Goal: Information Seeking & Learning: Learn about a topic

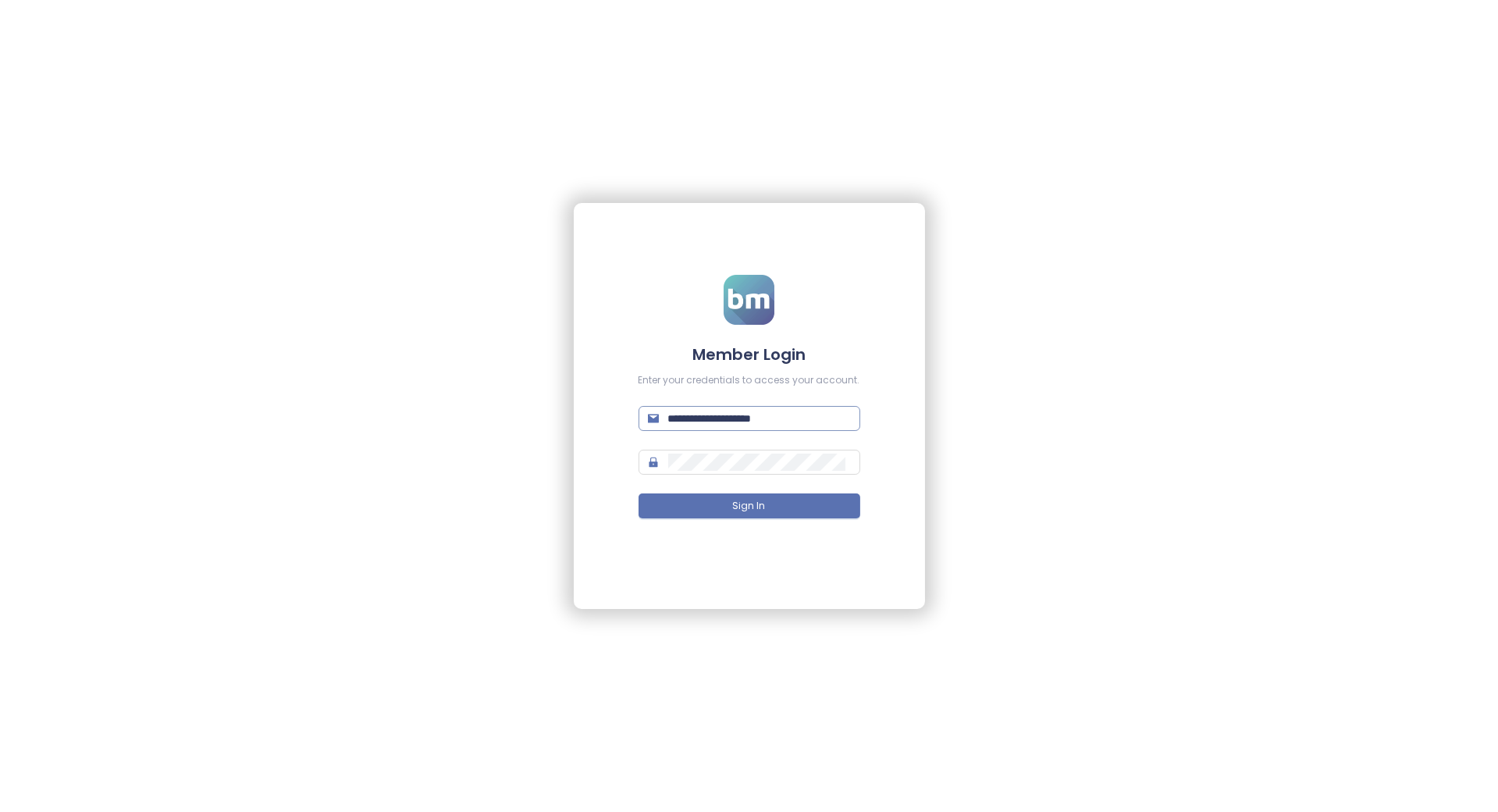
click at [746, 417] on input "**********" at bounding box center [759, 419] width 183 height 17
type input "**********"
click at [742, 504] on span "Sign In" at bounding box center [749, 506] width 32 height 14
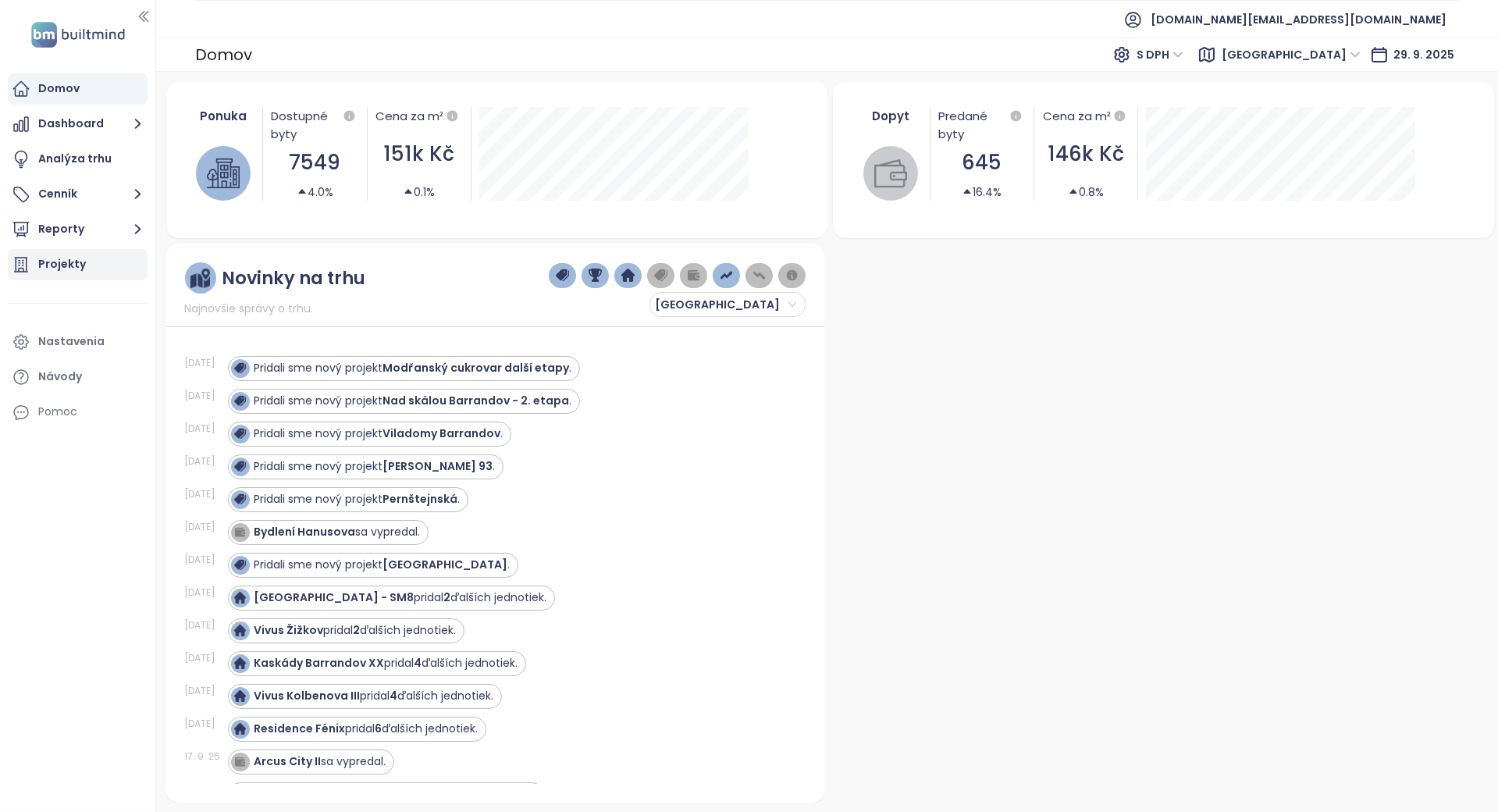
click at [86, 264] on div "Projekty" at bounding box center [78, 264] width 140 height 32
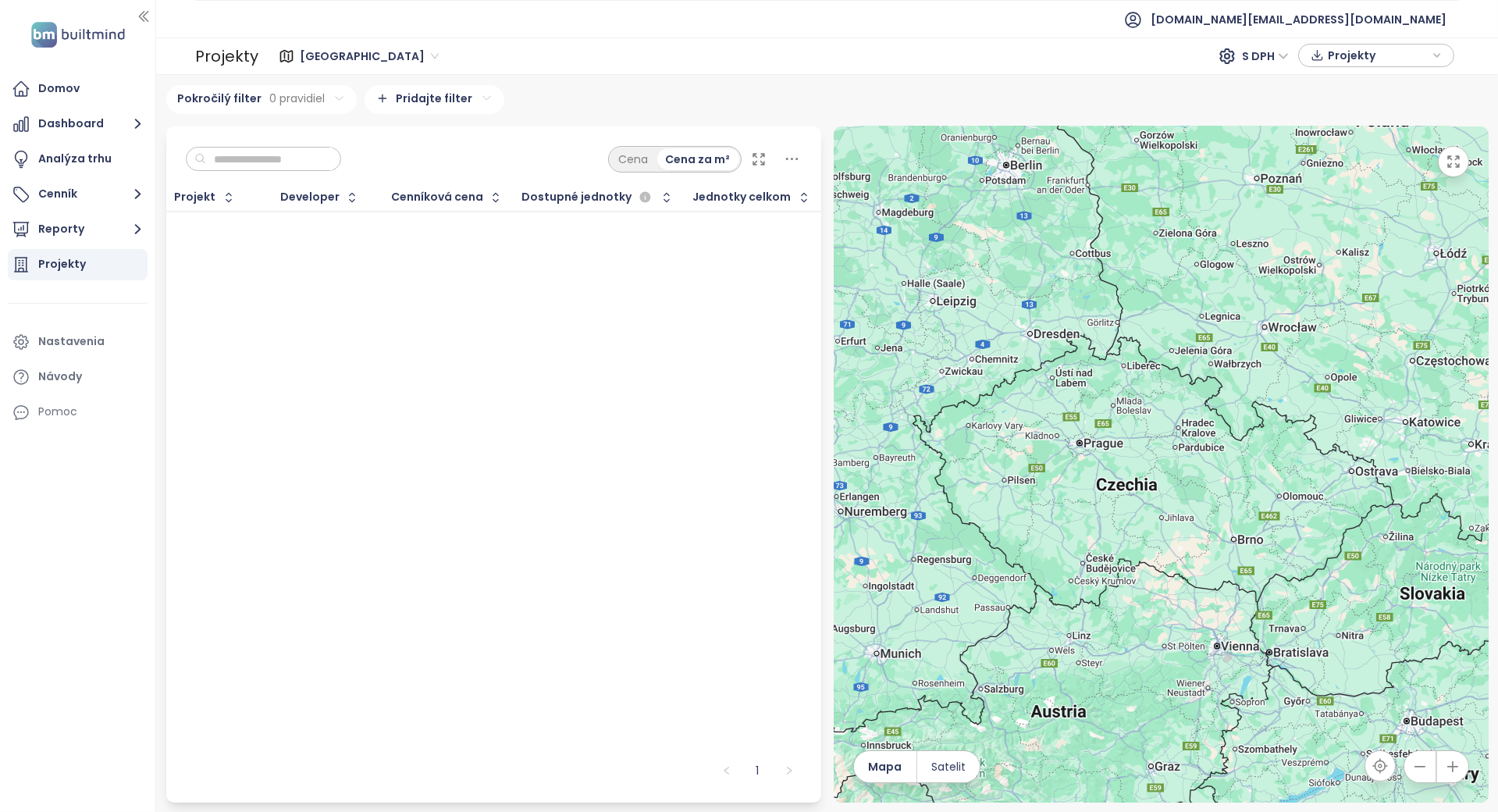
click at [287, 157] on input "text" at bounding box center [270, 159] width 126 height 23
type input "*"
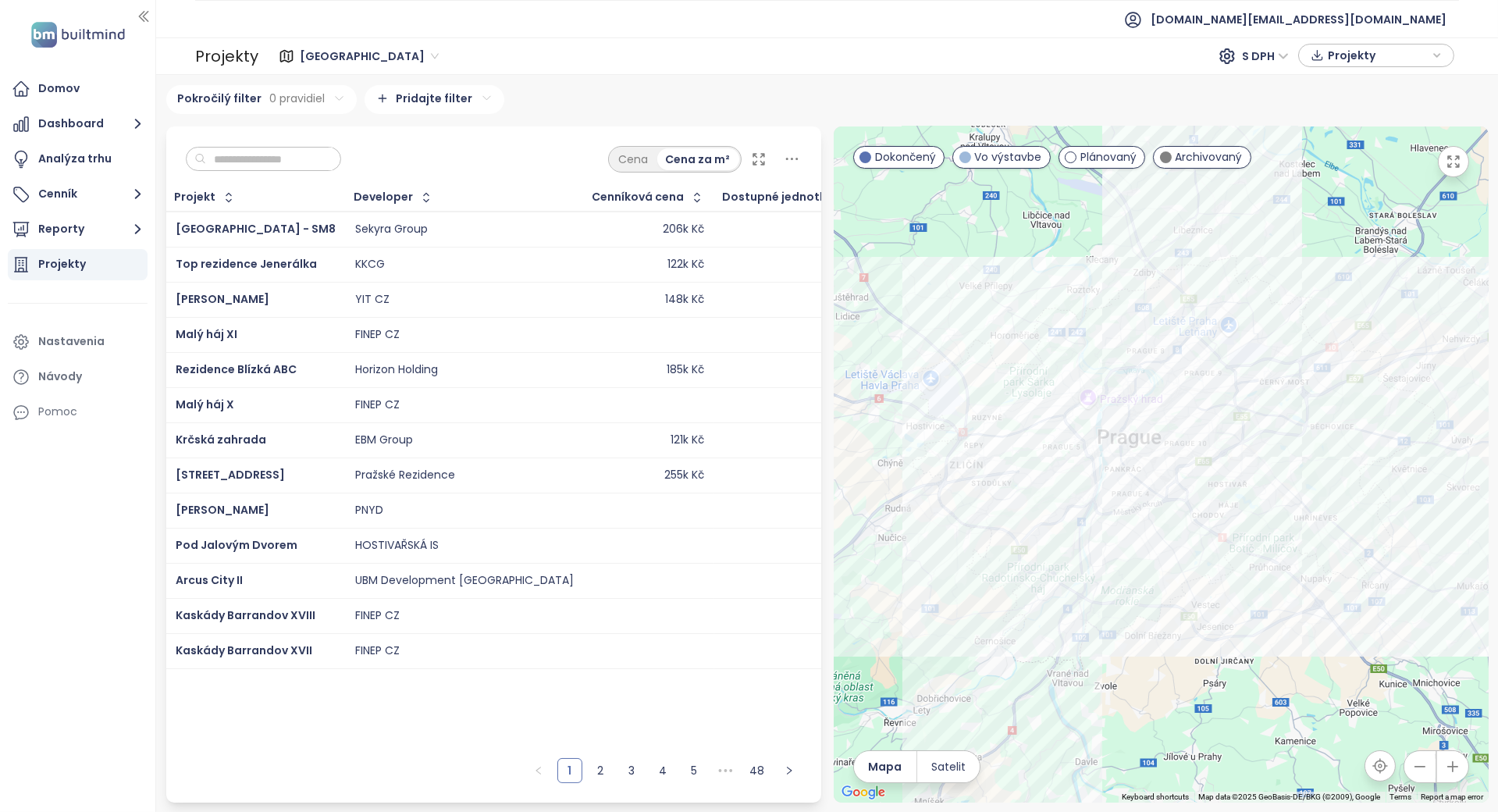
click at [258, 149] on input "text" at bounding box center [270, 159] width 126 height 23
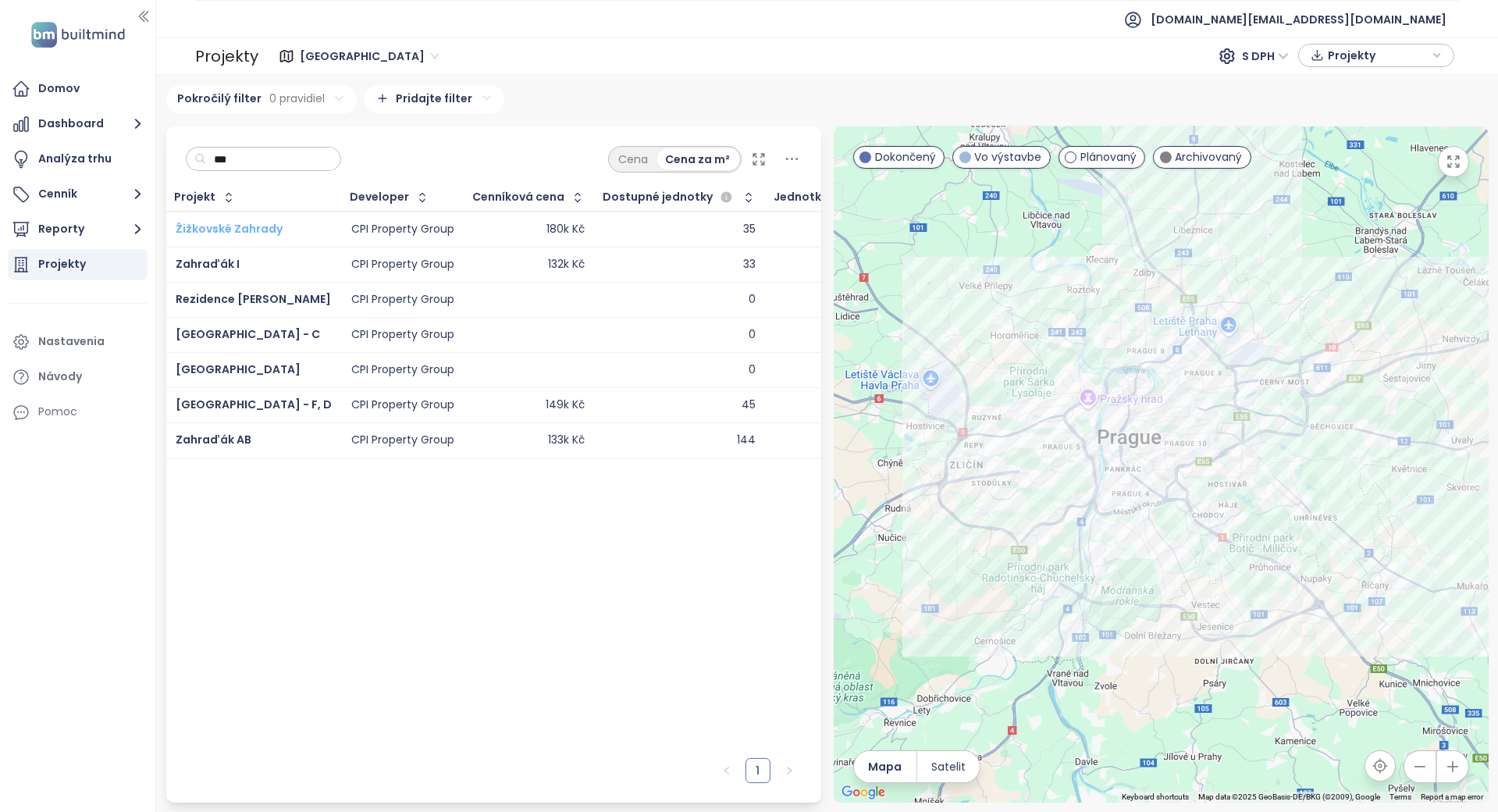
type input "***"
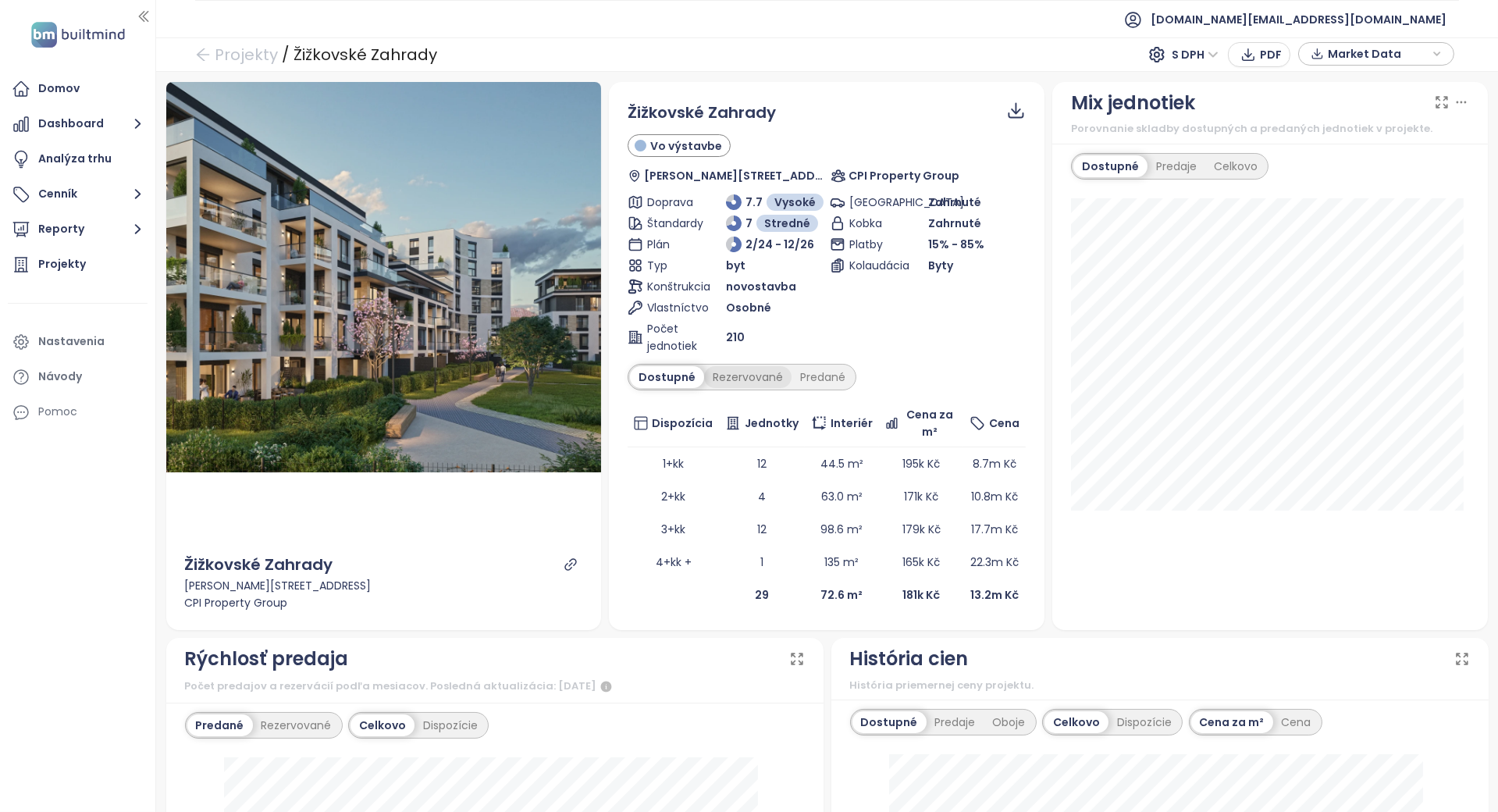
click at [746, 387] on div "Rezervované" at bounding box center [748, 377] width 88 height 22
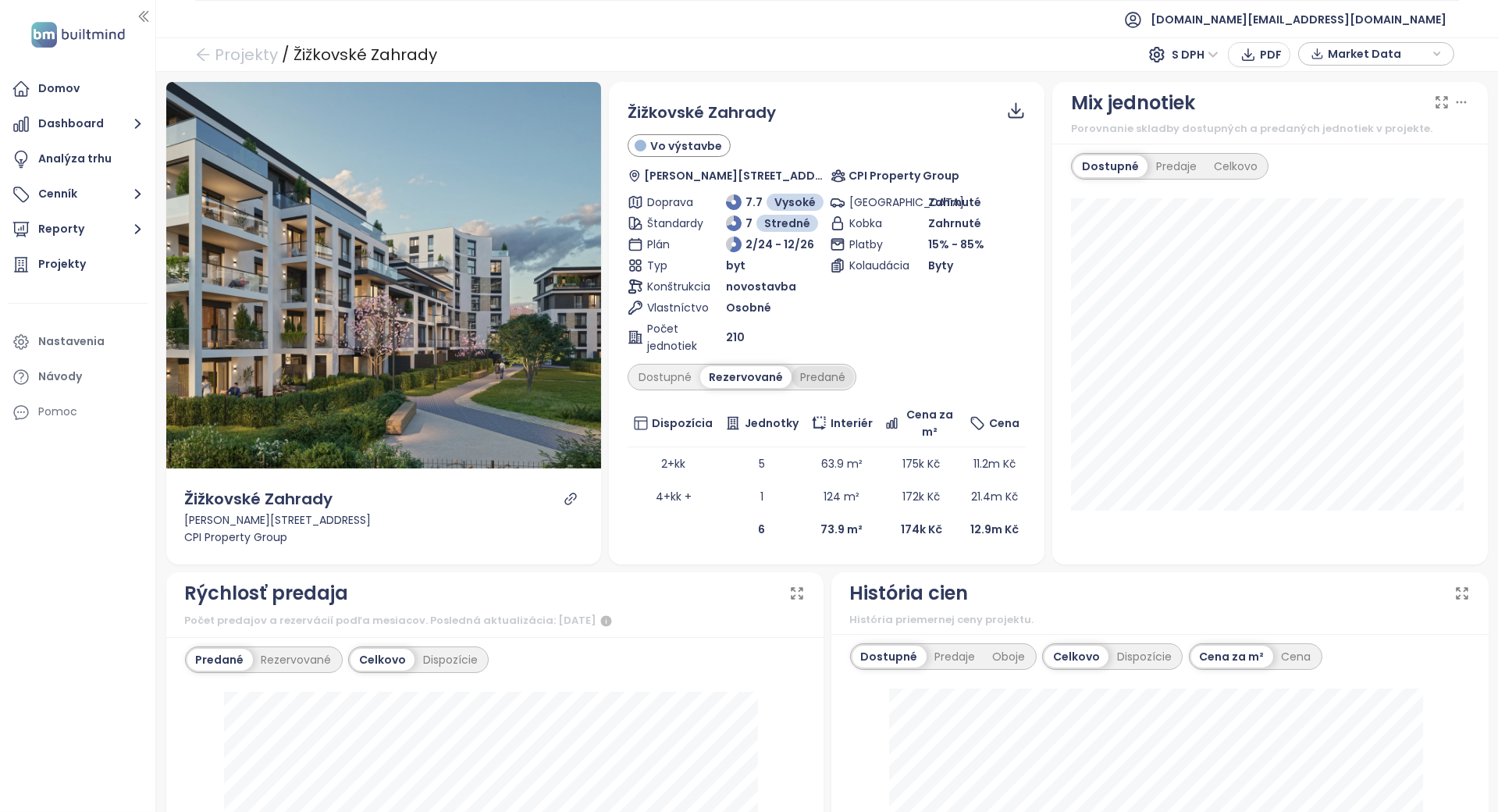
click at [807, 380] on div "Predané" at bounding box center [822, 377] width 62 height 22
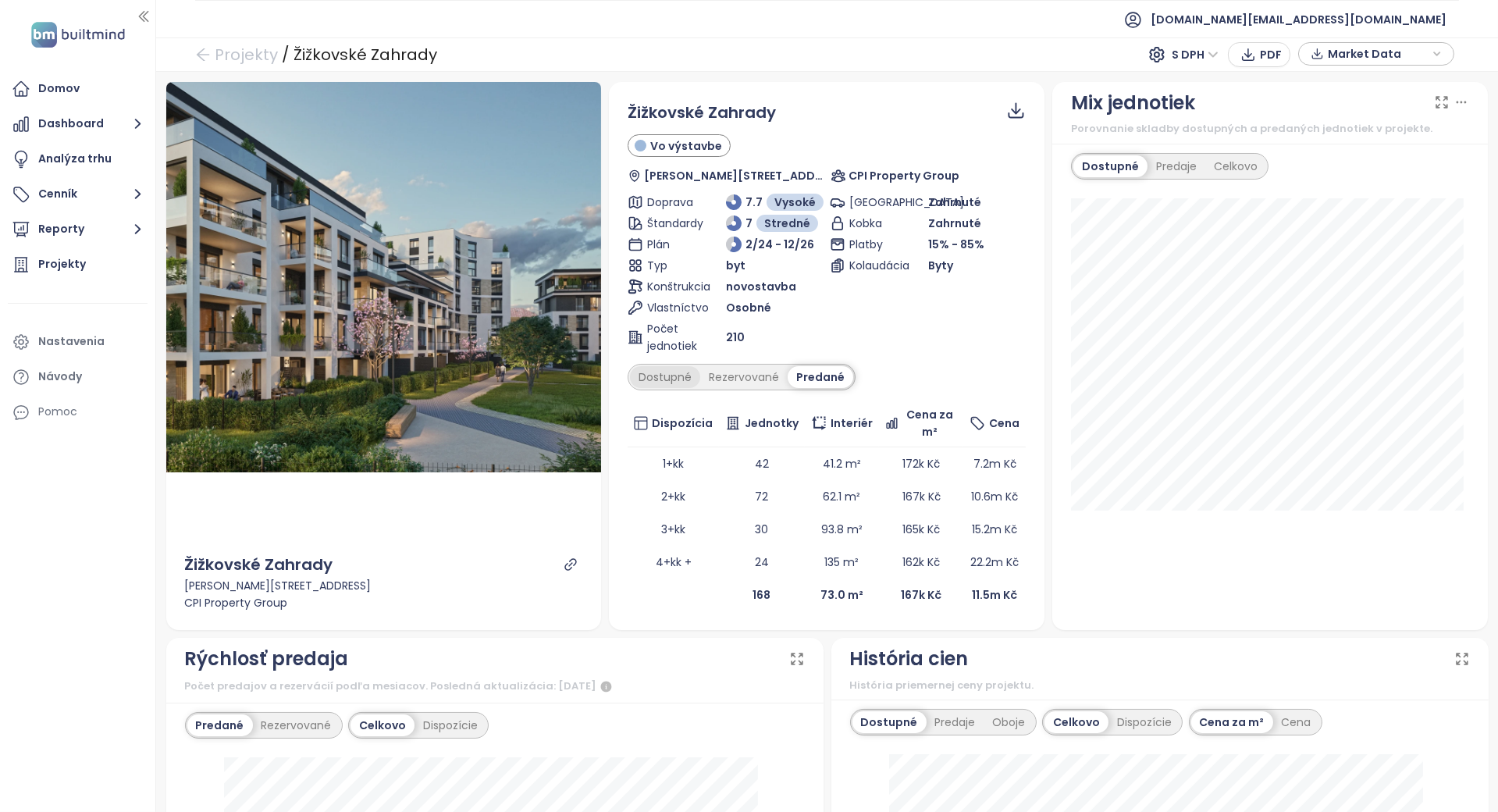
click at [676, 366] on div "Dostupné" at bounding box center [665, 377] width 70 height 22
click at [728, 376] on div "Rezervované" at bounding box center [748, 377] width 88 height 22
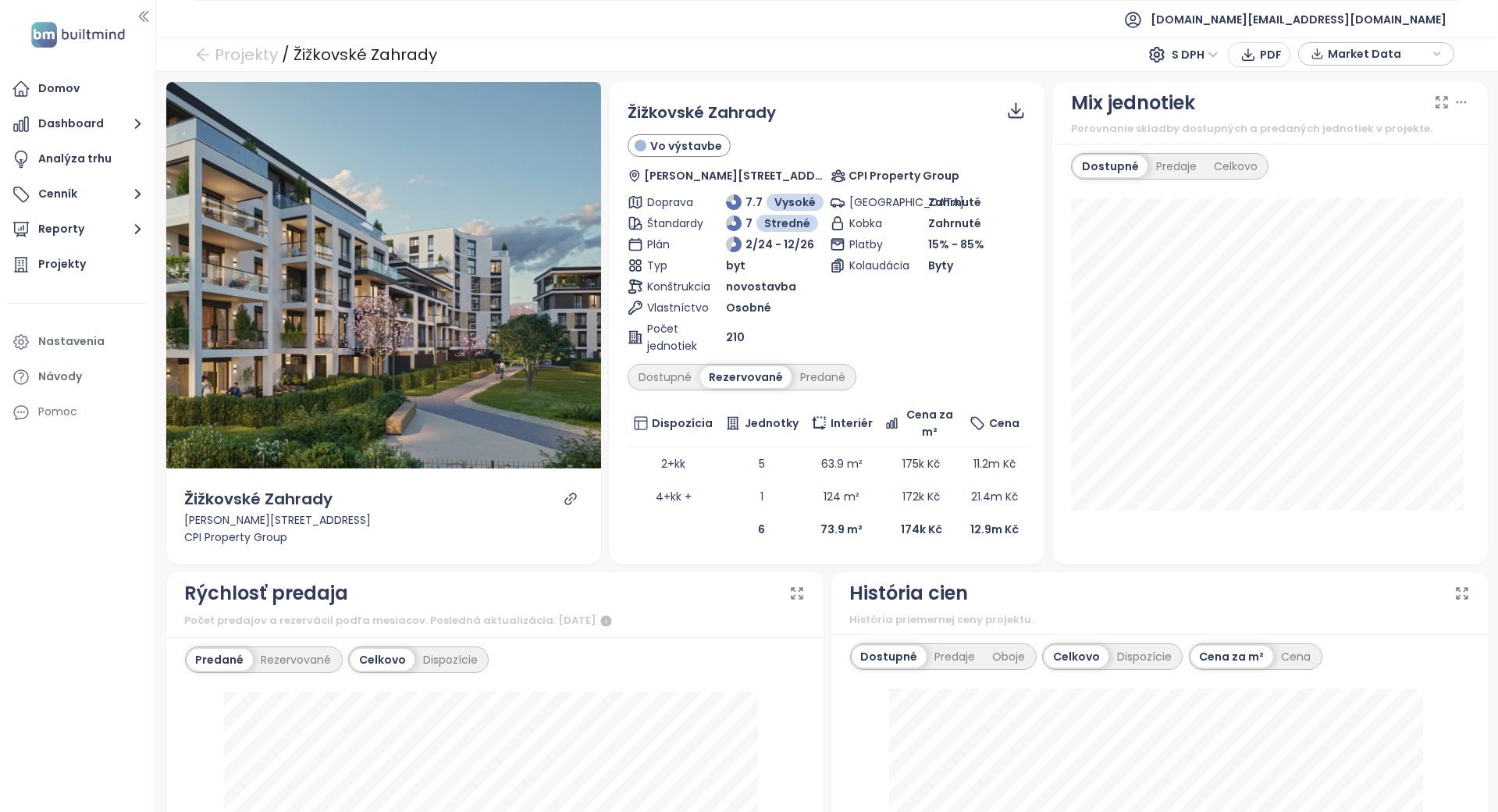
scroll to position [416, 0]
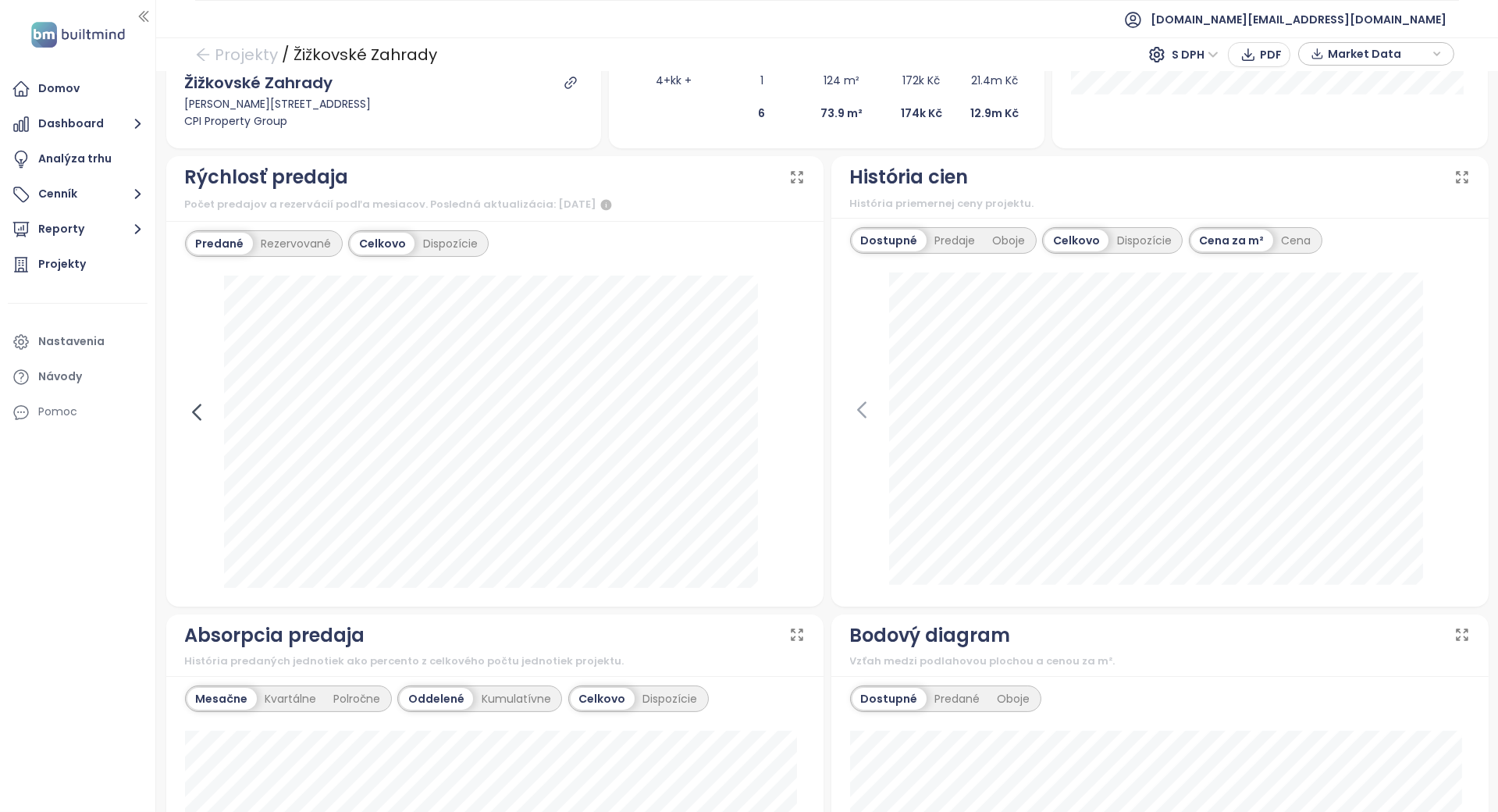
click at [201, 409] on icon at bounding box center [196, 412] width 23 height 23
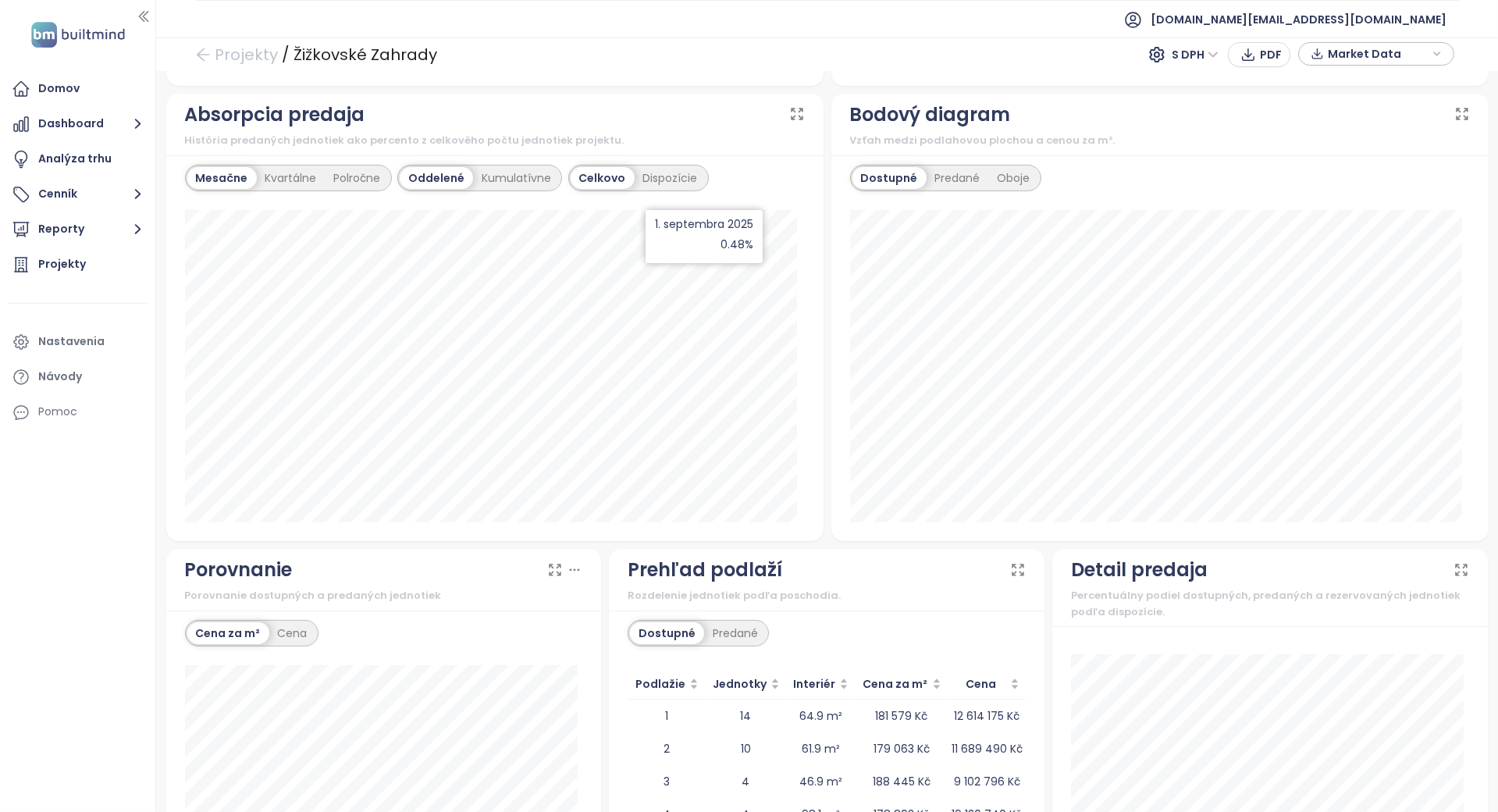
scroll to position [1129, 0]
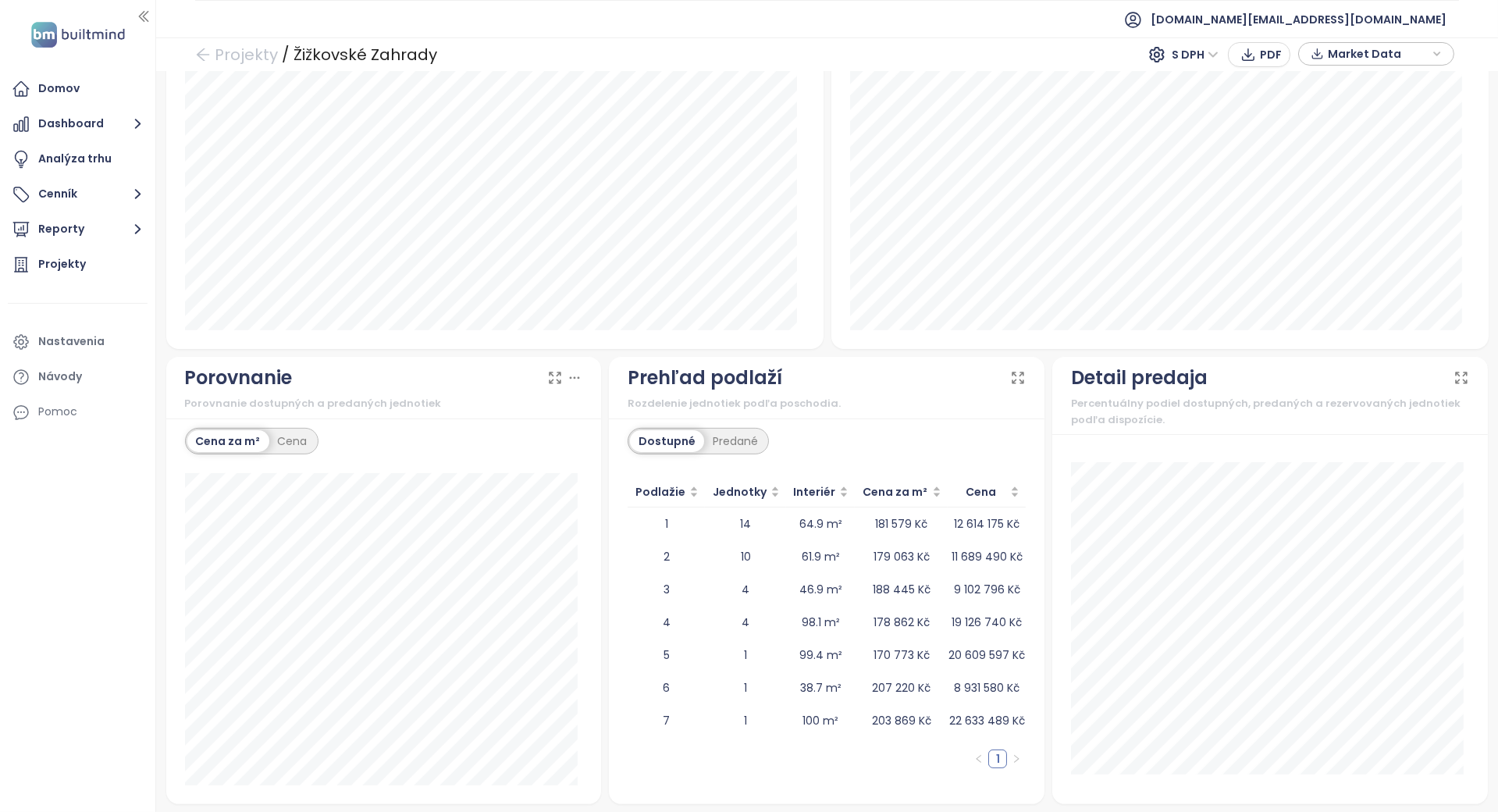
click at [700, 452] on div "Dostupné Predané" at bounding box center [699, 441] width 142 height 26
click at [718, 436] on div "Predané" at bounding box center [735, 441] width 62 height 22
click at [287, 430] on div "Cena" at bounding box center [293, 441] width 47 height 22
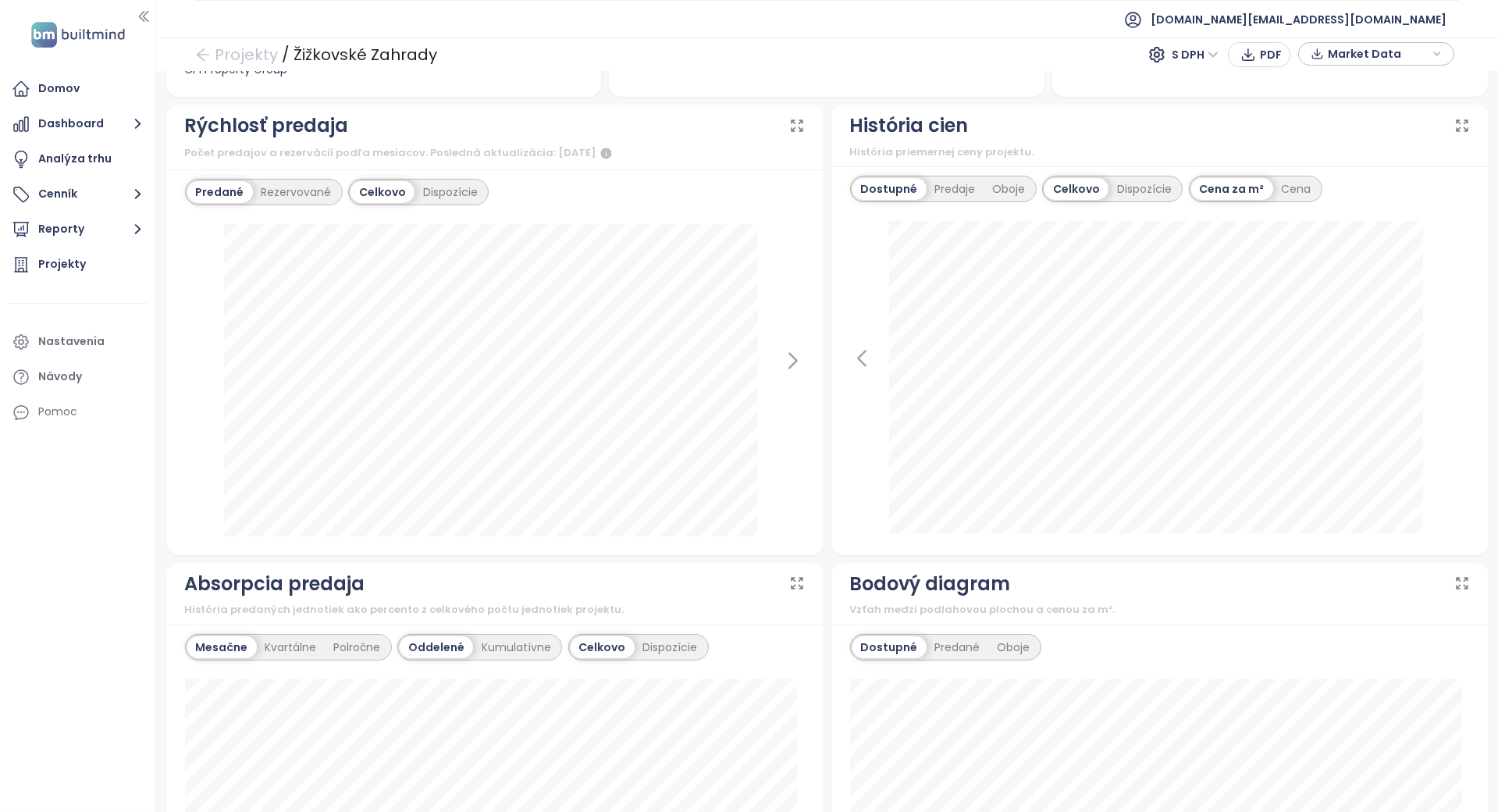
scroll to position [192, 0]
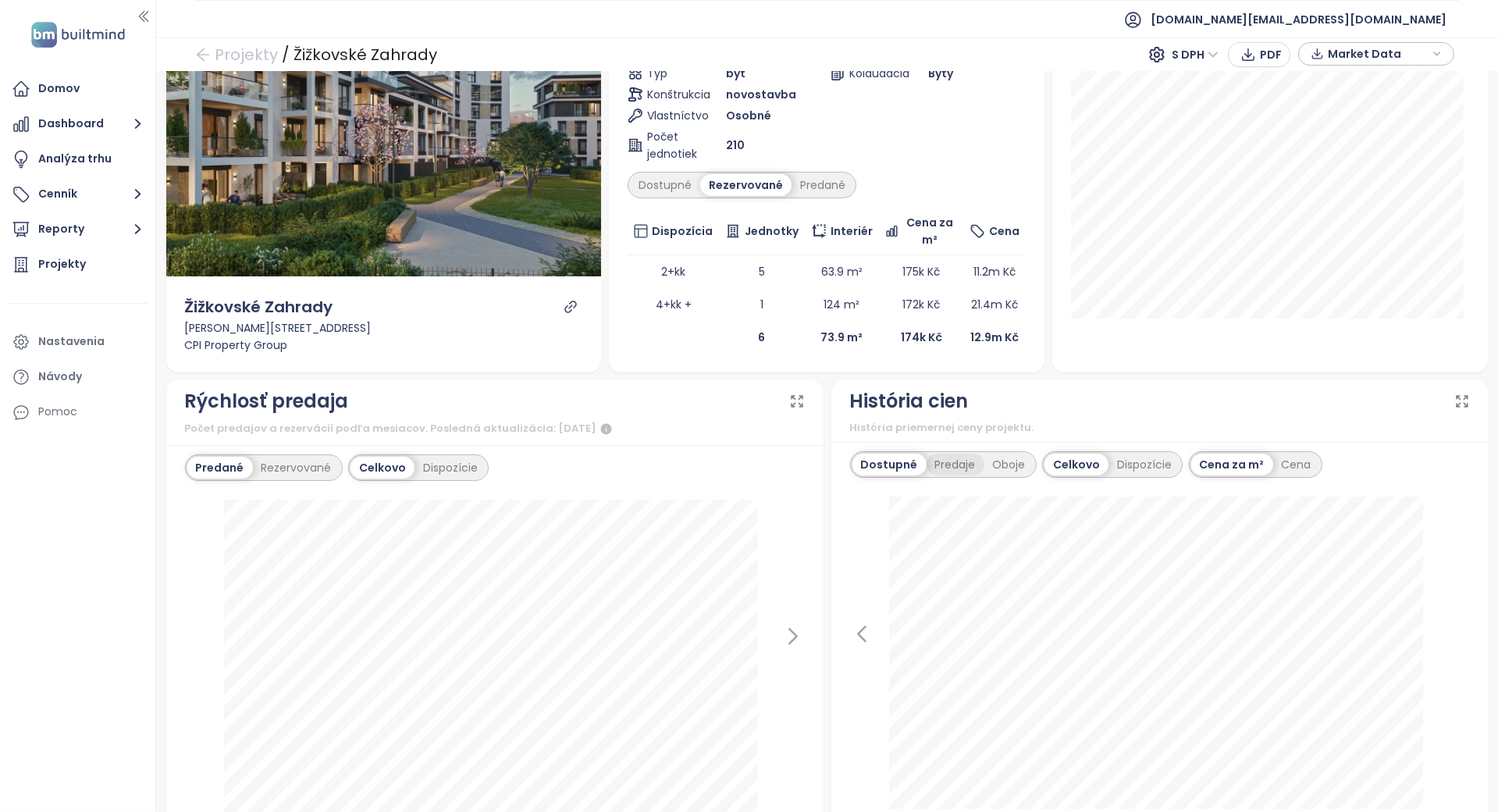
click at [926, 461] on div "Predaje" at bounding box center [955, 465] width 58 height 22
click at [885, 460] on div "Dostupné" at bounding box center [888, 465] width 70 height 22
click at [851, 622] on icon at bounding box center [862, 633] width 23 height 23
click at [1454, 627] on icon at bounding box center [1458, 634] width 7 height 14
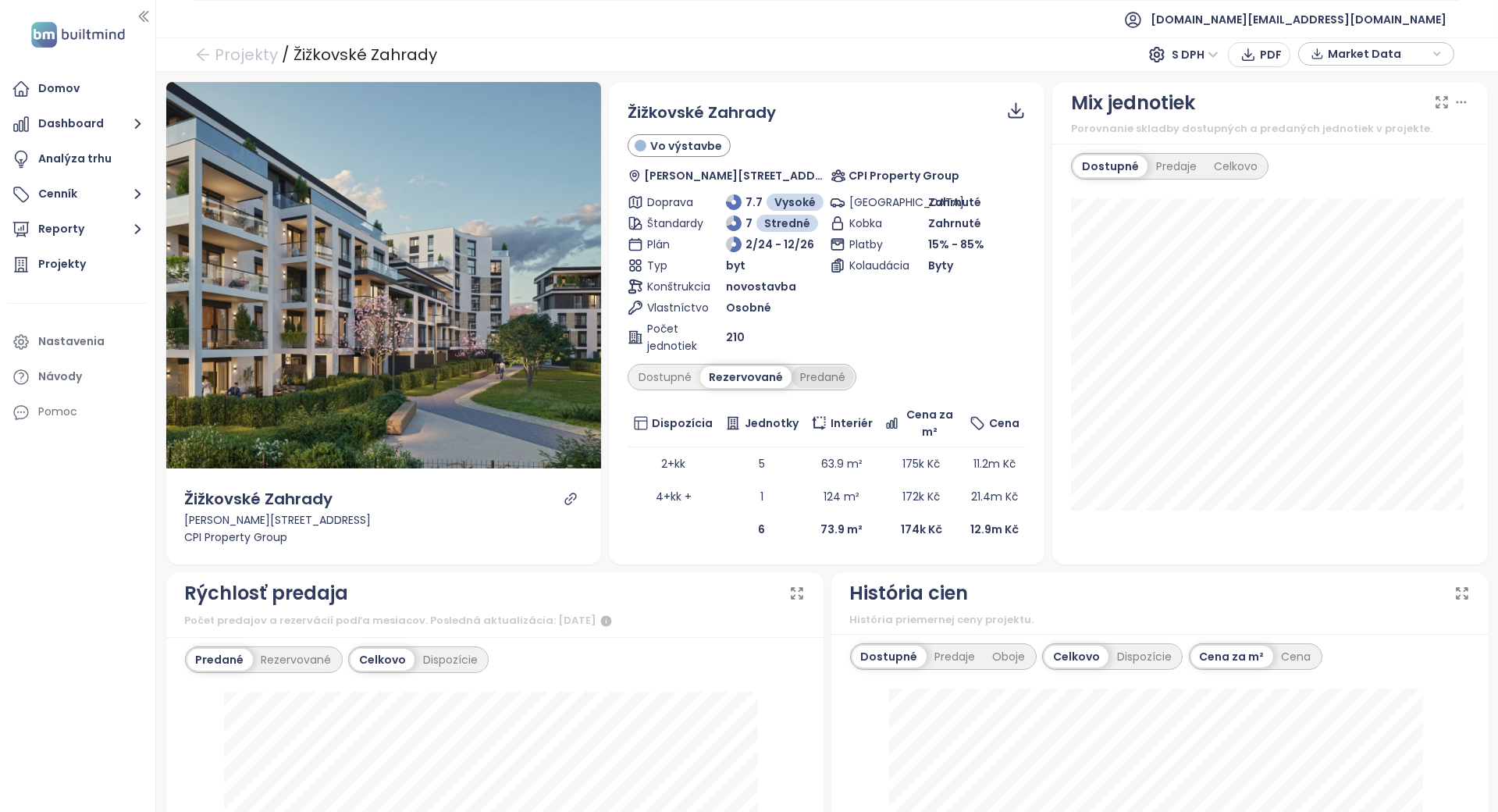
click at [822, 386] on div "Predané" at bounding box center [822, 377] width 62 height 22
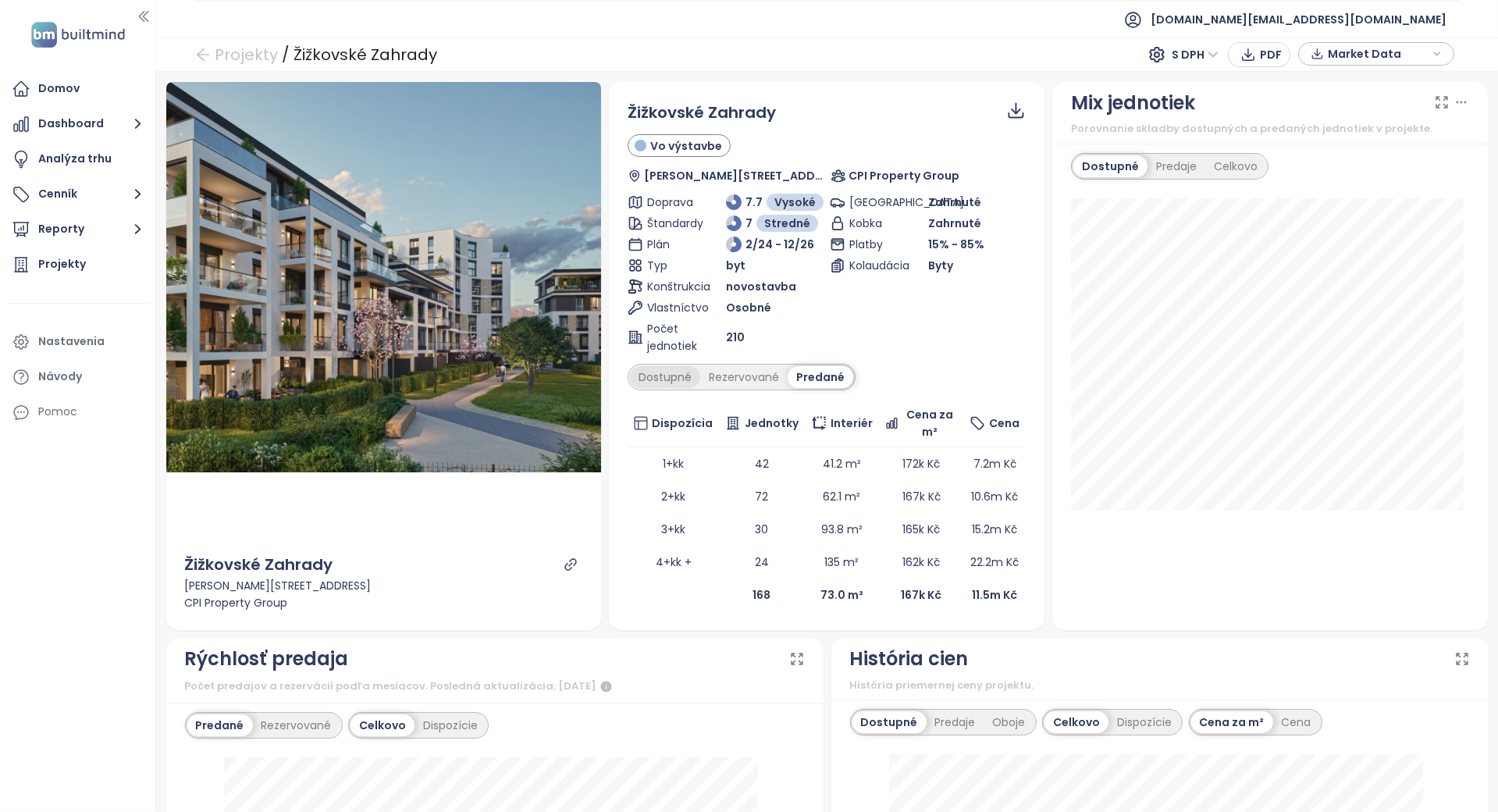
click at [681, 382] on div "Dostupné" at bounding box center [665, 377] width 70 height 22
click at [757, 368] on div "Rezervované" at bounding box center [748, 377] width 88 height 22
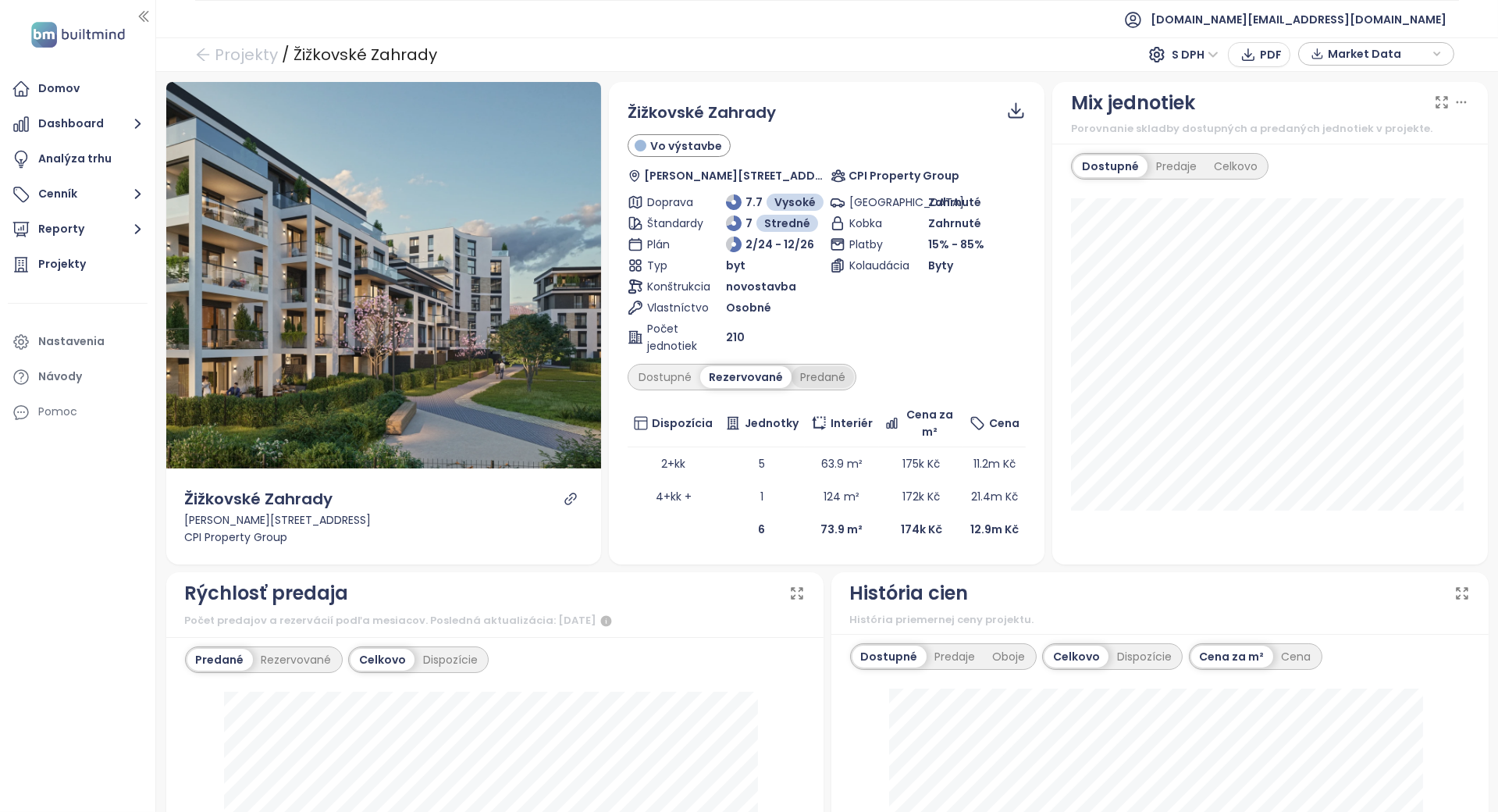
click at [792, 368] on div "Predané" at bounding box center [822, 377] width 62 height 22
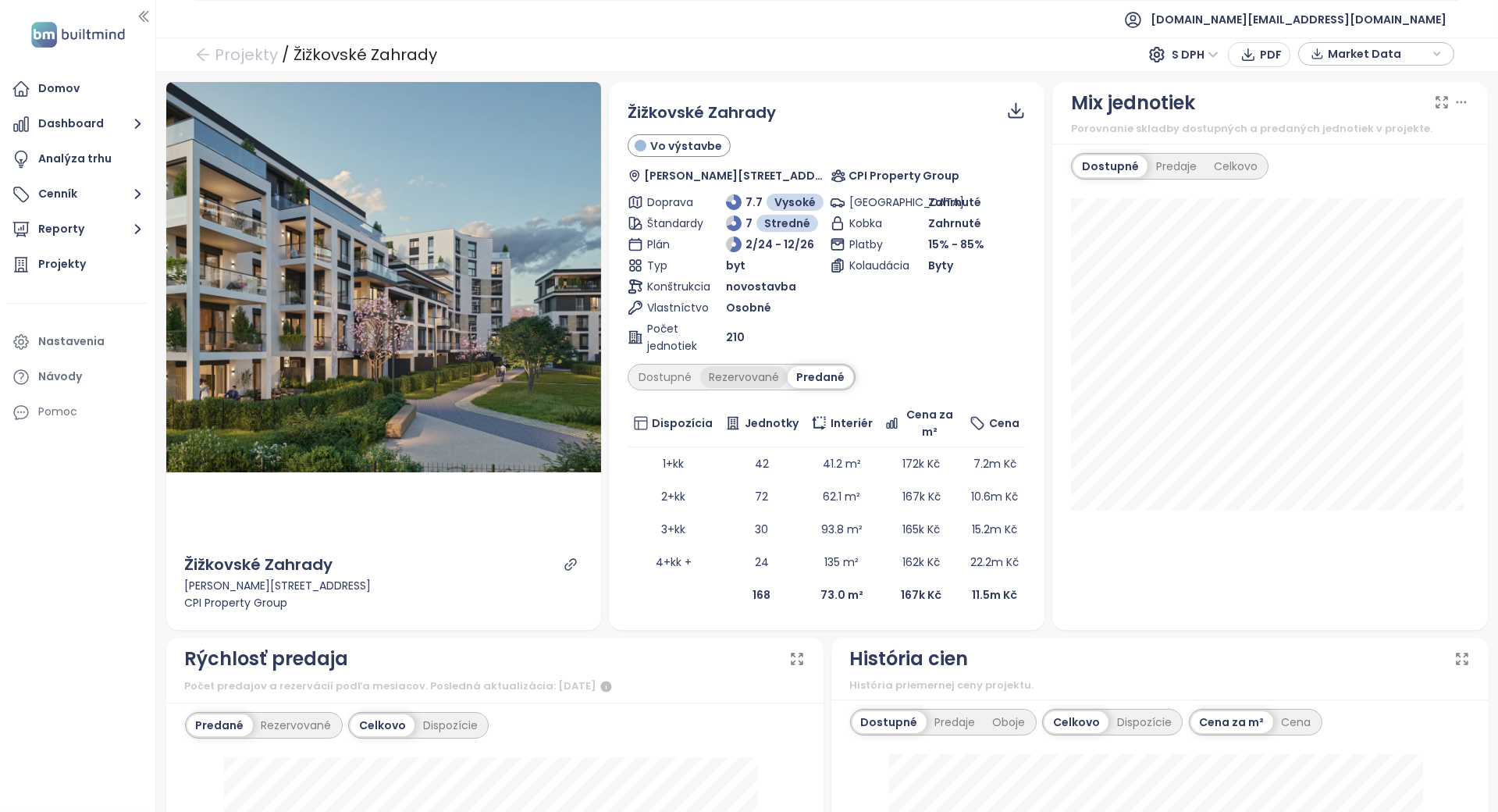
click at [757, 374] on div "Rezervované" at bounding box center [744, 377] width 88 height 22
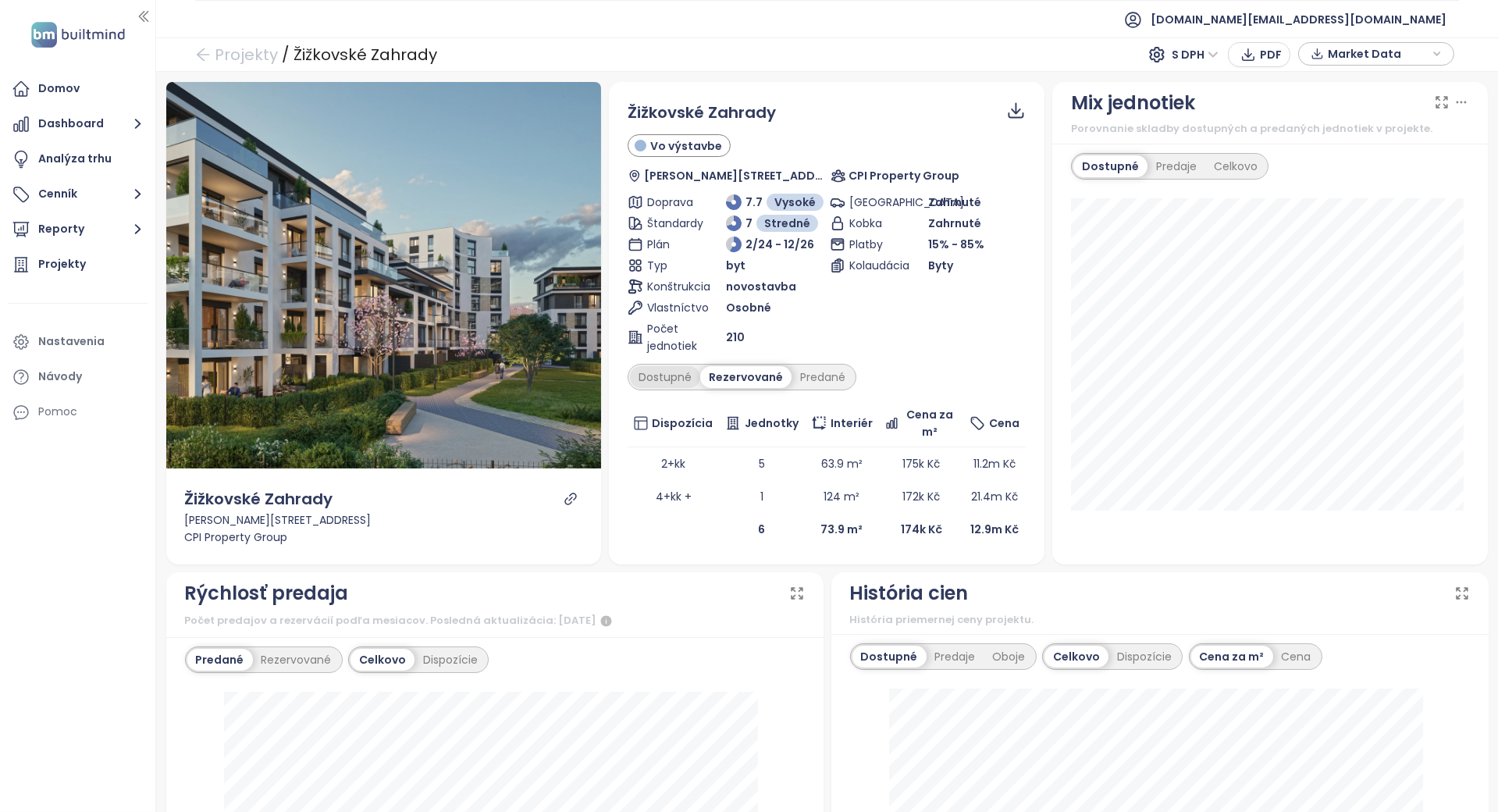
click at [671, 373] on div "Dostupné" at bounding box center [665, 377] width 70 height 22
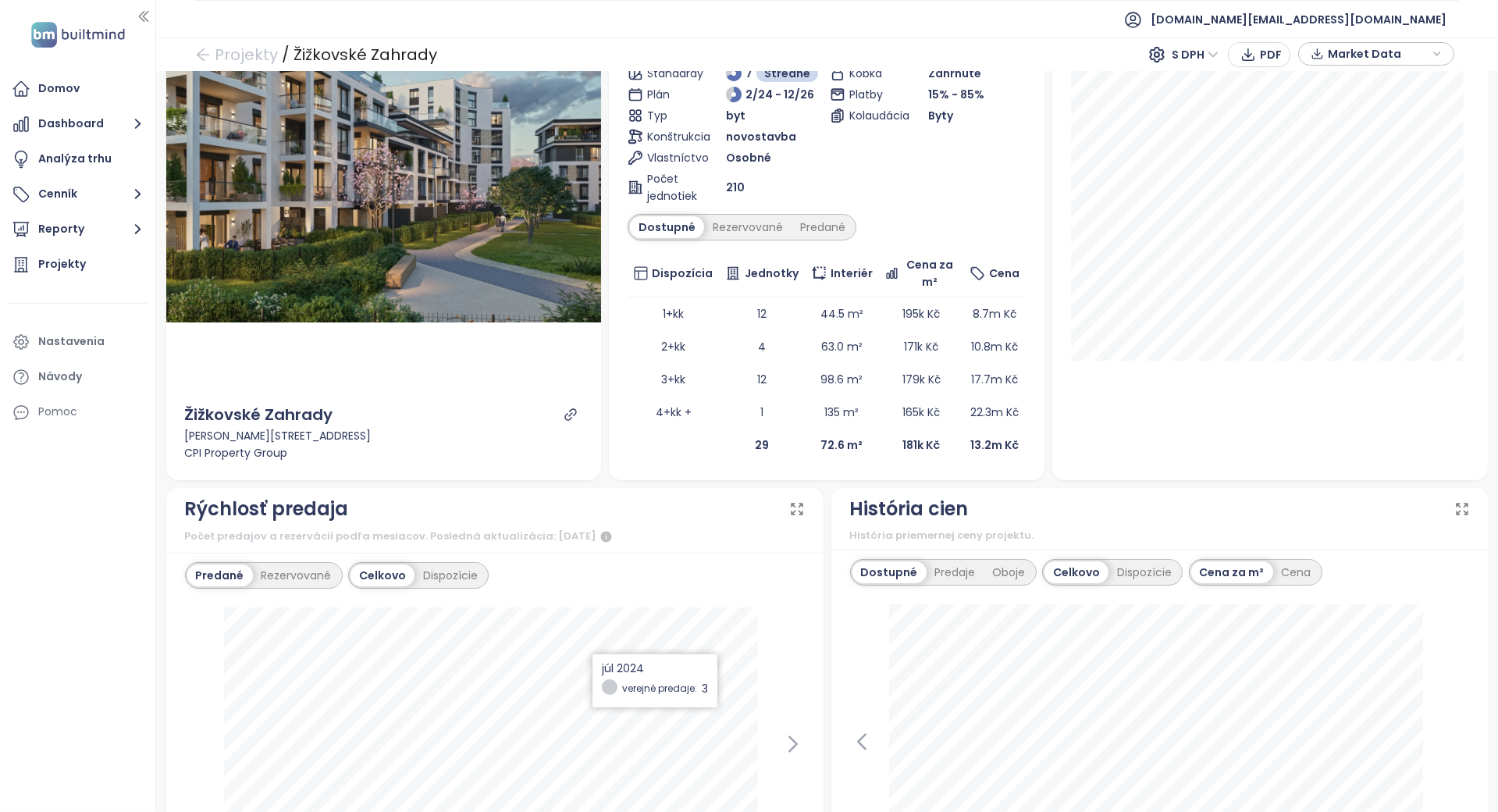
scroll to position [416, 0]
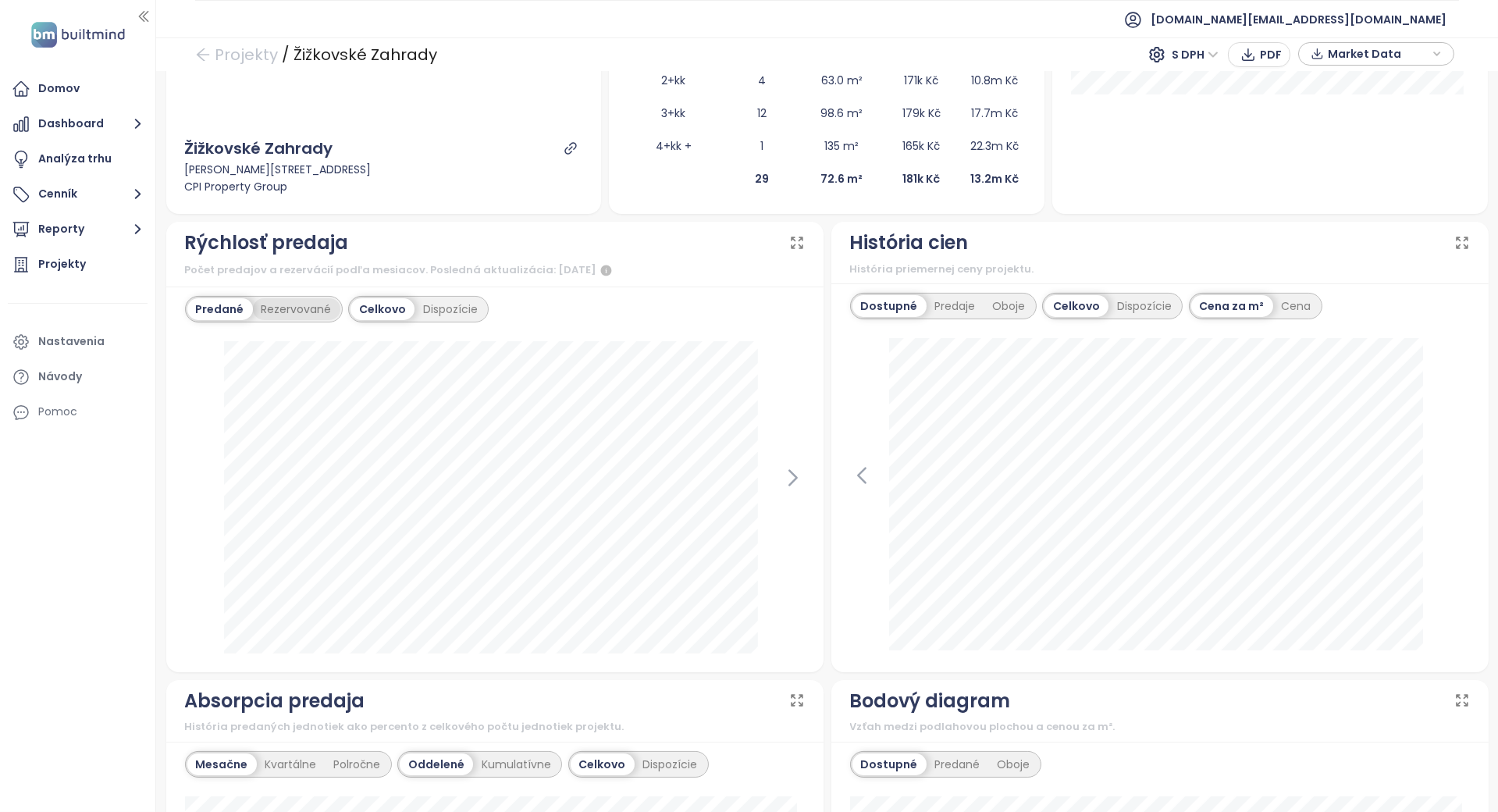
click at [309, 303] on div "Rezervované" at bounding box center [297, 310] width 88 height 22
click at [440, 302] on div "Dispozície" at bounding box center [451, 310] width 72 height 22
click at [435, 304] on div "Dispozície" at bounding box center [450, 310] width 78 height 22
click at [401, 308] on div "Celkovo" at bounding box center [381, 310] width 61 height 22
click at [224, 307] on div "Predané" at bounding box center [218, 310] width 62 height 22
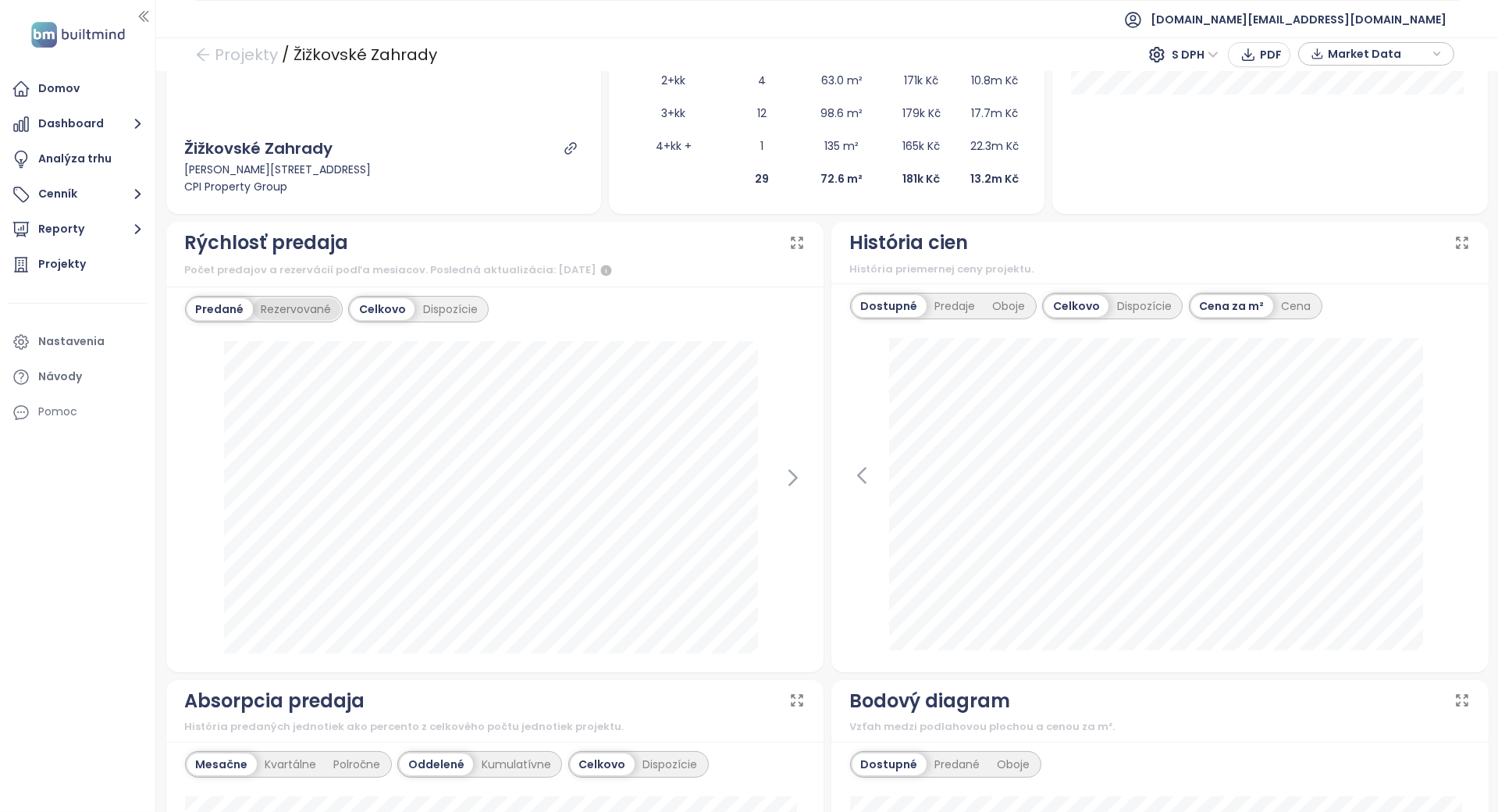
click at [284, 308] on div "Rezervované" at bounding box center [297, 310] width 88 height 22
click at [946, 304] on div "Predaje" at bounding box center [955, 306] width 58 height 22
click at [1141, 304] on div "Dispozície" at bounding box center [1145, 306] width 72 height 22
click at [889, 302] on div "Dostupné" at bounding box center [888, 306] width 70 height 22
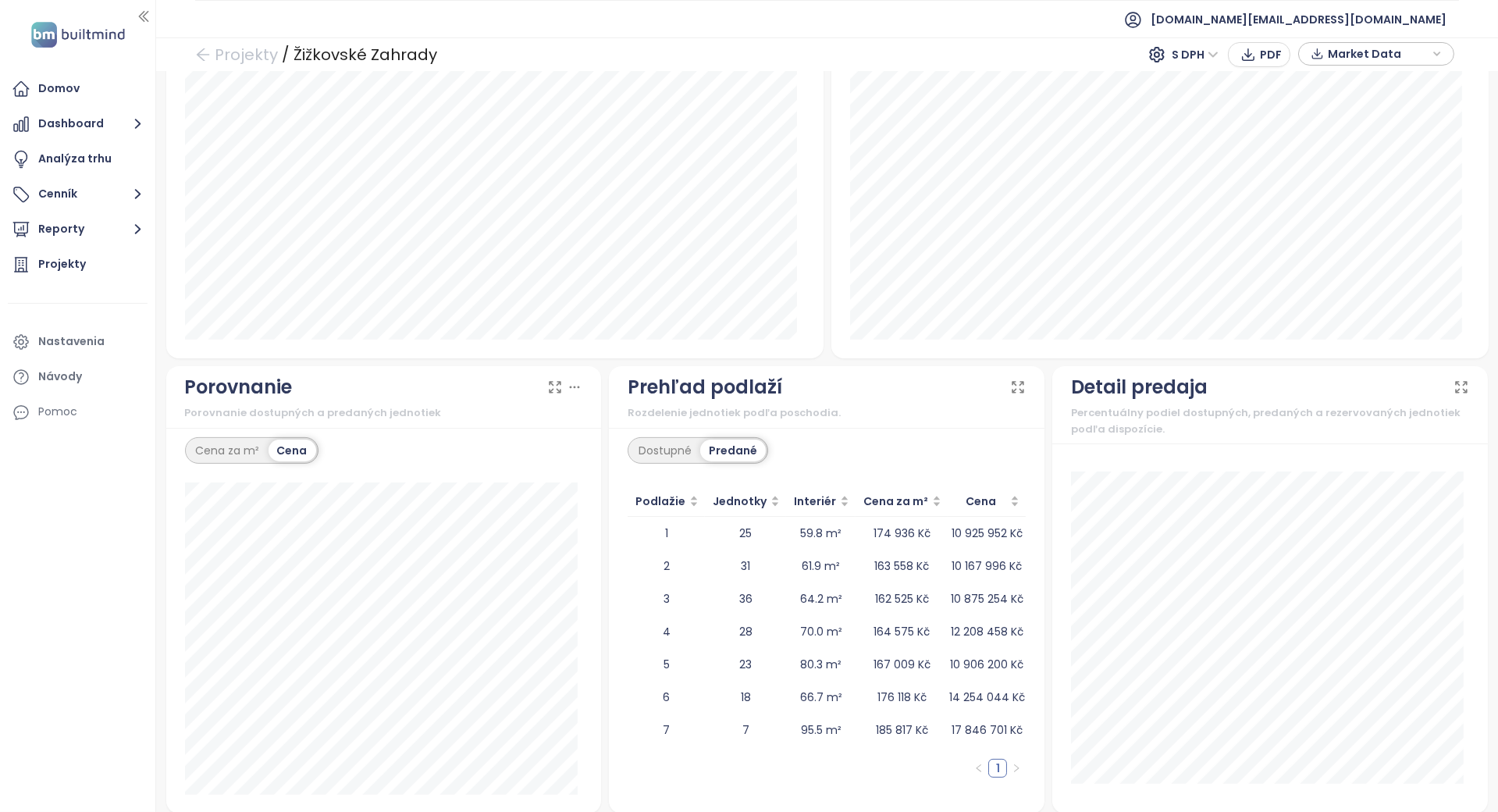
scroll to position [1194, 0]
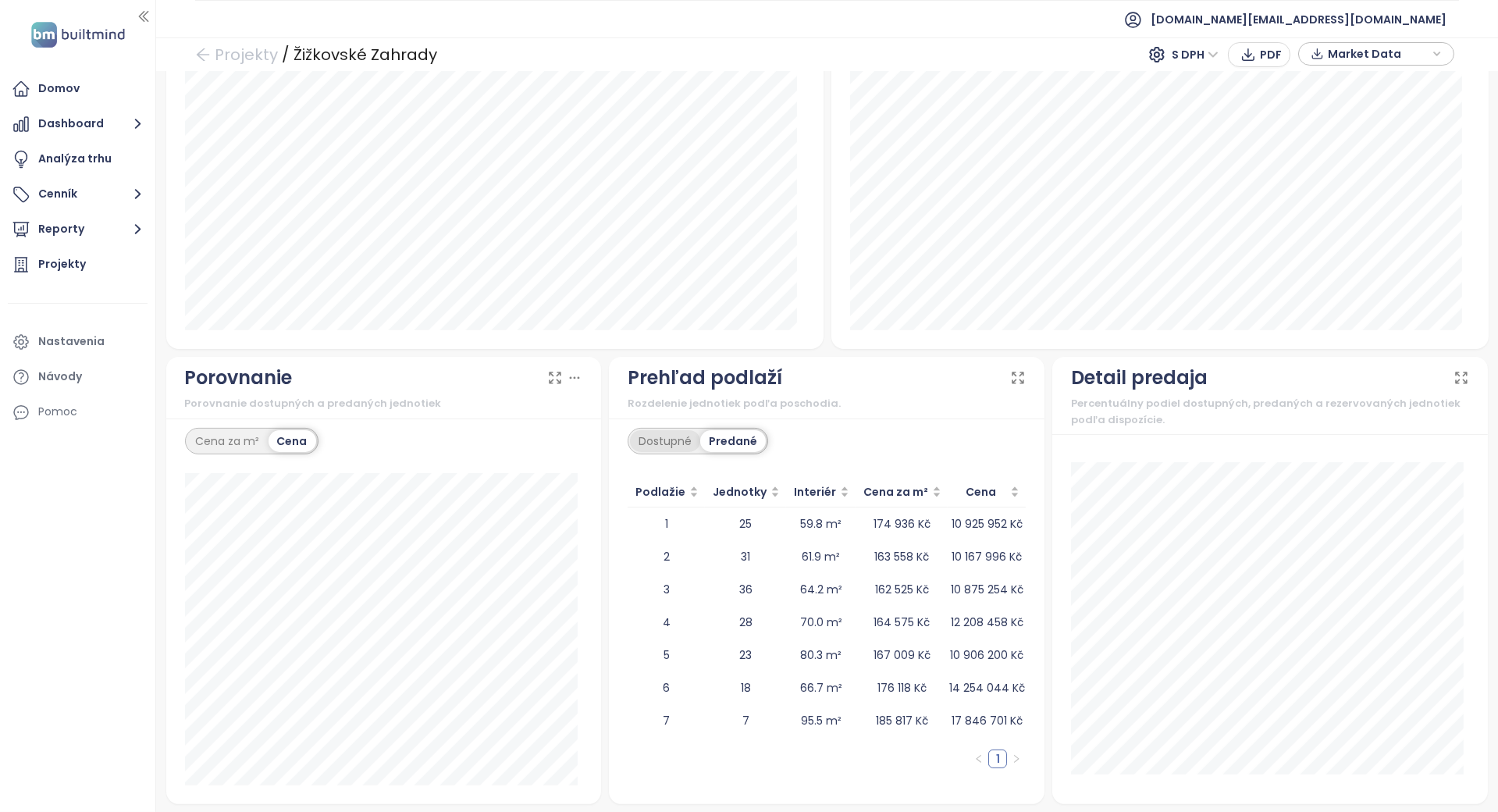
click at [665, 438] on div "Dostupné" at bounding box center [665, 441] width 70 height 22
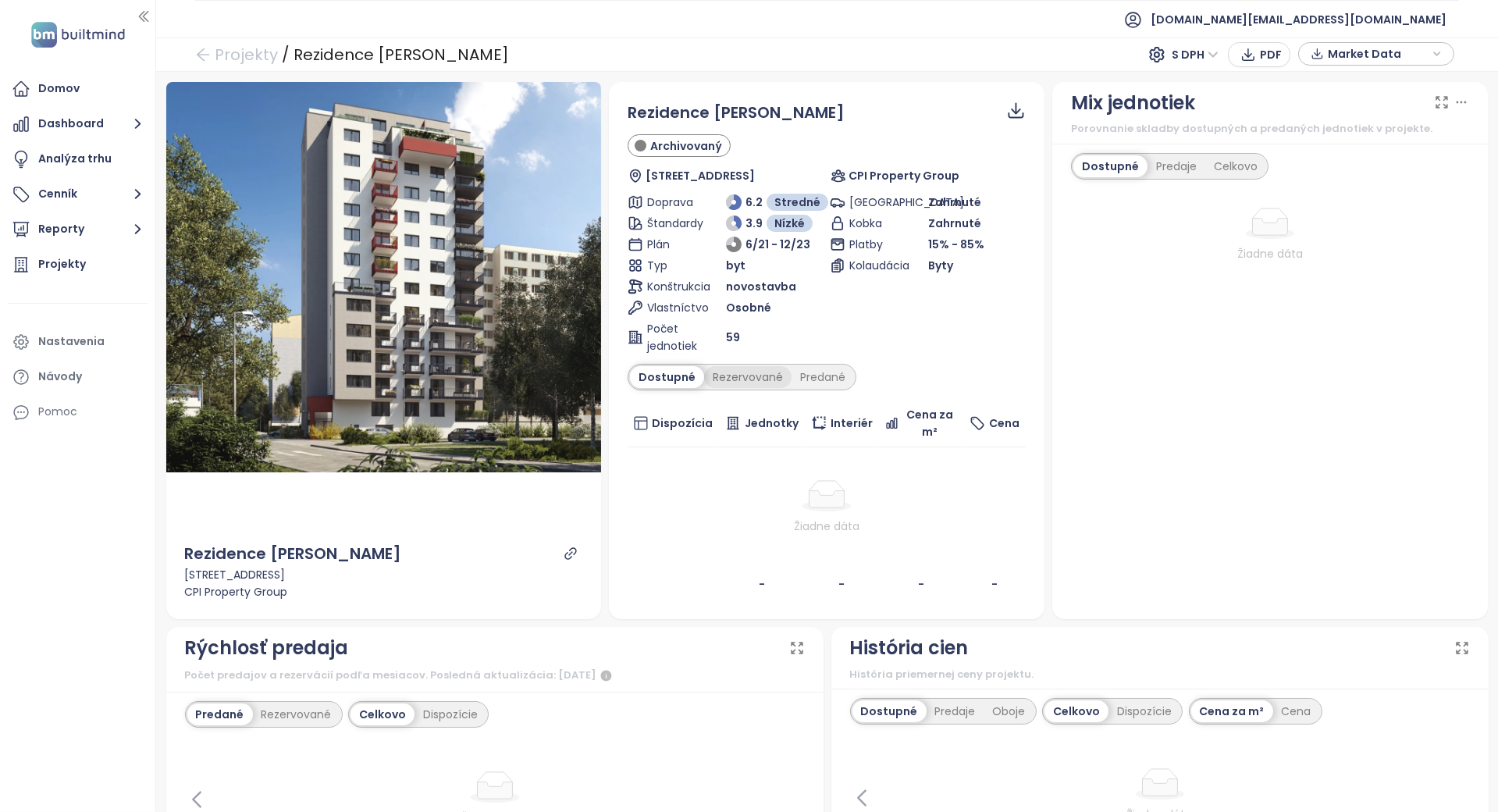
click at [744, 367] on div "Rezervované" at bounding box center [748, 377] width 88 height 22
click at [744, 380] on div "Rezervované" at bounding box center [746, 377] width 91 height 22
click at [808, 373] on div "Predané" at bounding box center [822, 377] width 62 height 22
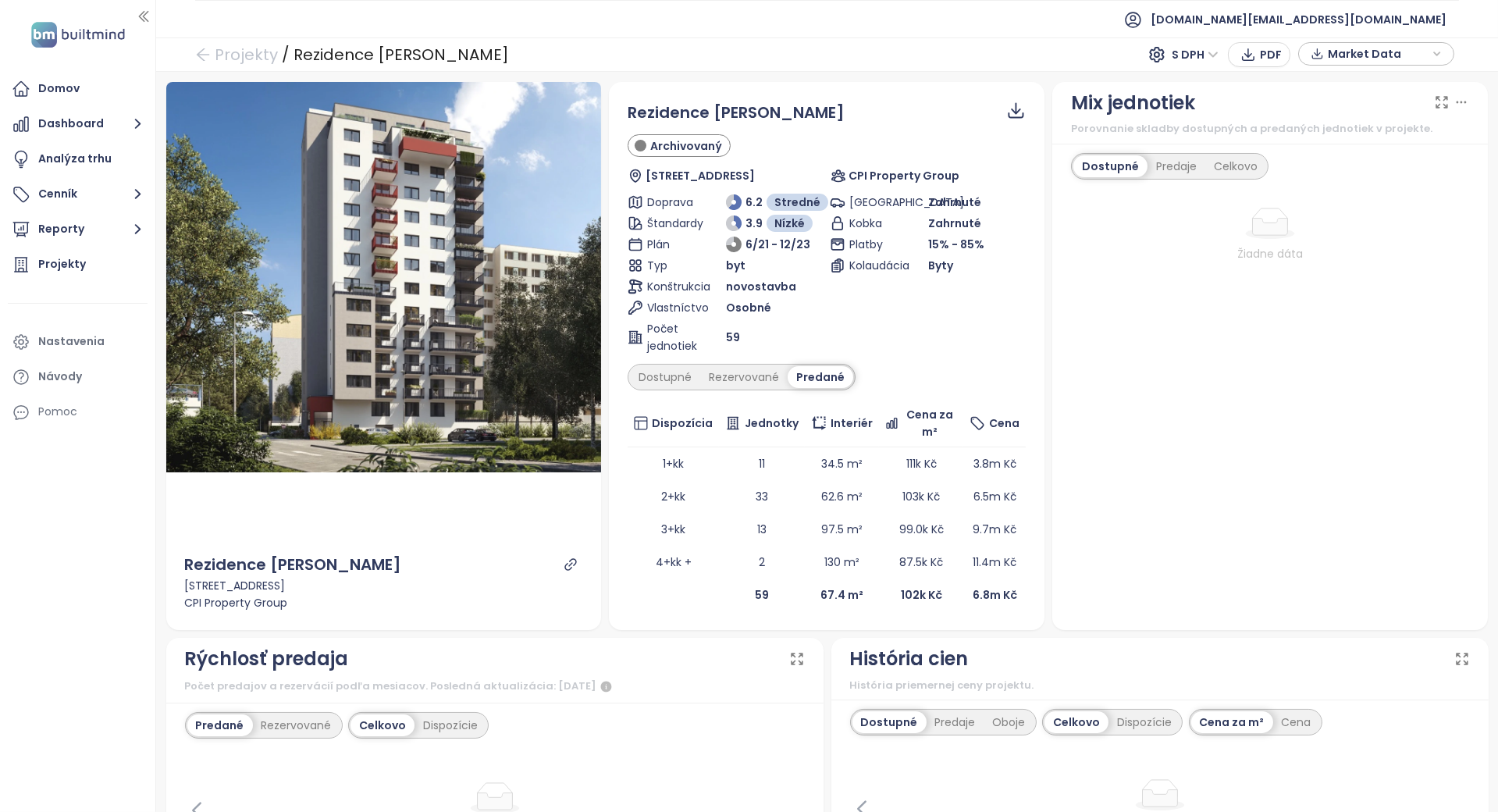
scroll to position [520, 0]
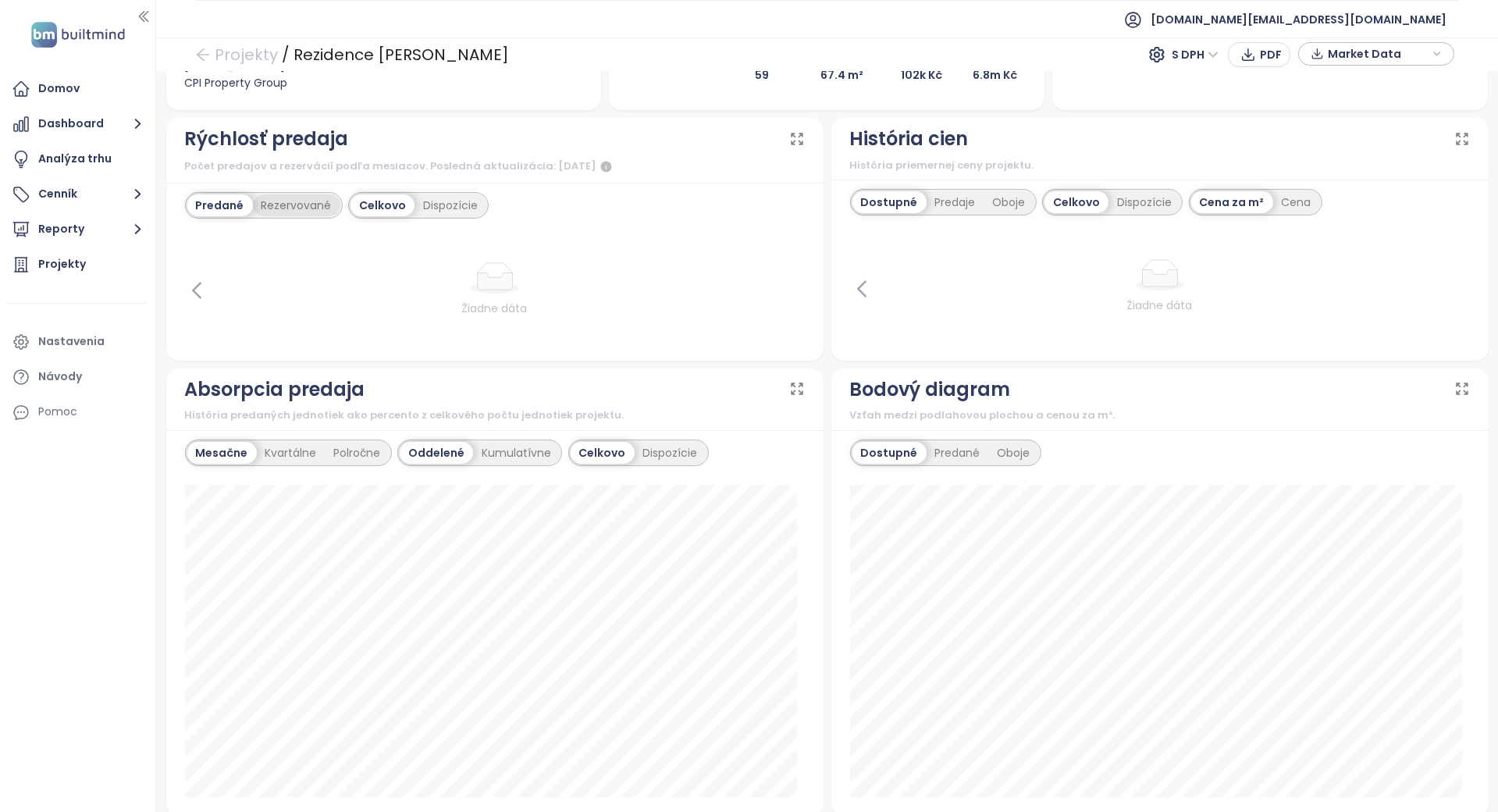
click at [300, 206] on div "Rezervované" at bounding box center [297, 206] width 88 height 22
click at [229, 202] on div "Predané" at bounding box center [218, 206] width 62 height 22
click at [205, 287] on icon at bounding box center [196, 290] width 23 height 23
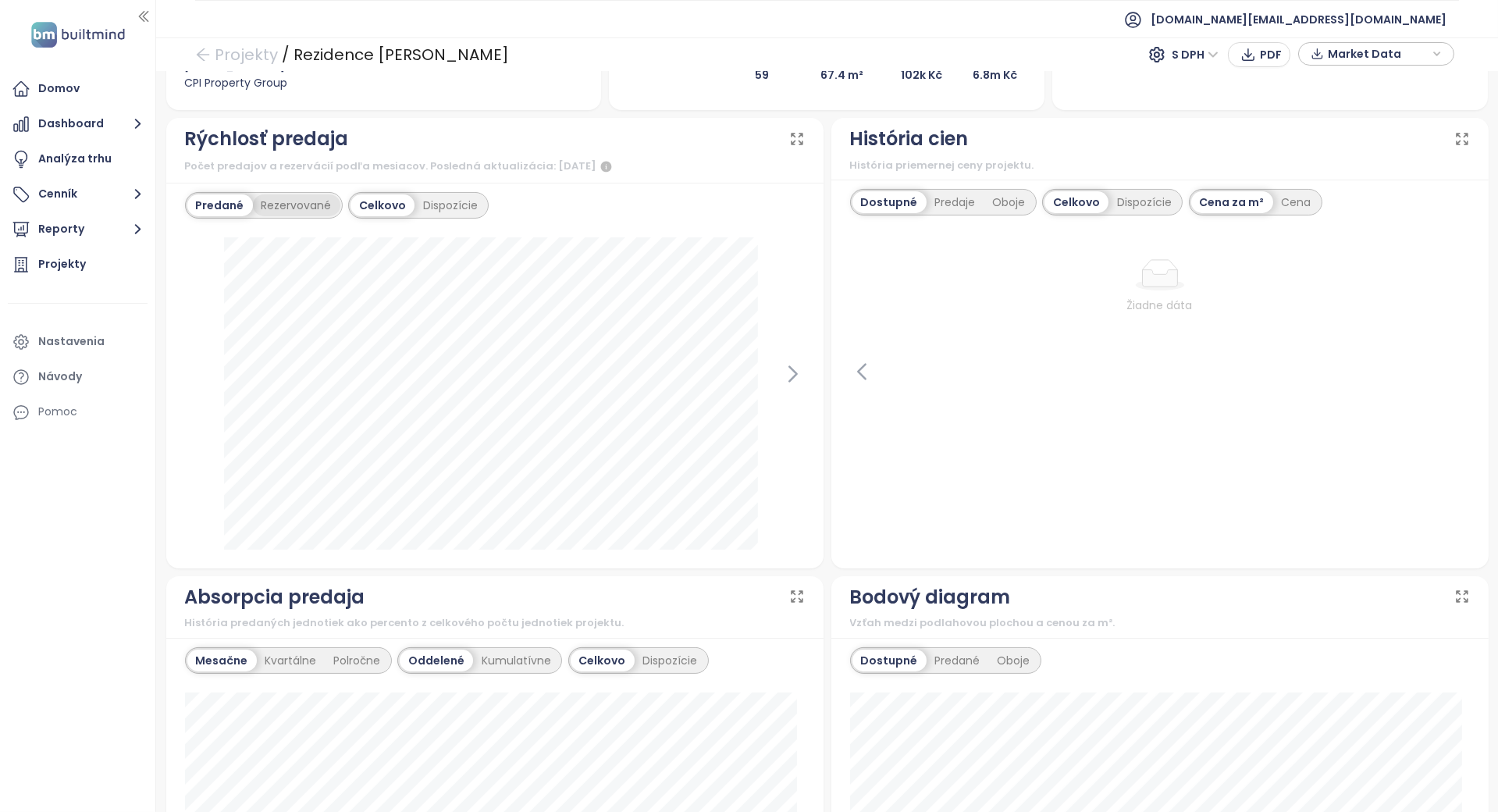
click at [286, 198] on div "Rezervované" at bounding box center [297, 206] width 88 height 22
click at [229, 200] on div "Predané" at bounding box center [218, 206] width 62 height 22
click at [343, 204] on div "Predané Rezervované Celkovo Dispozície" at bounding box center [337, 205] width 305 height 26
click at [331, 211] on div "Rezervované" at bounding box center [297, 206] width 88 height 22
click at [781, 367] on icon at bounding box center [793, 374] width 23 height 23
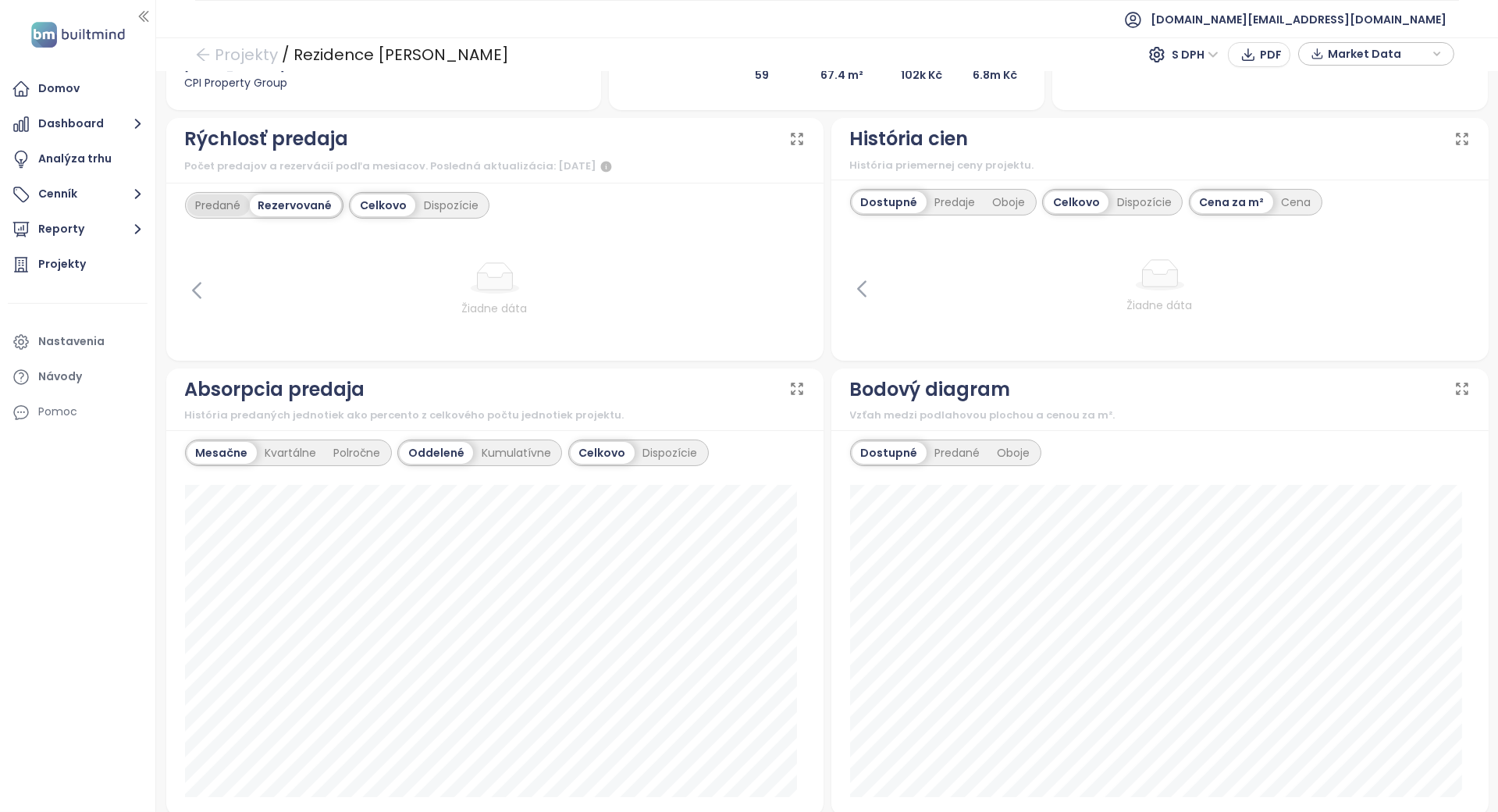
click at [204, 206] on div "Predané" at bounding box center [218, 206] width 62 height 22
click at [195, 281] on icon at bounding box center [196, 290] width 23 height 23
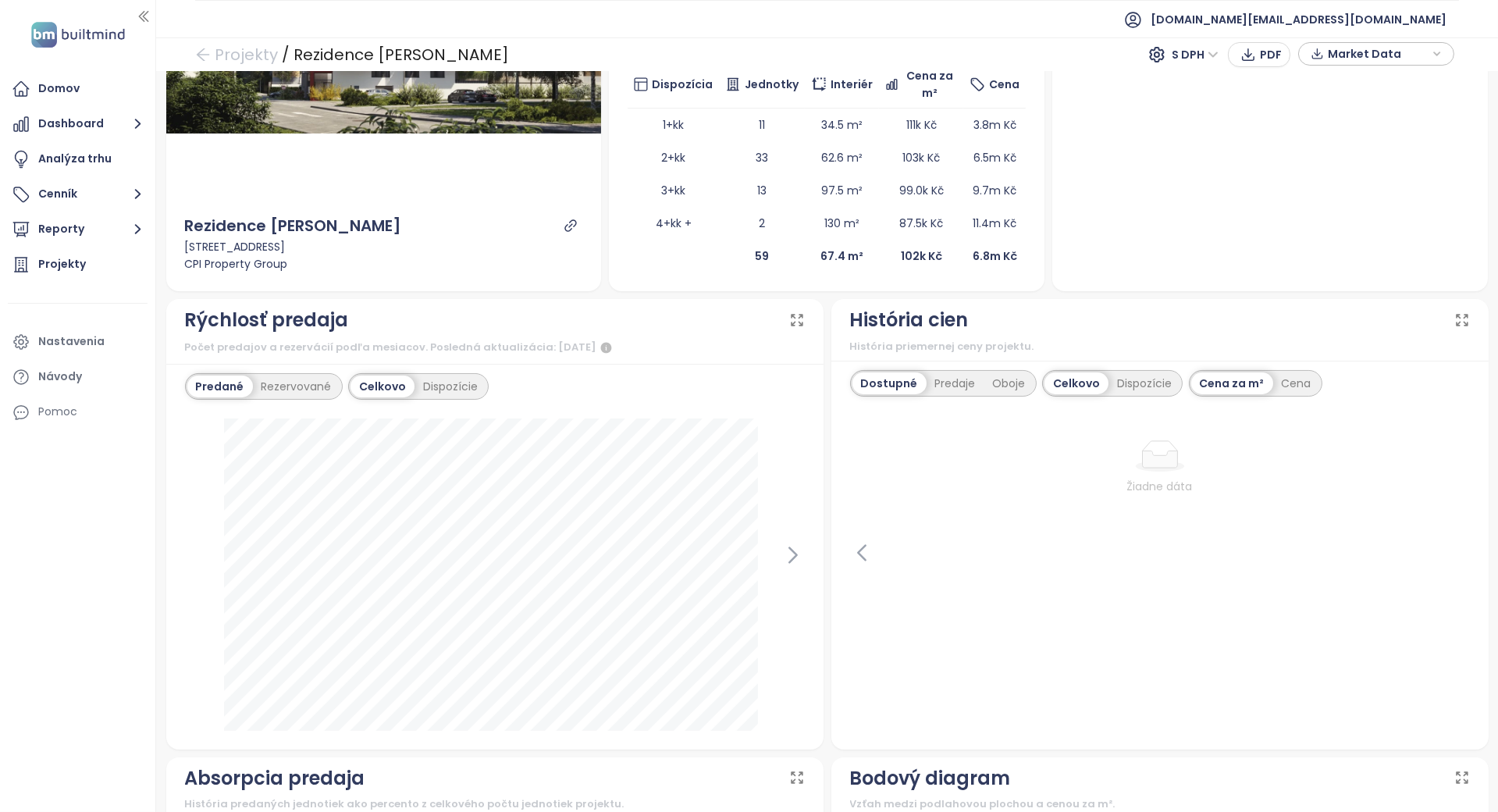
scroll to position [312, 0]
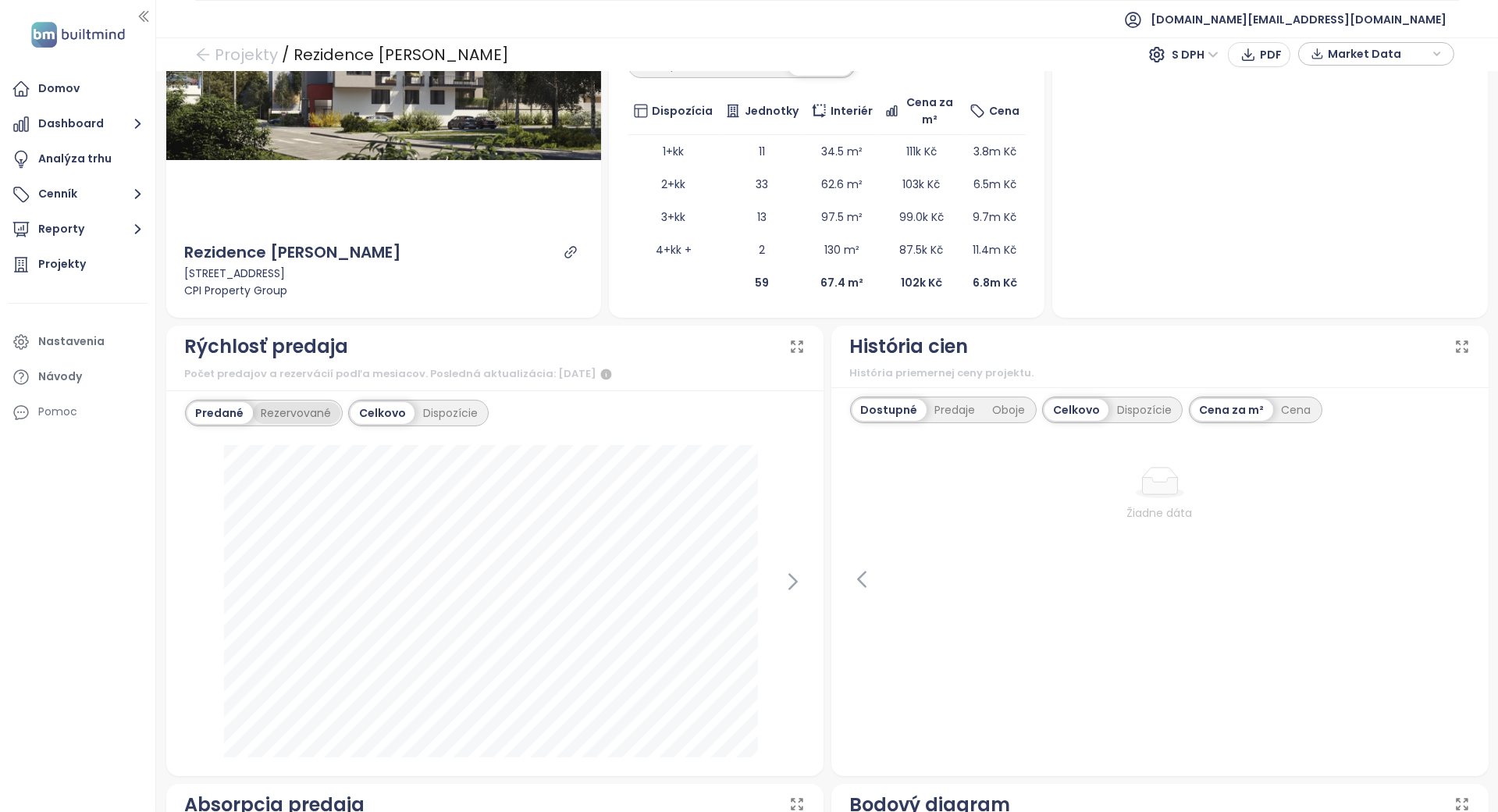
click at [293, 415] on div "Rezervované" at bounding box center [297, 413] width 88 height 22
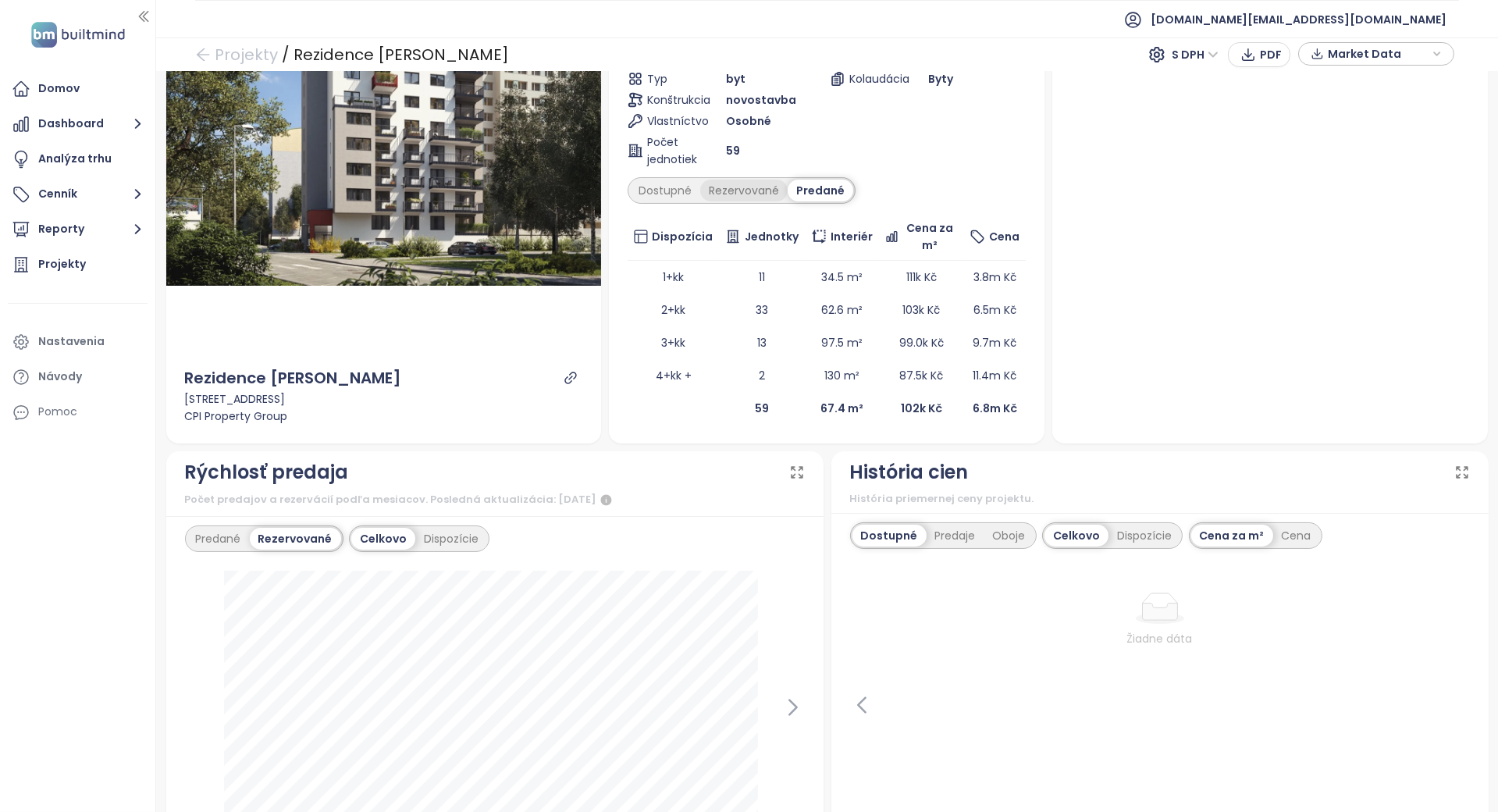
scroll to position [104, 0]
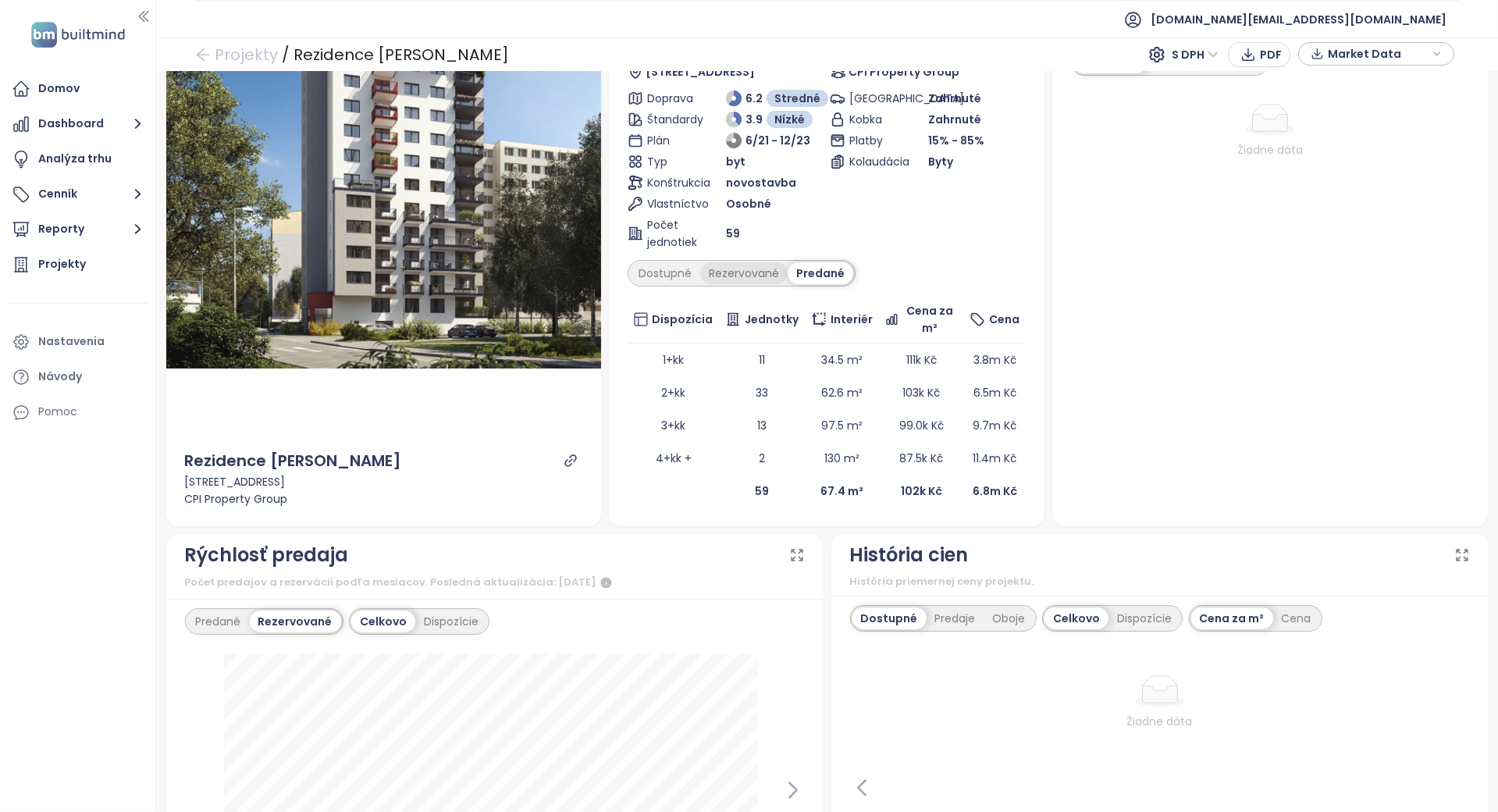
click at [738, 281] on div "Rezervované" at bounding box center [744, 274] width 88 height 22
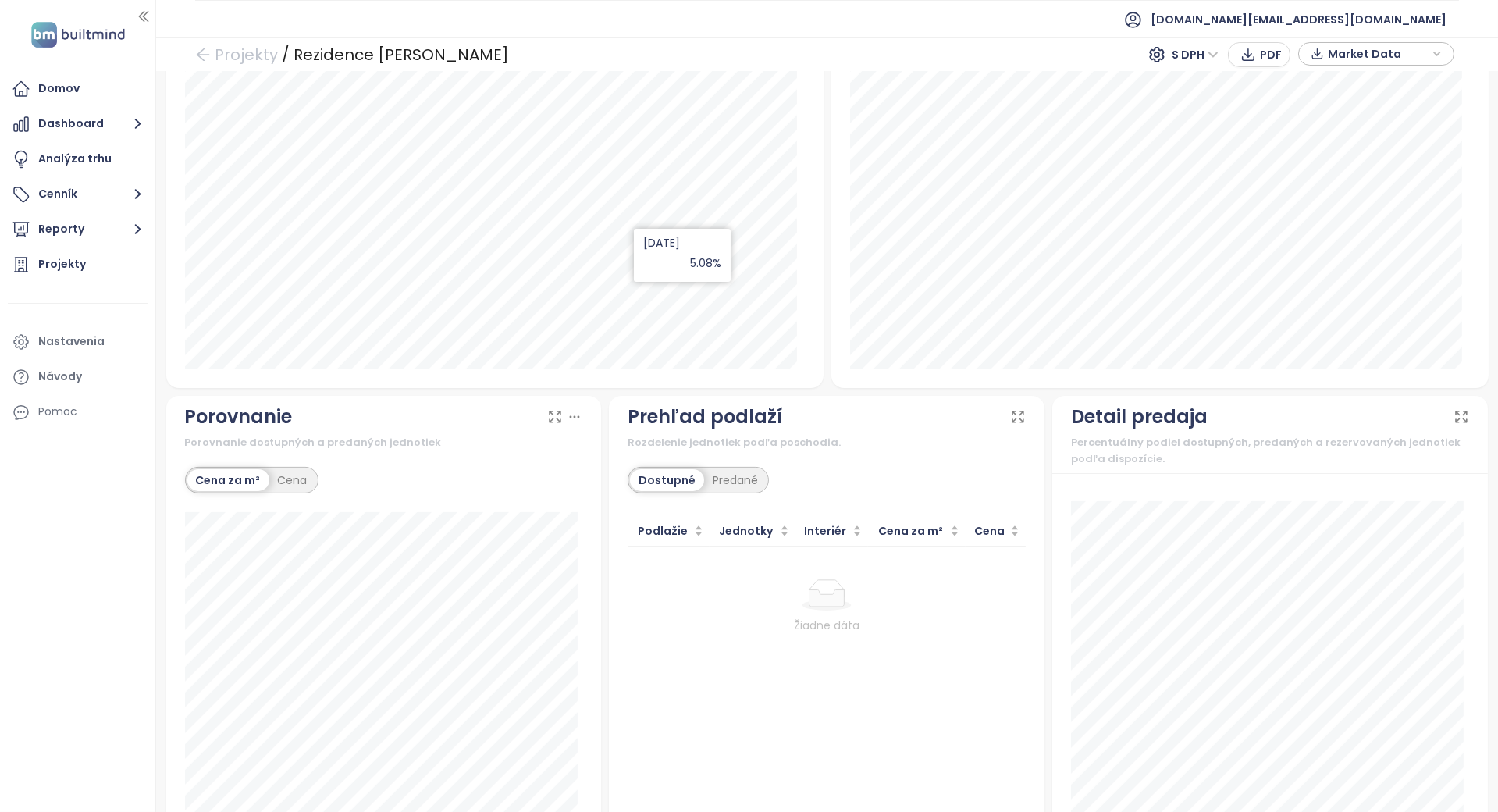
scroll to position [1184, 0]
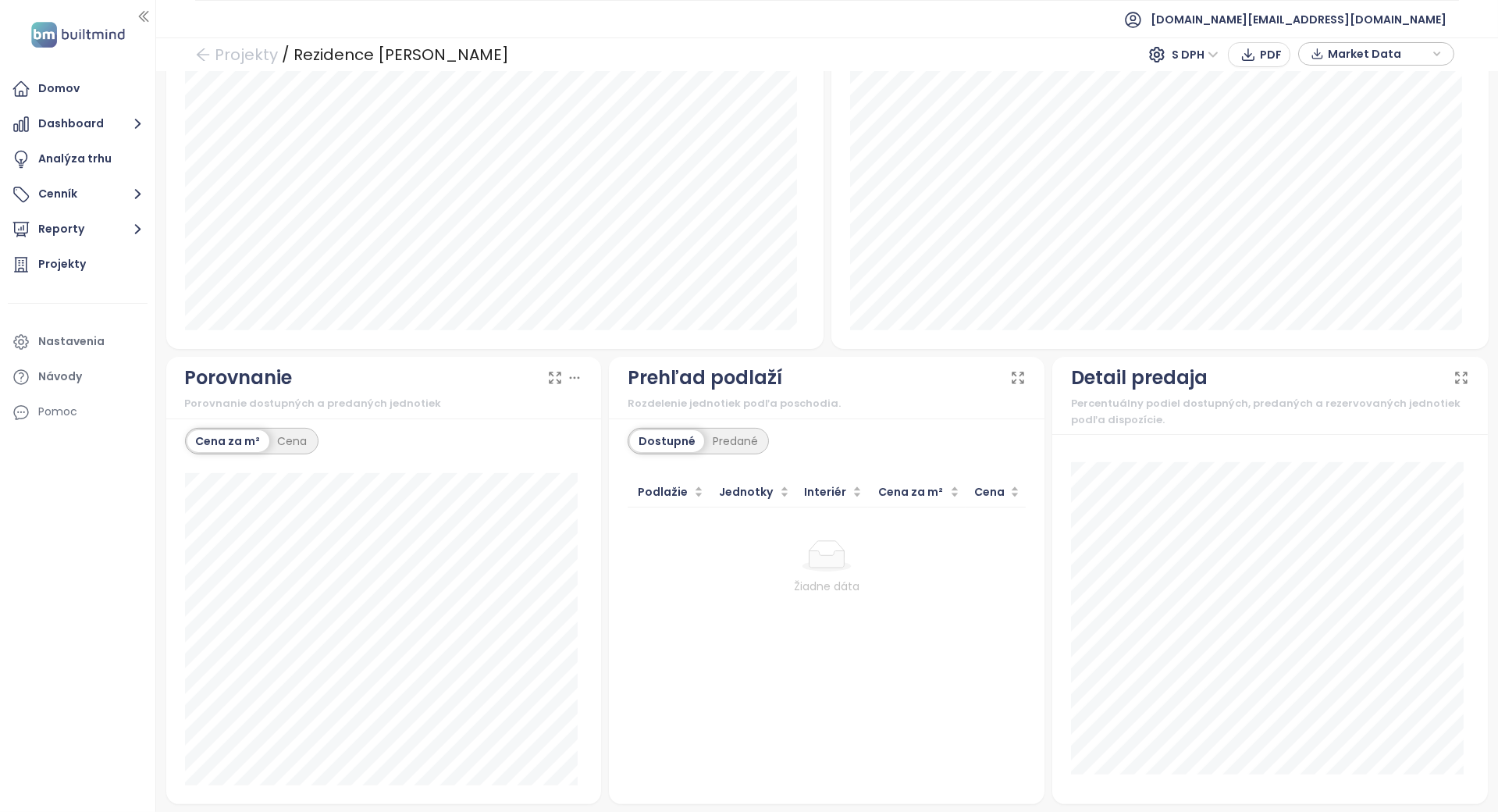
click at [800, 385] on div "Prehľad podlaží" at bounding box center [827, 378] width 398 height 30
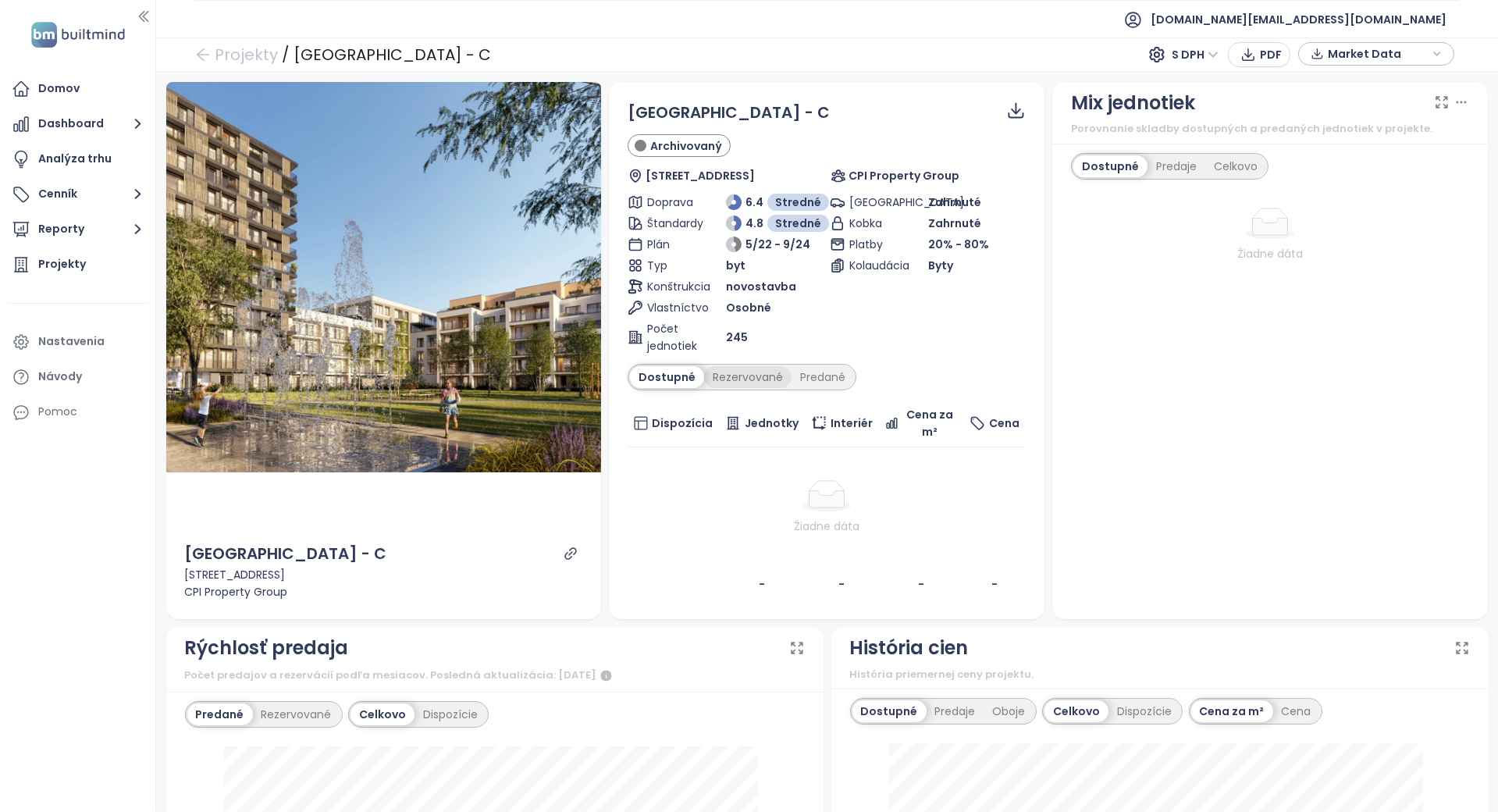
scroll to position [104, 0]
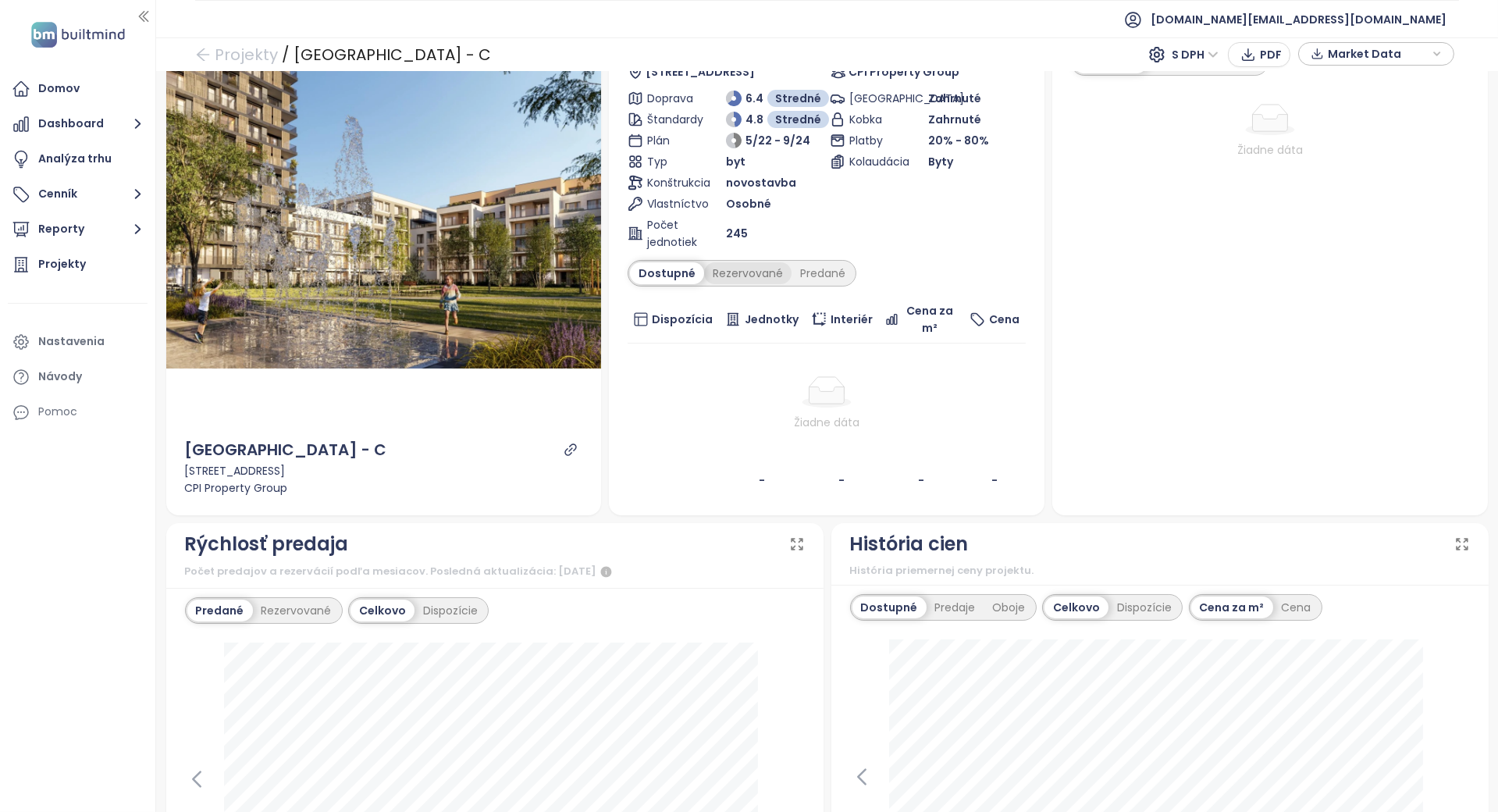
click at [749, 265] on div "Rezervované" at bounding box center [748, 274] width 88 height 22
drag, startPoint x: 749, startPoint y: 265, endPoint x: 848, endPoint y: 271, distance: 99.2
click at [848, 271] on div "Dostupné Rezervované Predané" at bounding box center [742, 273] width 229 height 26
click at [816, 276] on div "Predané" at bounding box center [822, 274] width 62 height 22
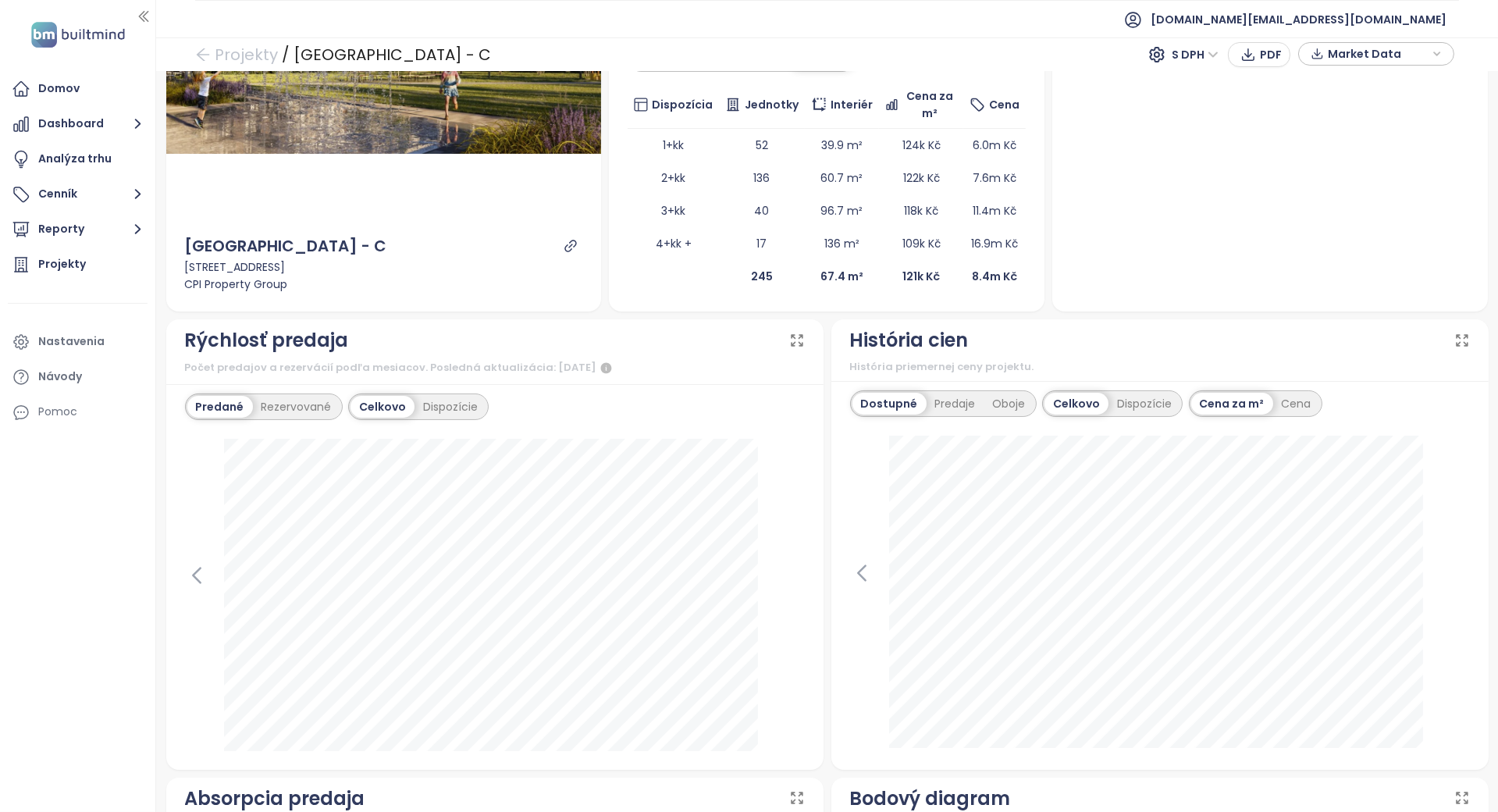
scroll to position [416, 0]
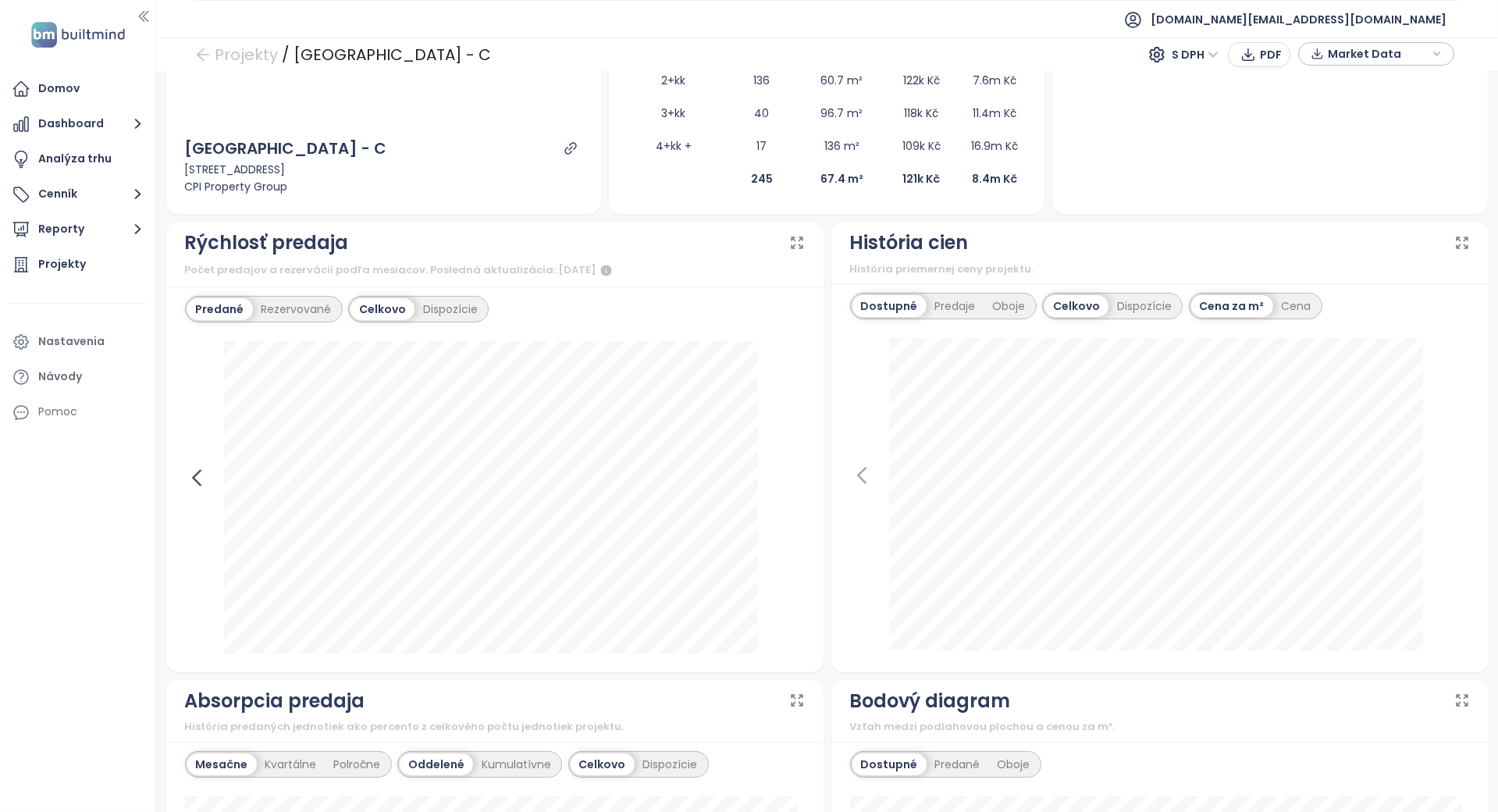
click at [197, 476] on icon at bounding box center [196, 477] width 23 height 23
click at [289, 312] on div "Rezervované" at bounding box center [297, 310] width 88 height 22
click at [790, 475] on icon at bounding box center [793, 477] width 23 height 23
click at [200, 475] on icon at bounding box center [196, 477] width 23 height 23
click at [200, 473] on icon at bounding box center [196, 477] width 23 height 23
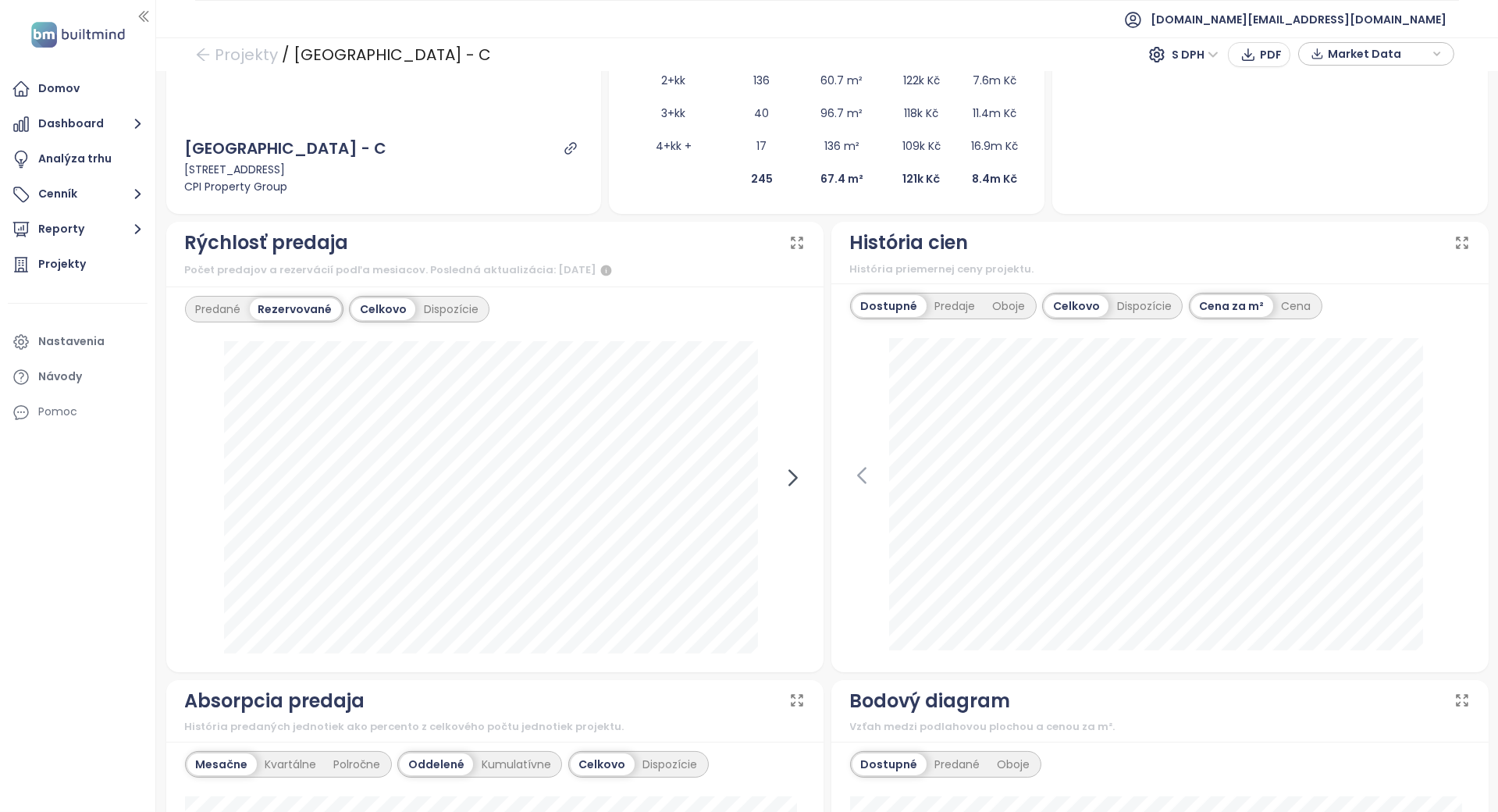
click at [781, 471] on icon at bounding box center [793, 477] width 23 height 23
click at [208, 299] on div "Predané" at bounding box center [218, 310] width 62 height 22
click at [187, 469] on icon at bounding box center [196, 477] width 23 height 23
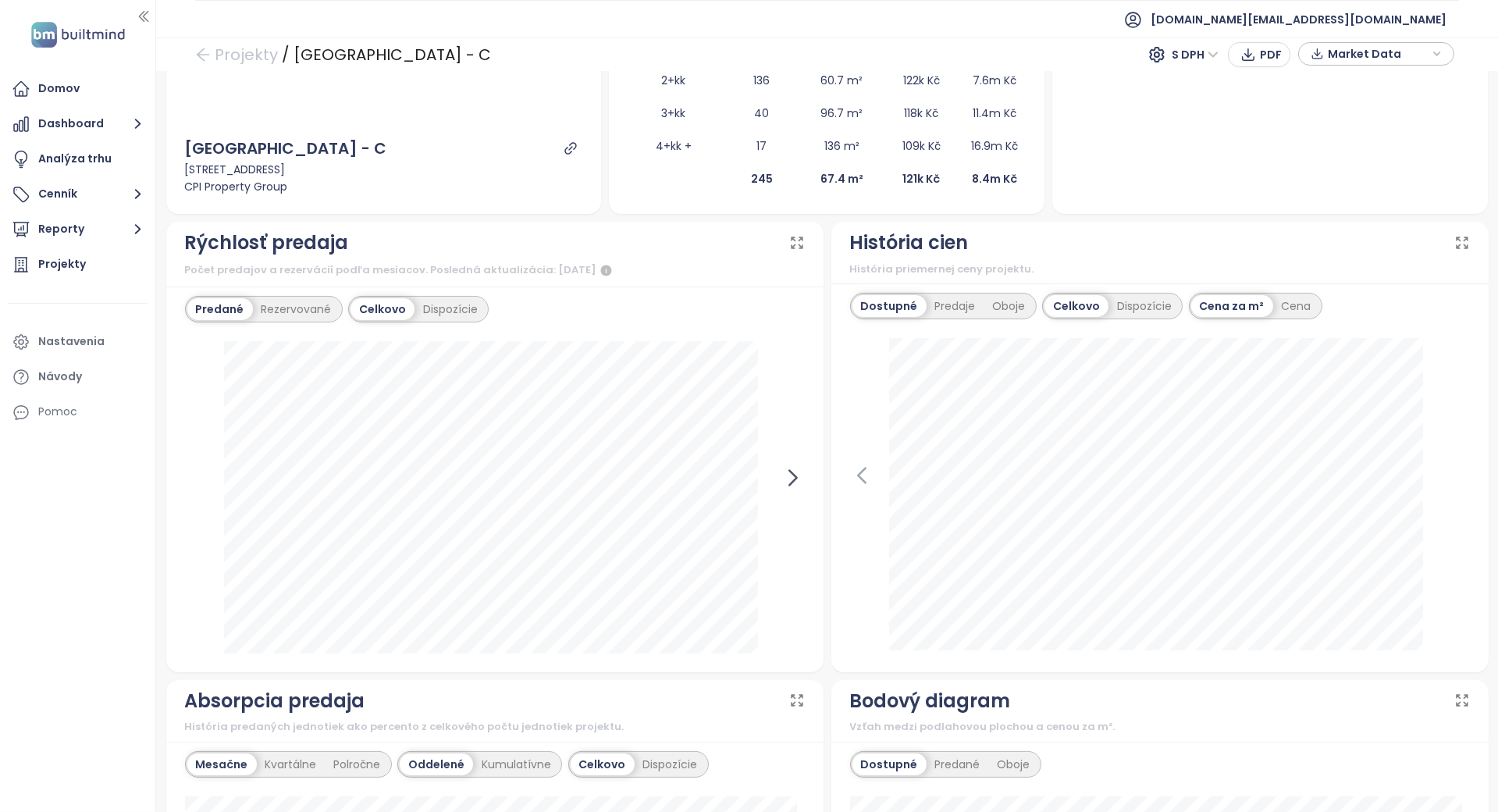
click at [781, 474] on icon at bounding box center [793, 477] width 23 height 23
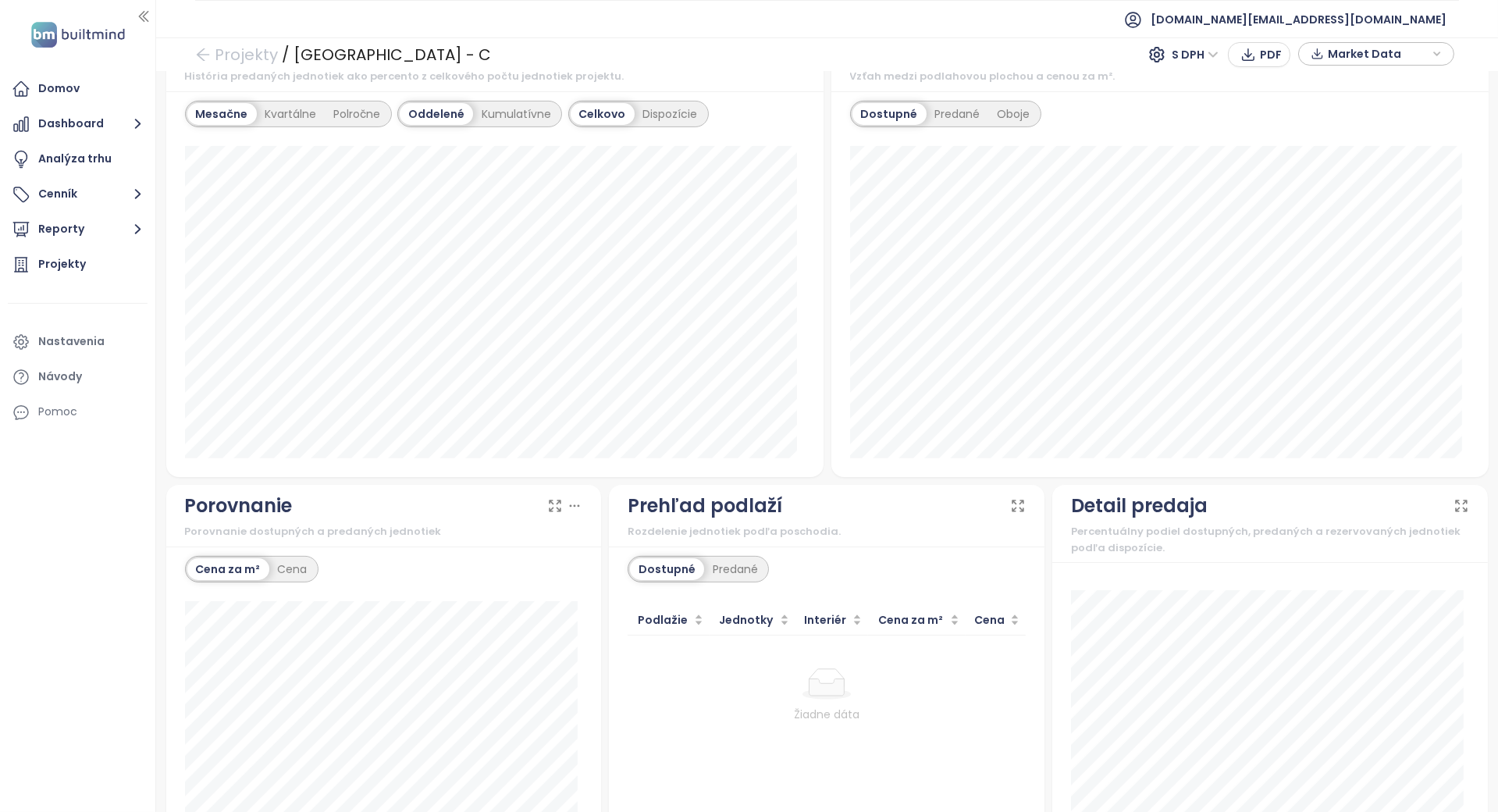
scroll to position [1194, 0]
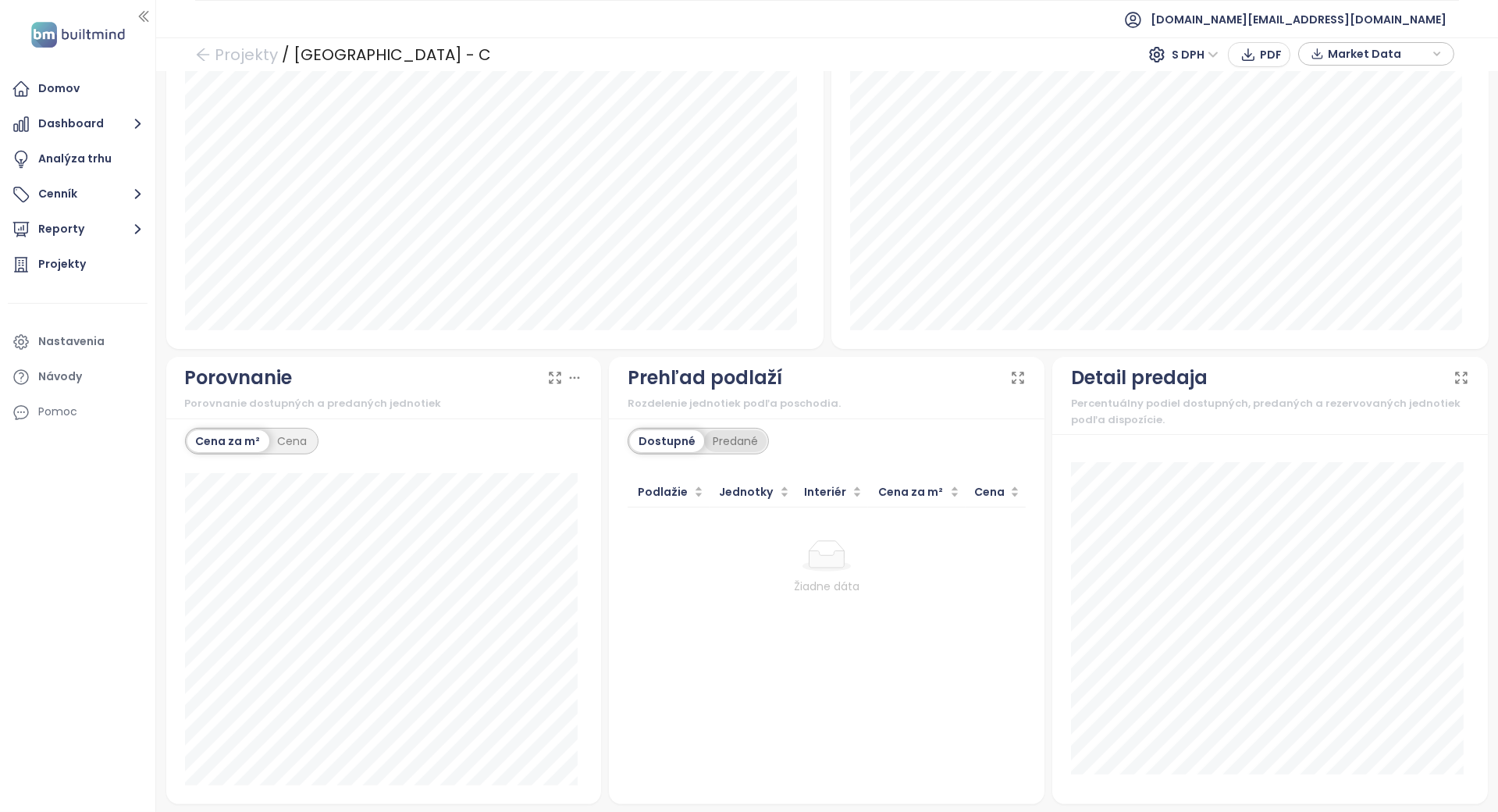
click at [739, 446] on div "Predané" at bounding box center [735, 441] width 62 height 22
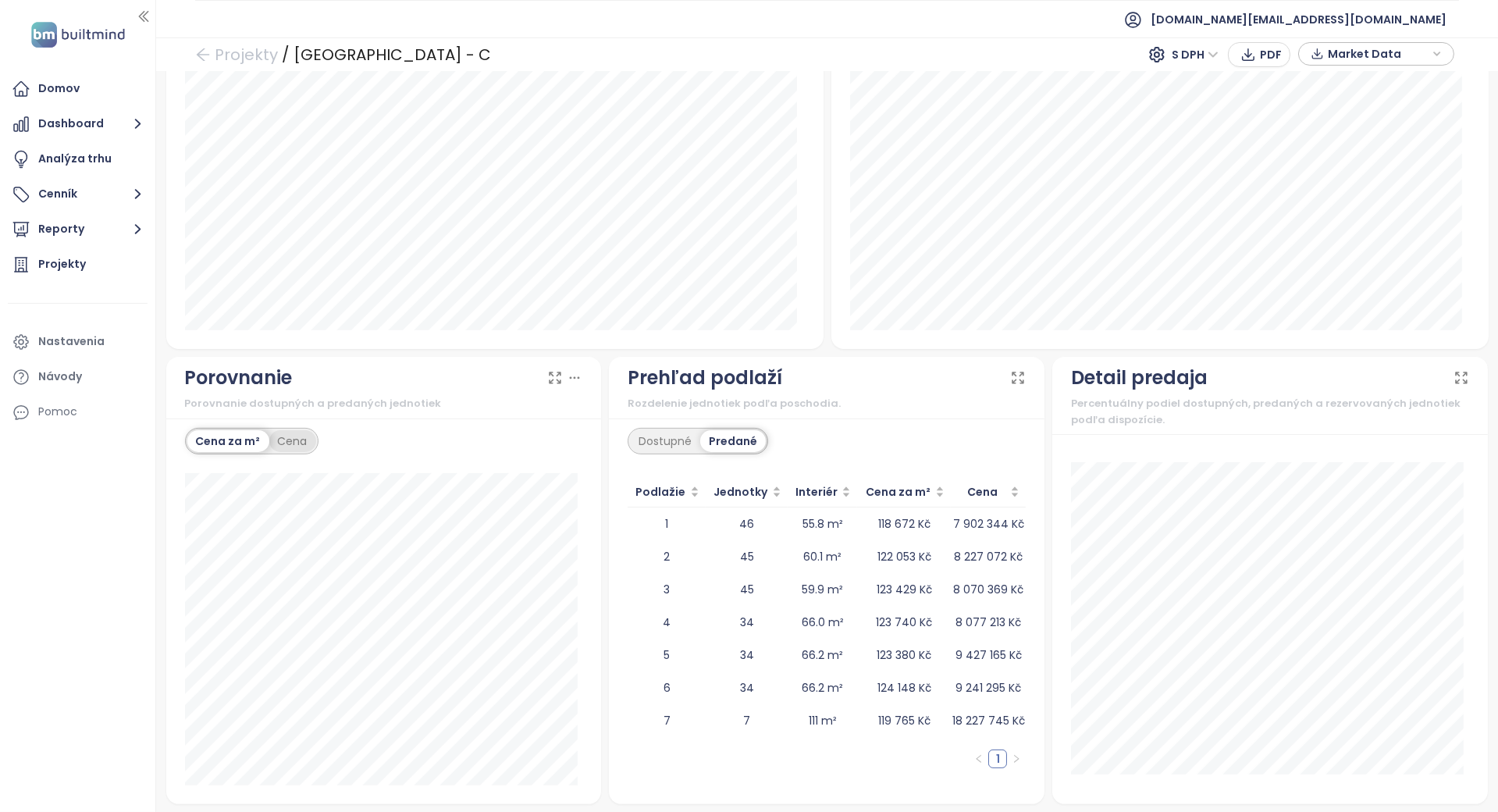
click at [309, 438] on div "Cena" at bounding box center [293, 441] width 47 height 22
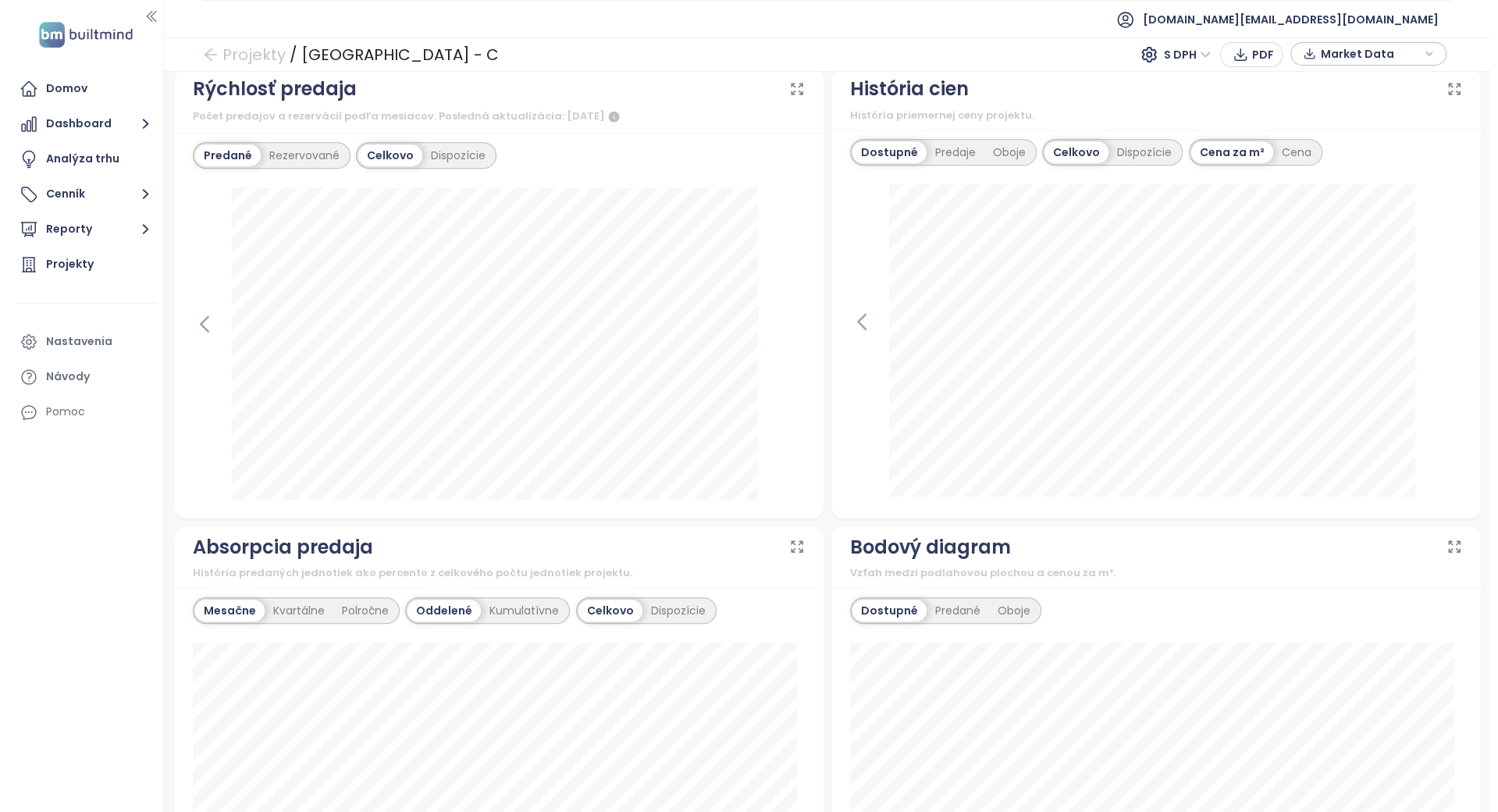
scroll to position [258, 0]
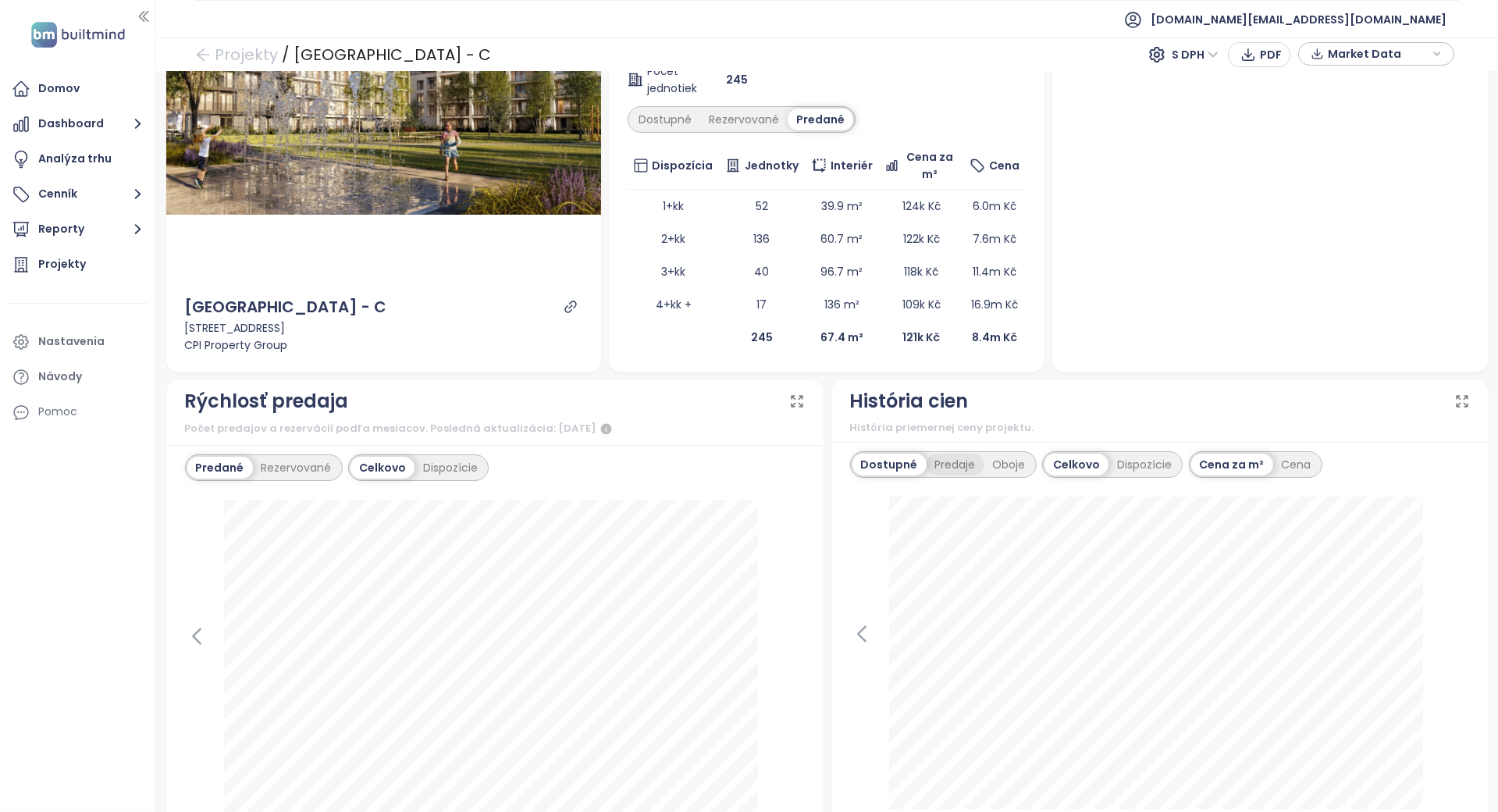
click at [945, 466] on div "Predaje" at bounding box center [955, 465] width 58 height 22
click at [1002, 461] on div "Oboje" at bounding box center [1009, 465] width 50 height 22
click at [875, 456] on div "Dostupné" at bounding box center [888, 465] width 70 height 22
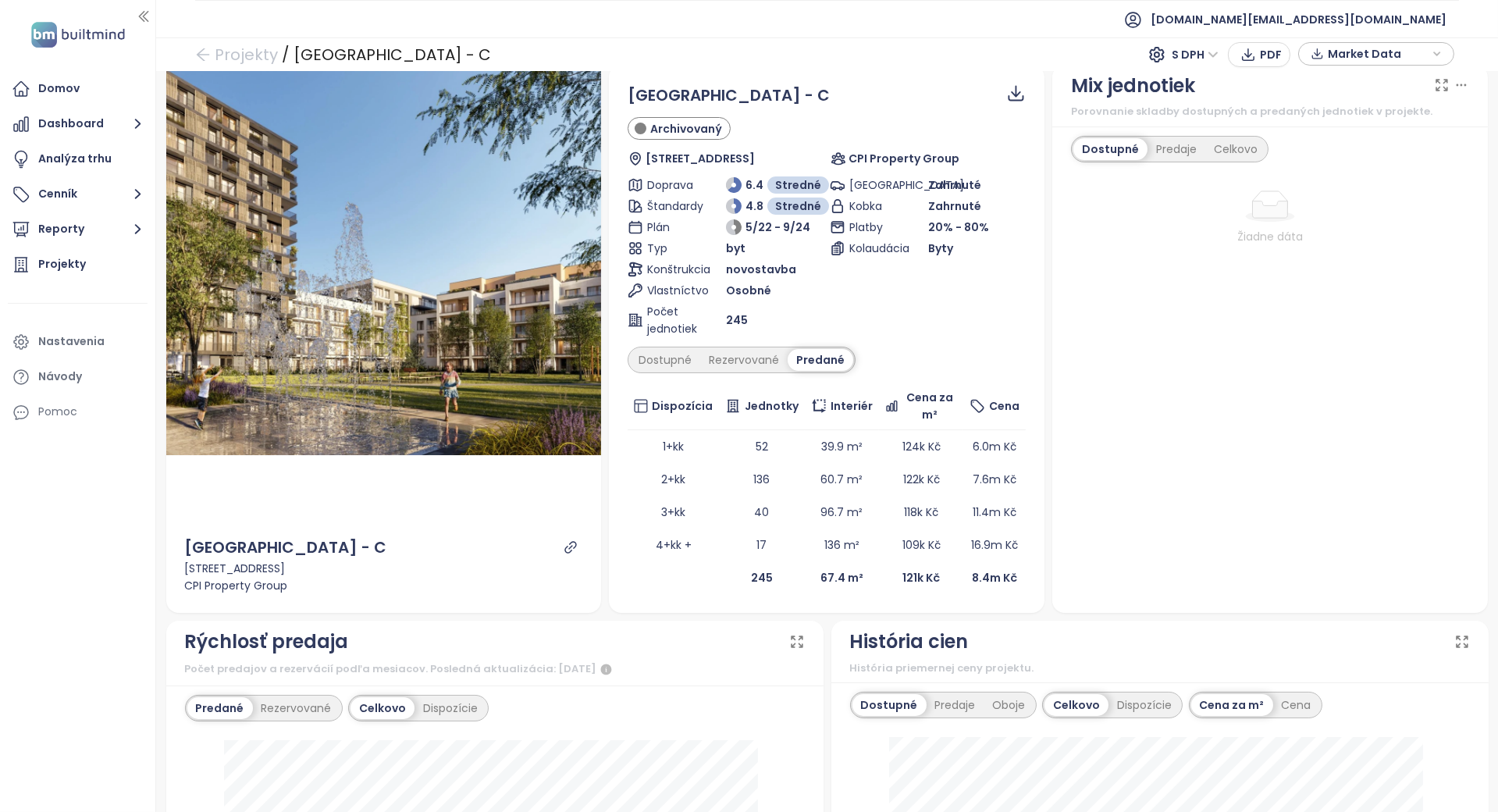
scroll to position [0, 0]
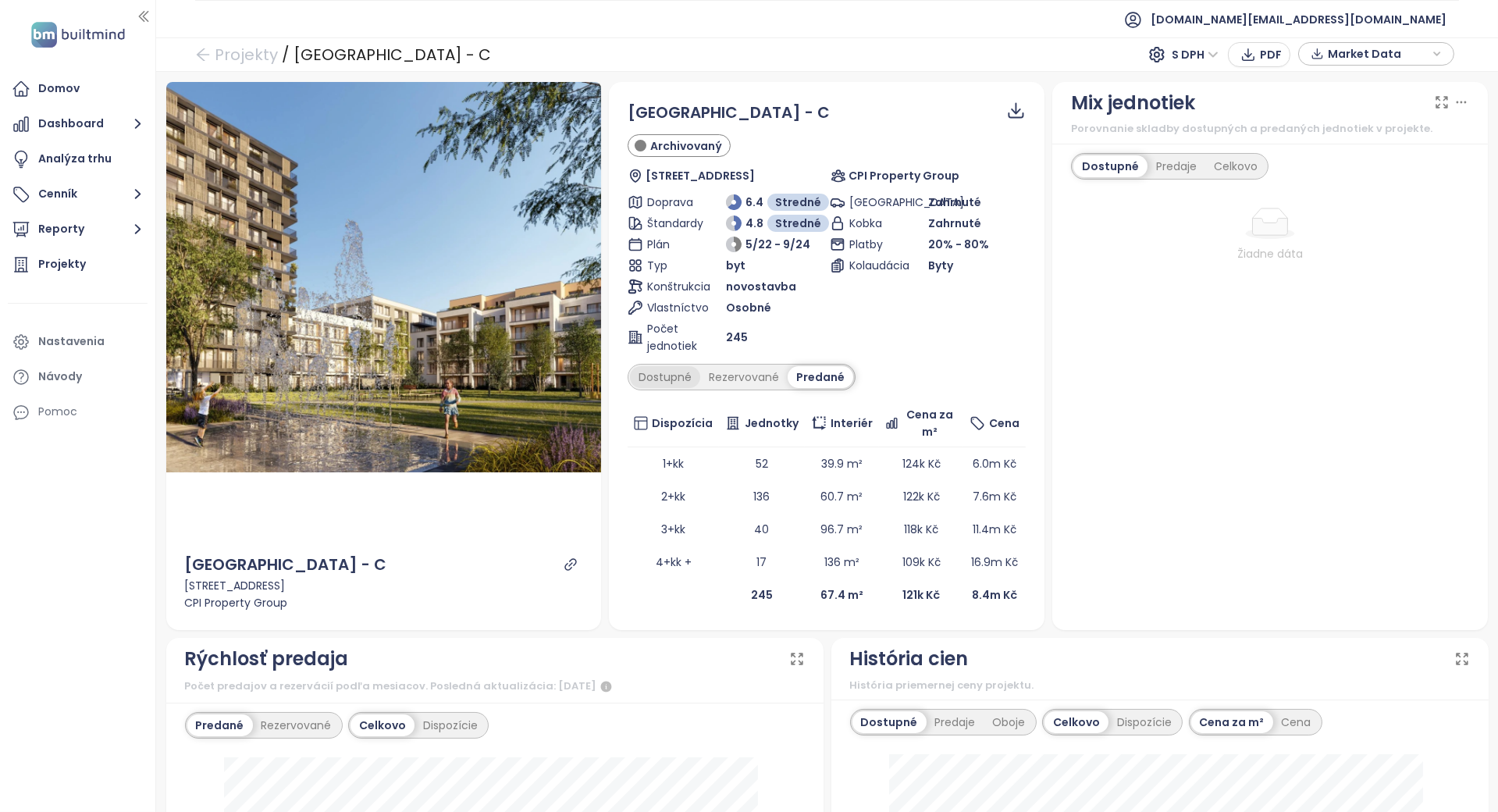
click at [672, 383] on div "Dostupné" at bounding box center [665, 377] width 70 height 22
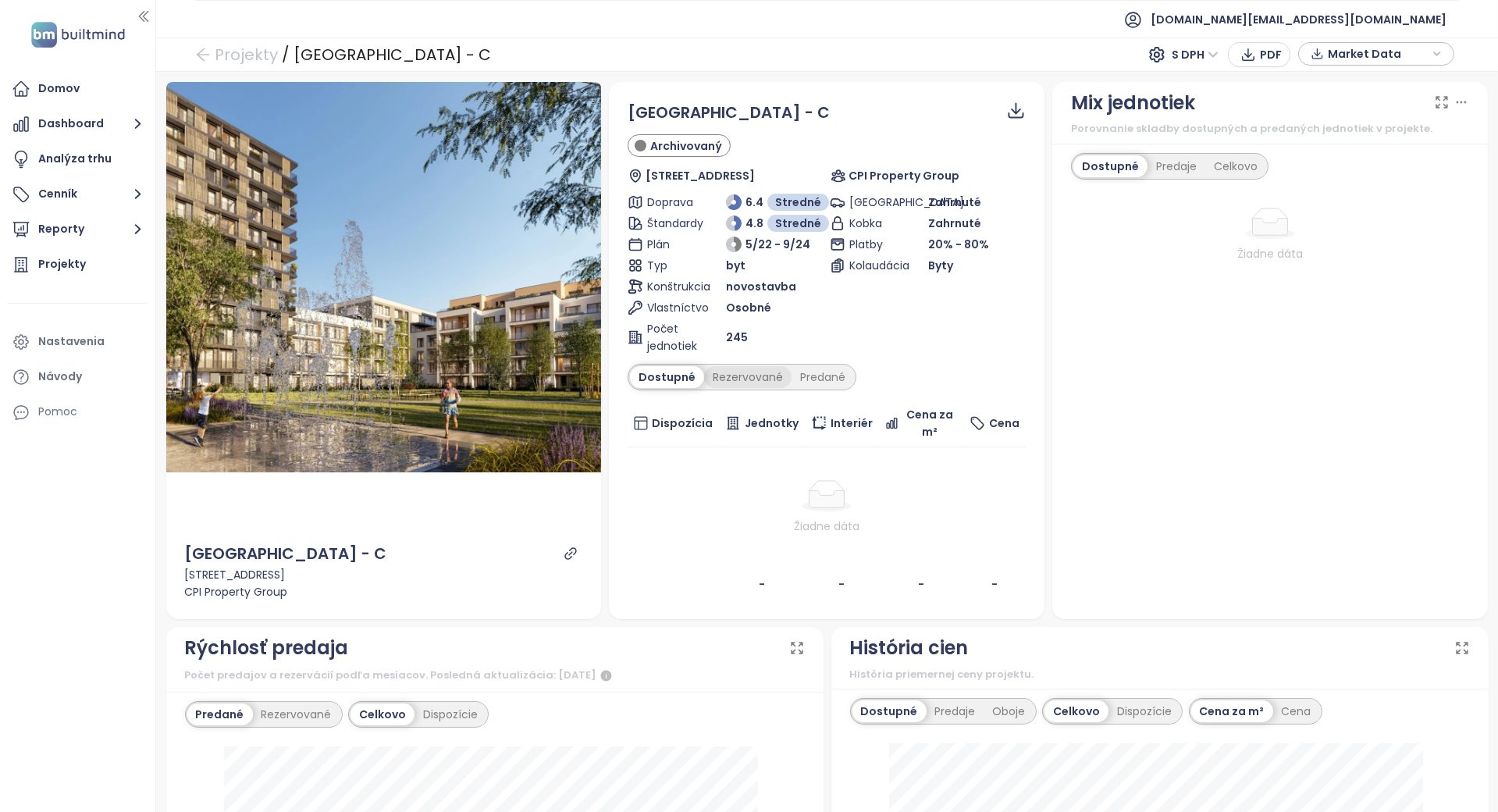
click at [716, 381] on div "Rezervované" at bounding box center [748, 377] width 88 height 22
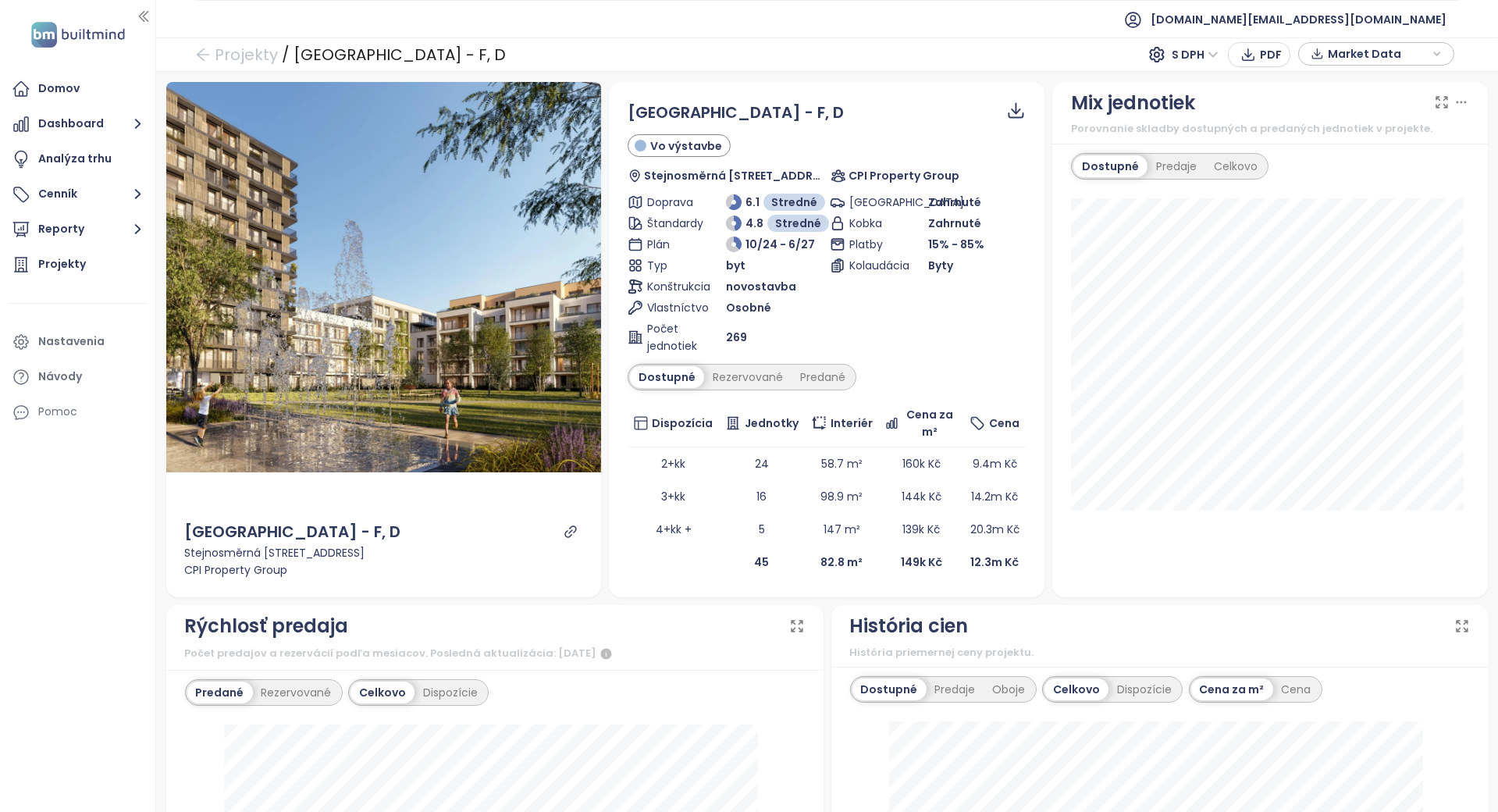
click at [728, 387] on div "Dostupné Rezervované Predané" at bounding box center [742, 377] width 229 height 26
click at [733, 382] on div "Rezervované" at bounding box center [748, 377] width 88 height 22
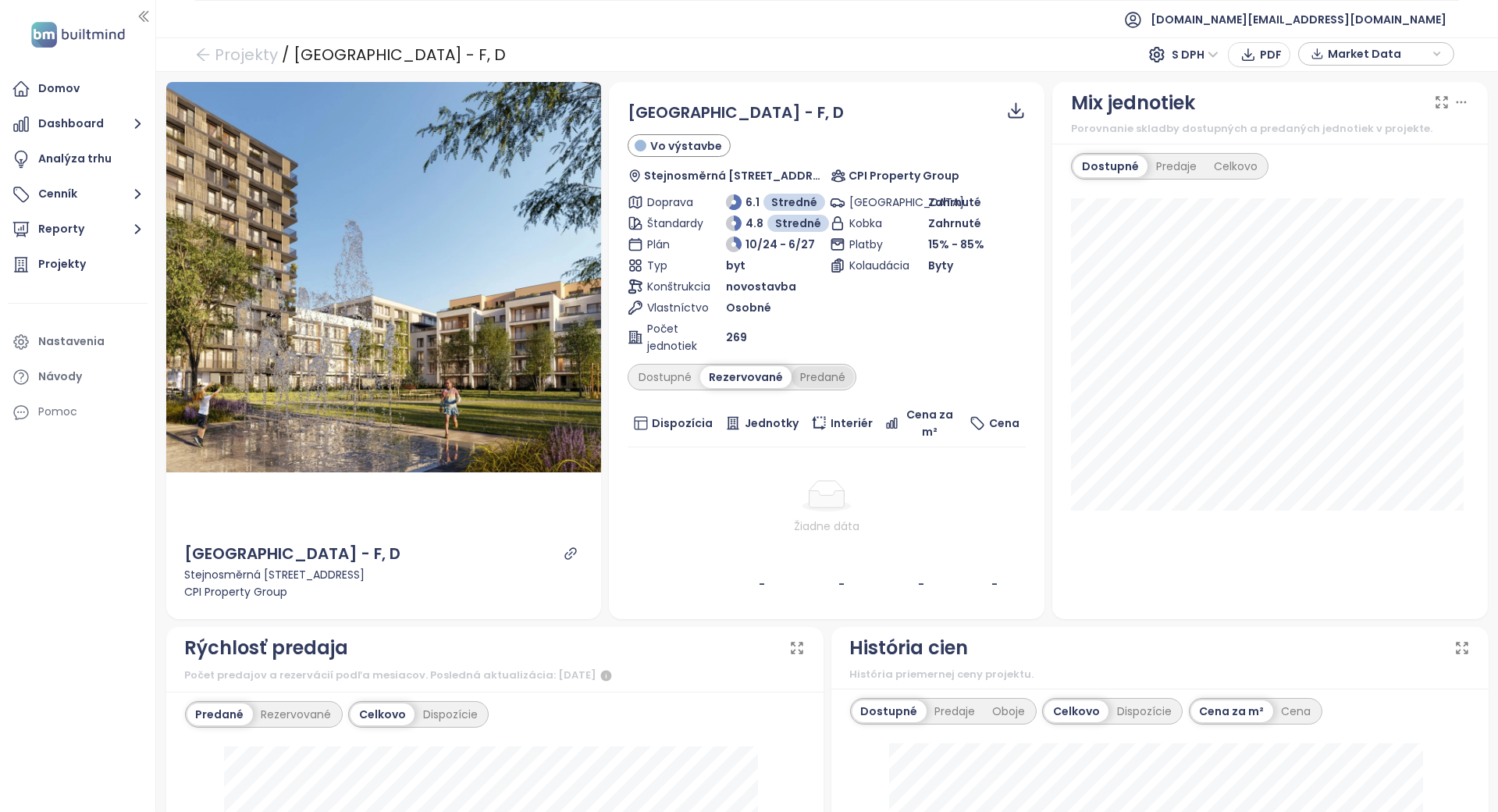
click at [818, 376] on div "Predané" at bounding box center [822, 377] width 62 height 22
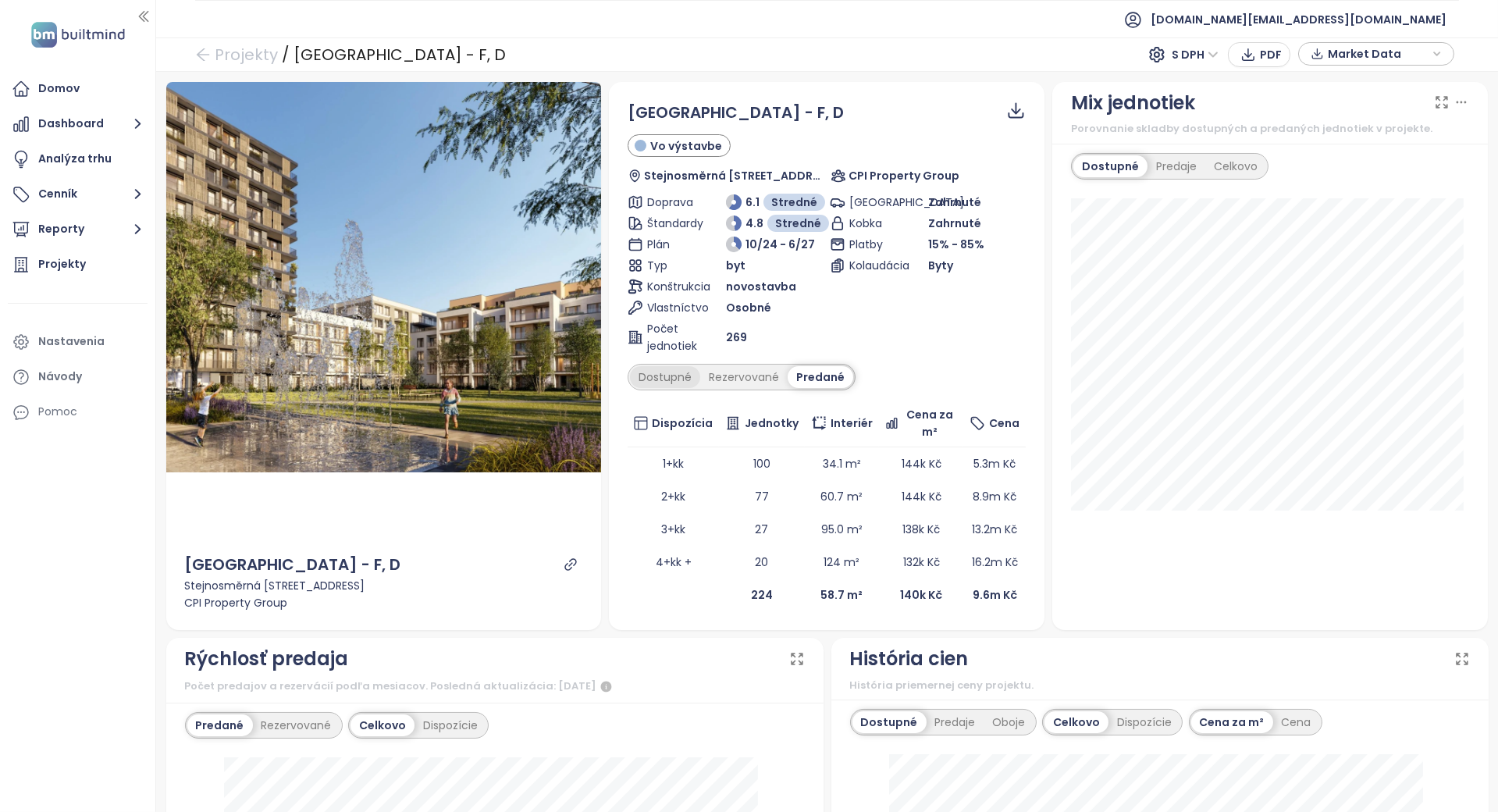
click at [653, 368] on div "Dostupné" at bounding box center [665, 377] width 70 height 22
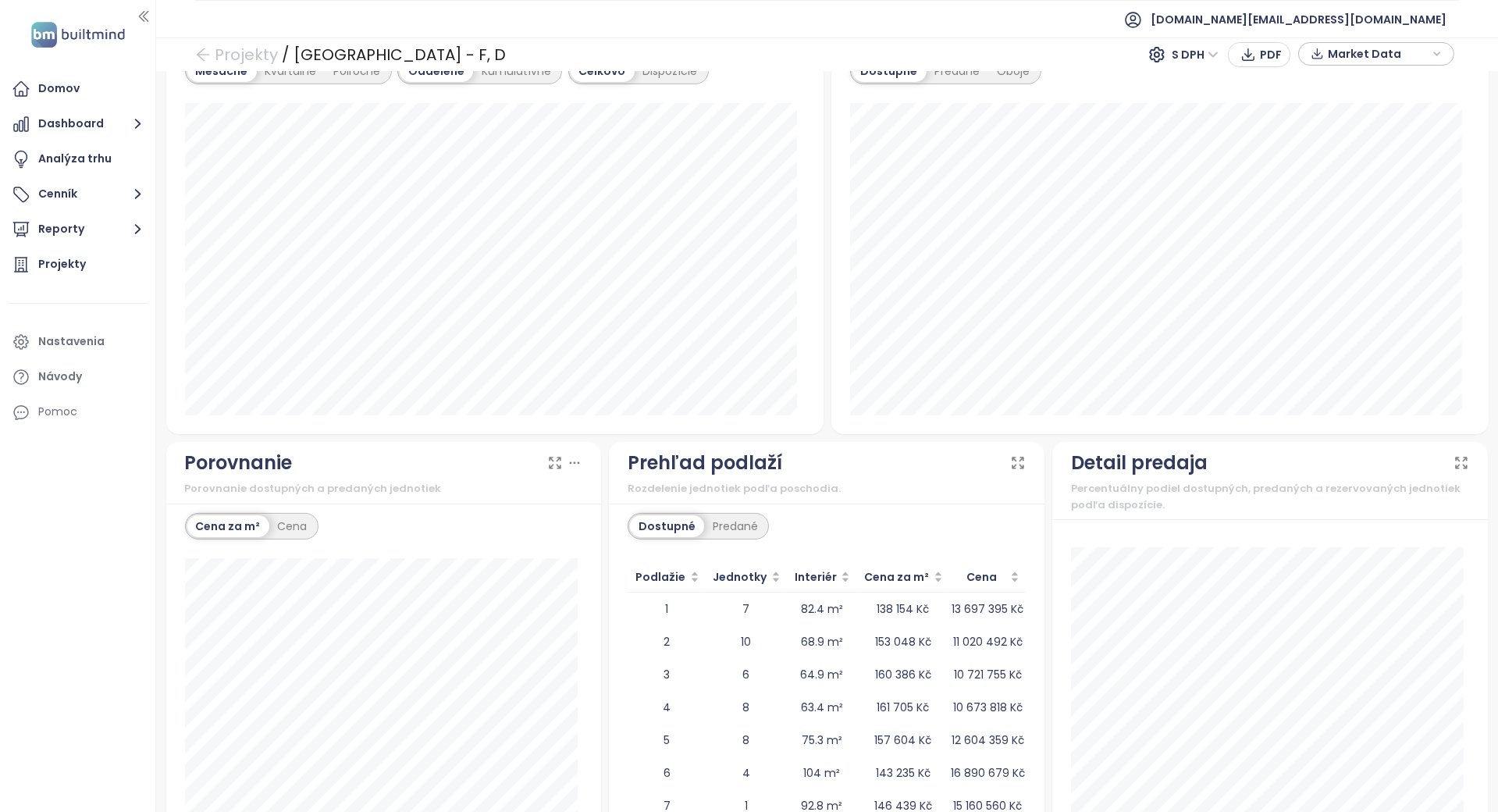
scroll to position [1190, 0]
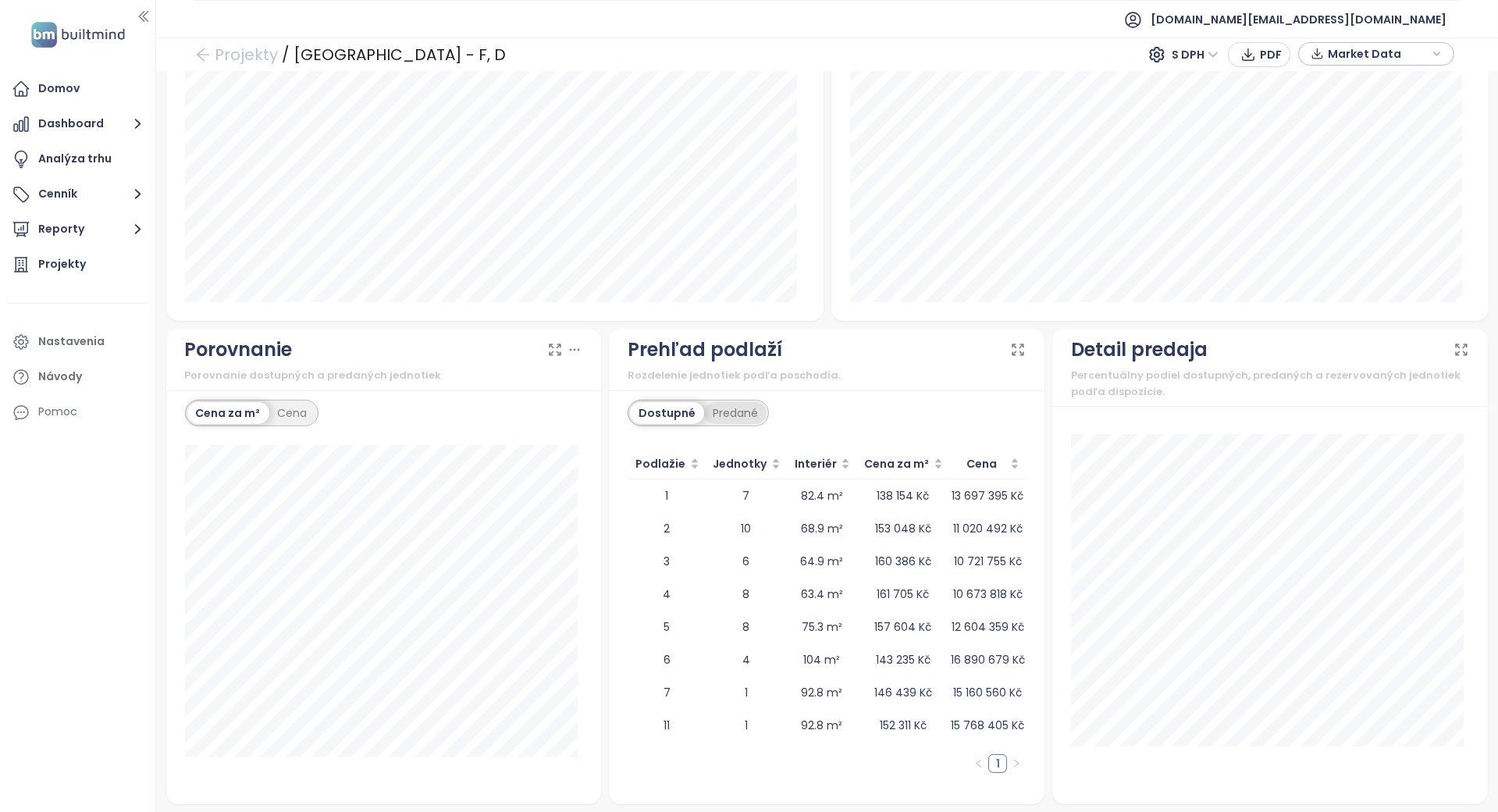
click at [707, 412] on div "Predané" at bounding box center [735, 413] width 62 height 22
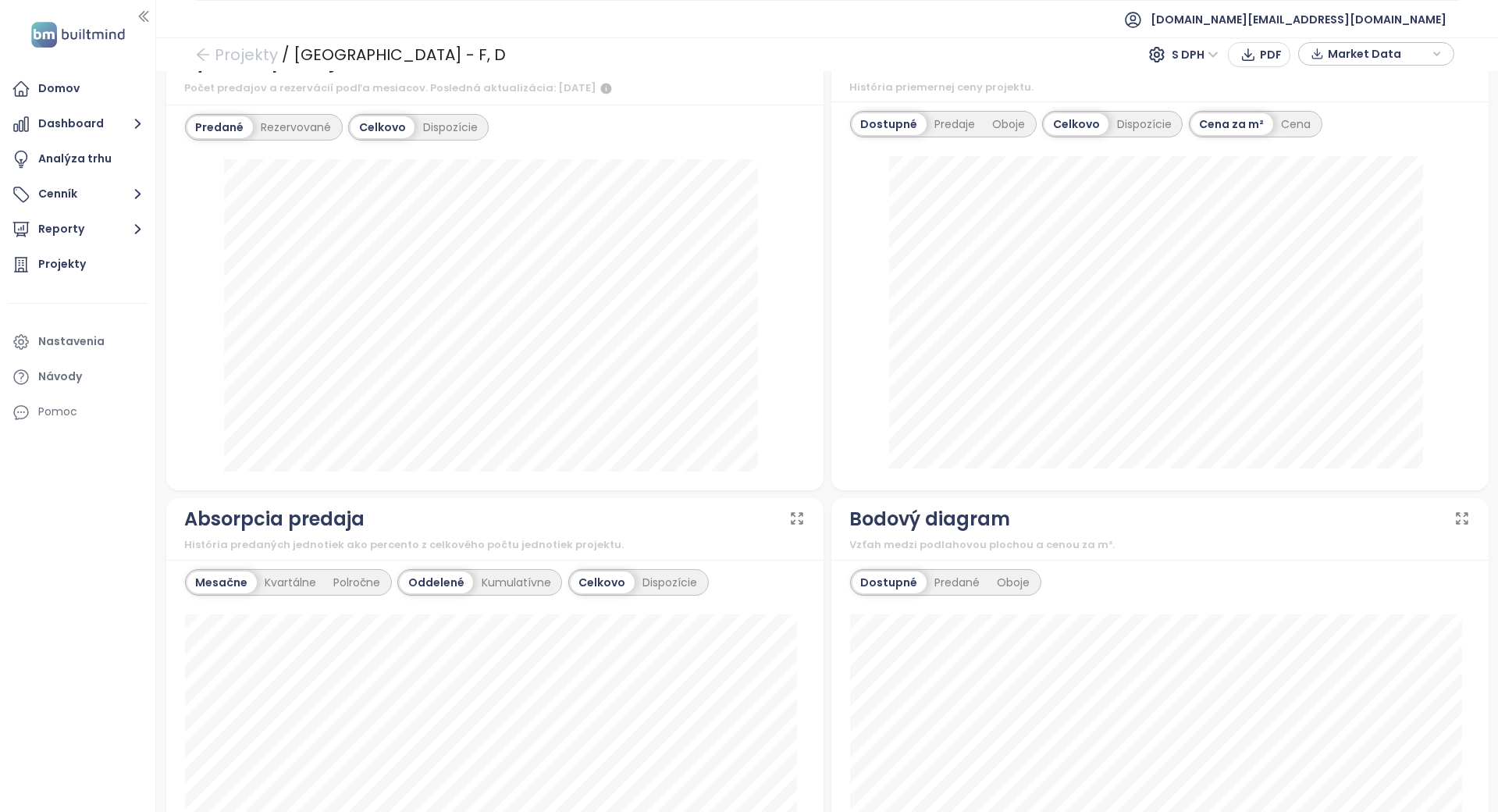
scroll to position [461, 0]
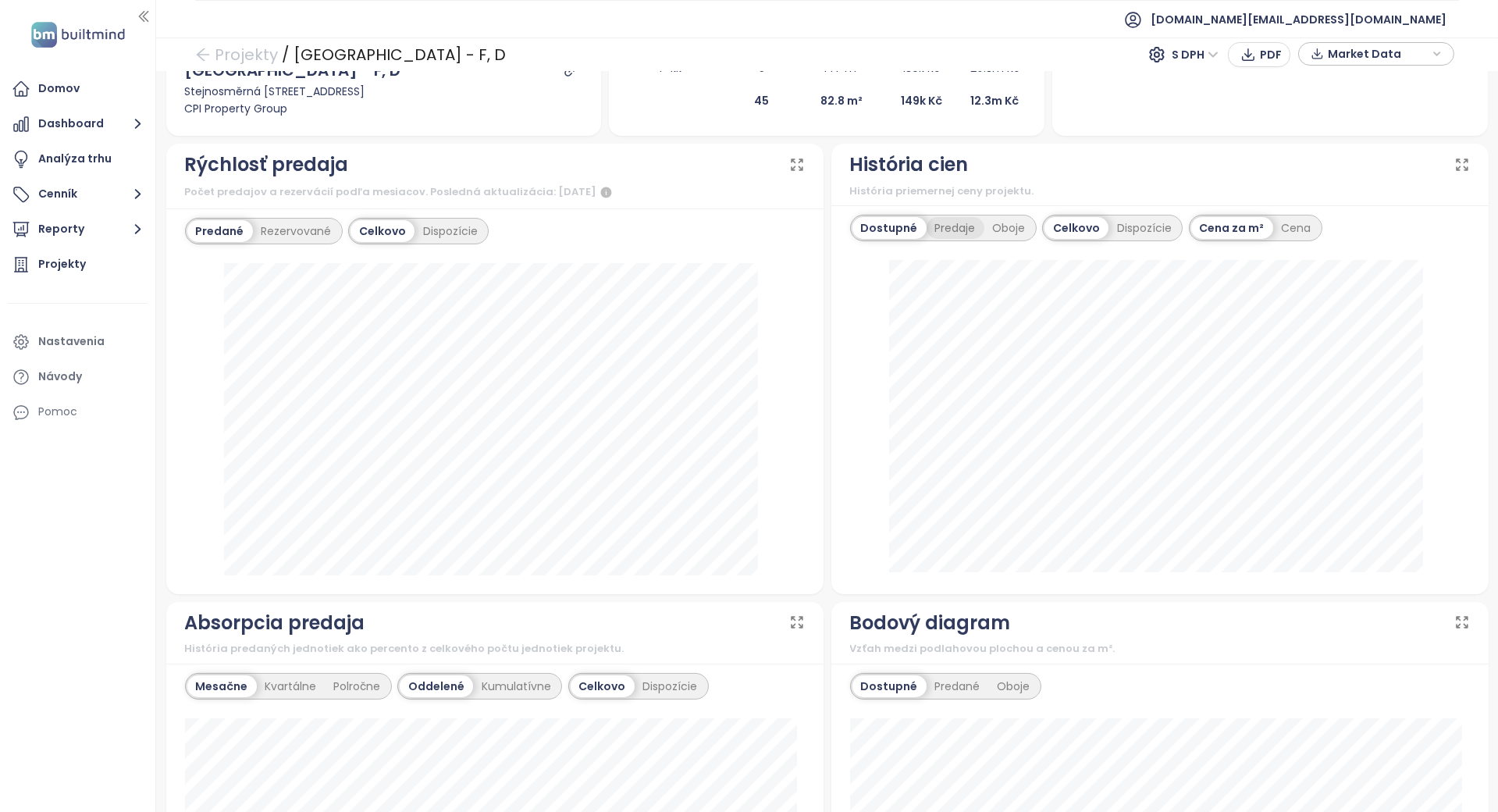
click at [965, 232] on div "Predaje" at bounding box center [955, 228] width 58 height 22
click at [470, 226] on div "Dispozície" at bounding box center [450, 231] width 72 height 22
click at [1120, 227] on div "Dispozície" at bounding box center [1145, 228] width 72 height 22
click at [890, 227] on div "Dostupné" at bounding box center [888, 228] width 70 height 22
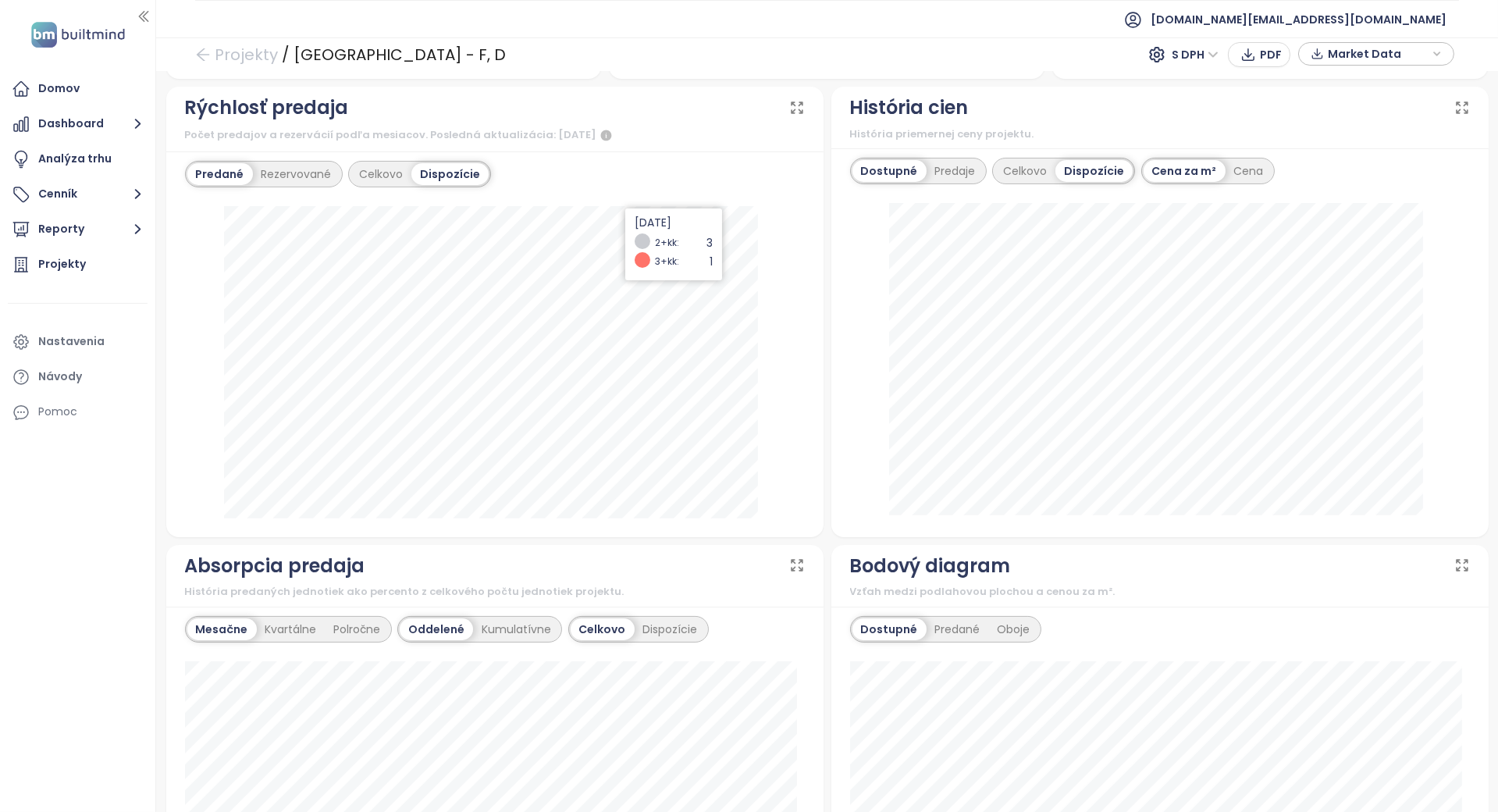
scroll to position [520, 0]
click at [322, 169] on div "Rezervované" at bounding box center [297, 172] width 88 height 22
click at [246, 165] on div "Predané" at bounding box center [218, 172] width 62 height 22
click at [371, 160] on div "Celkovo Dispozície" at bounding box center [419, 172] width 142 height 26
click at [374, 165] on div "Celkovo" at bounding box center [380, 172] width 61 height 22
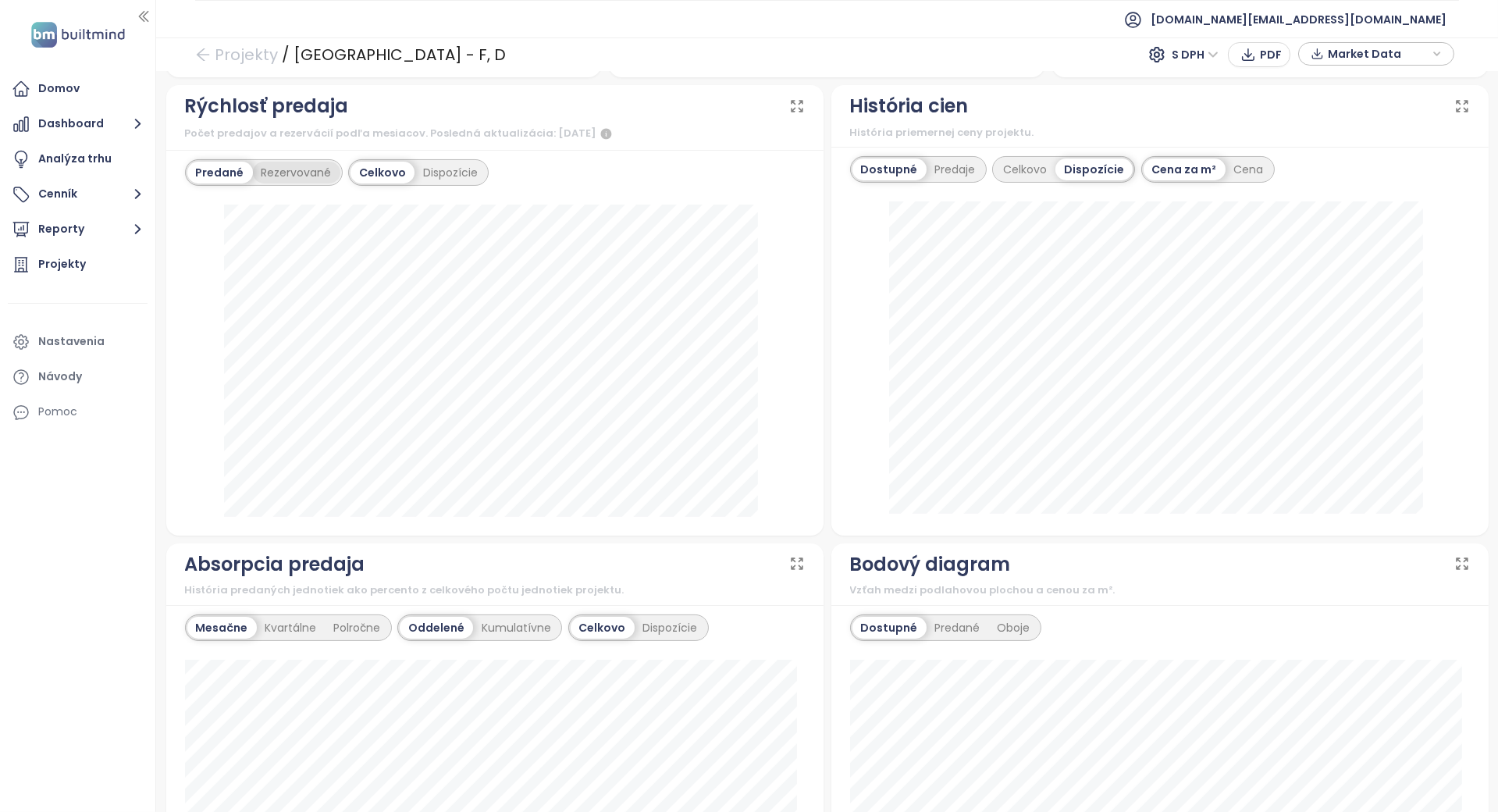
click at [265, 173] on div "Rezervované" at bounding box center [297, 172] width 88 height 22
click at [241, 166] on div "Predané" at bounding box center [218, 172] width 62 height 22
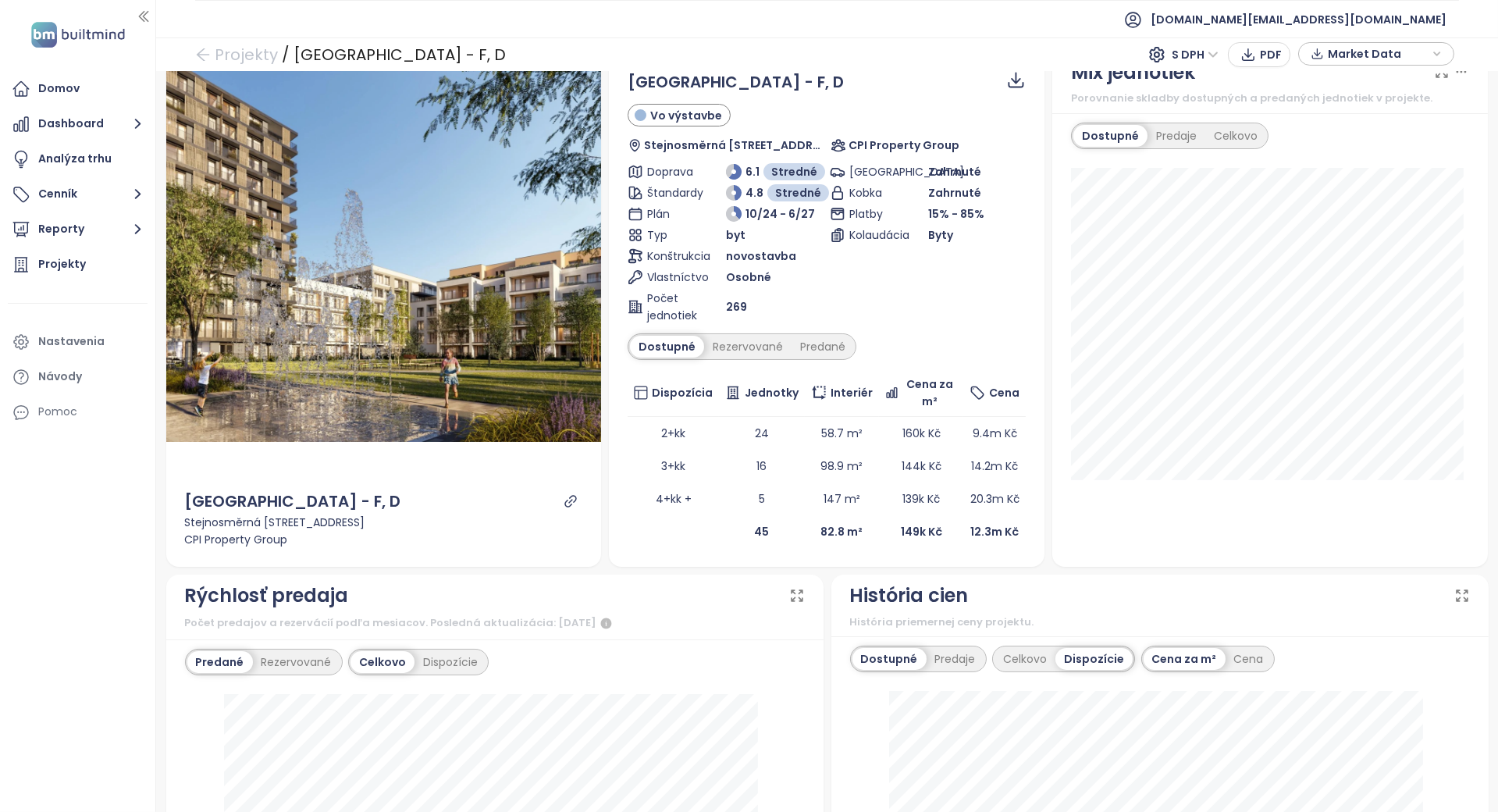
scroll to position [0, 0]
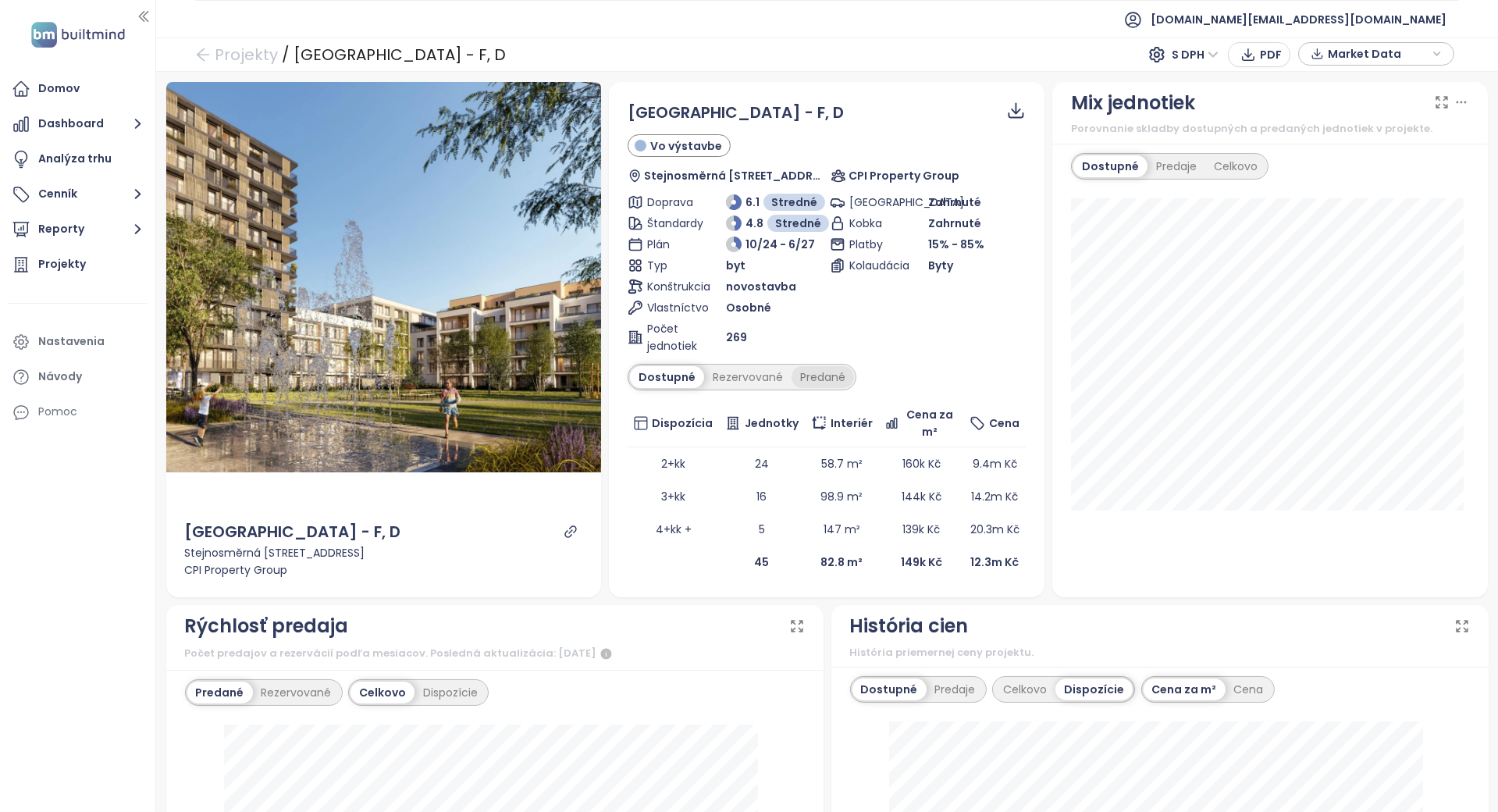
click at [816, 366] on div "Predané" at bounding box center [822, 377] width 62 height 22
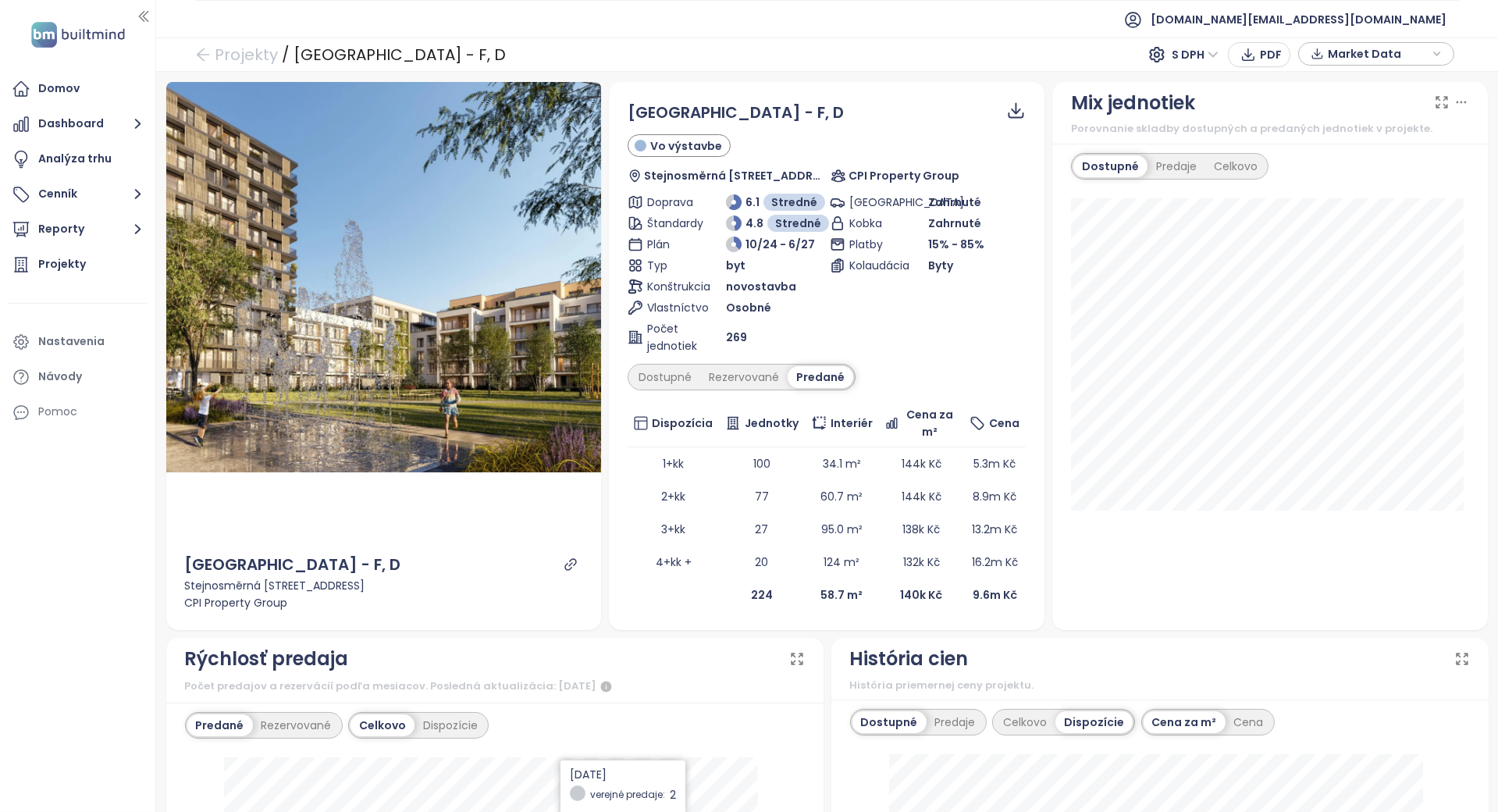
scroll to position [520, 0]
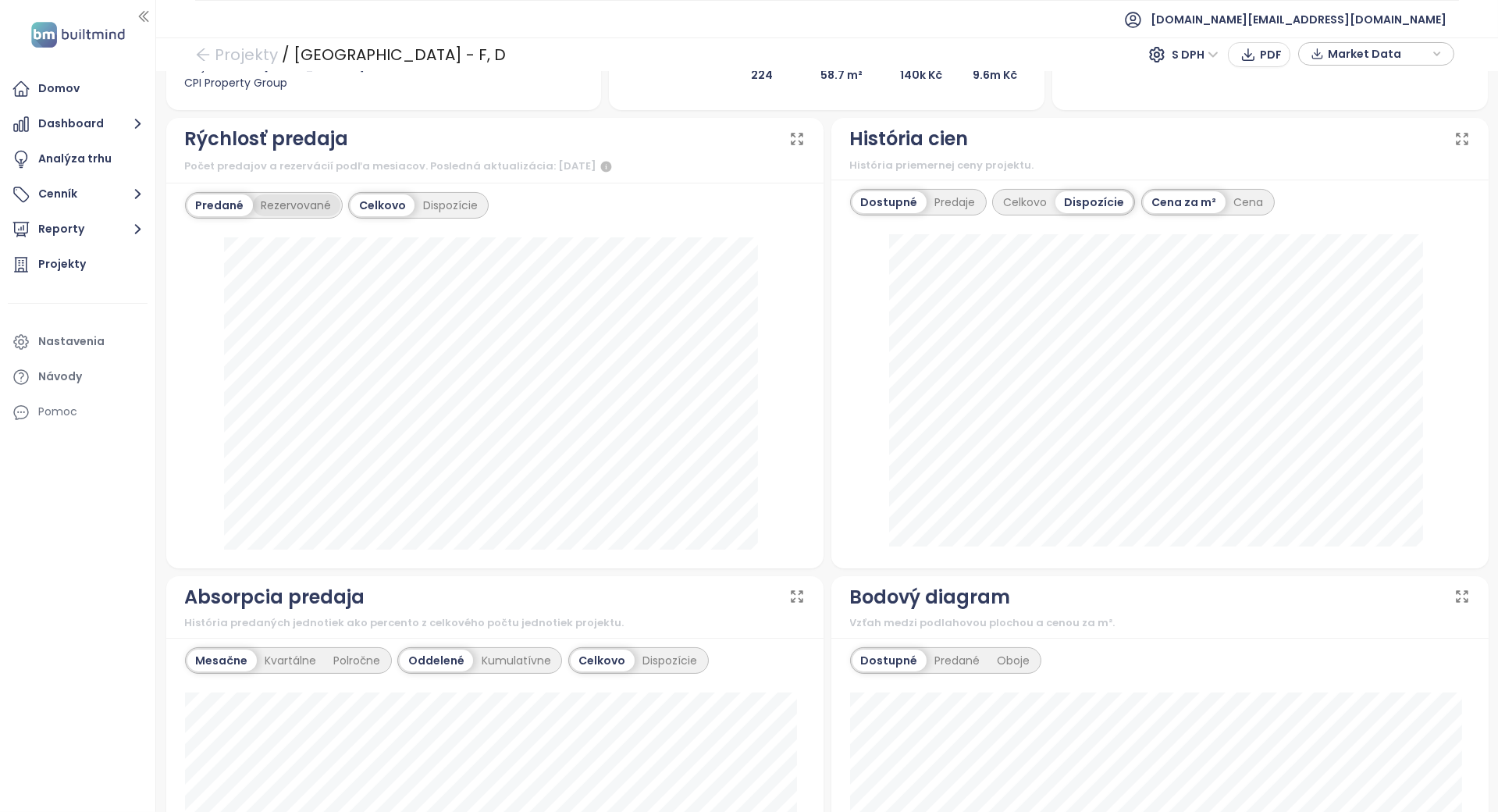
click at [276, 202] on div "Rezervované" at bounding box center [297, 206] width 88 height 22
click at [232, 200] on div "Predané" at bounding box center [218, 206] width 62 height 22
drag, startPoint x: 453, startPoint y: 224, endPoint x: 485, endPoint y: 207, distance: 36.2
click at [485, 207] on div "Predané Rezervované Celkovo Dispozície" at bounding box center [495, 205] width 620 height 26
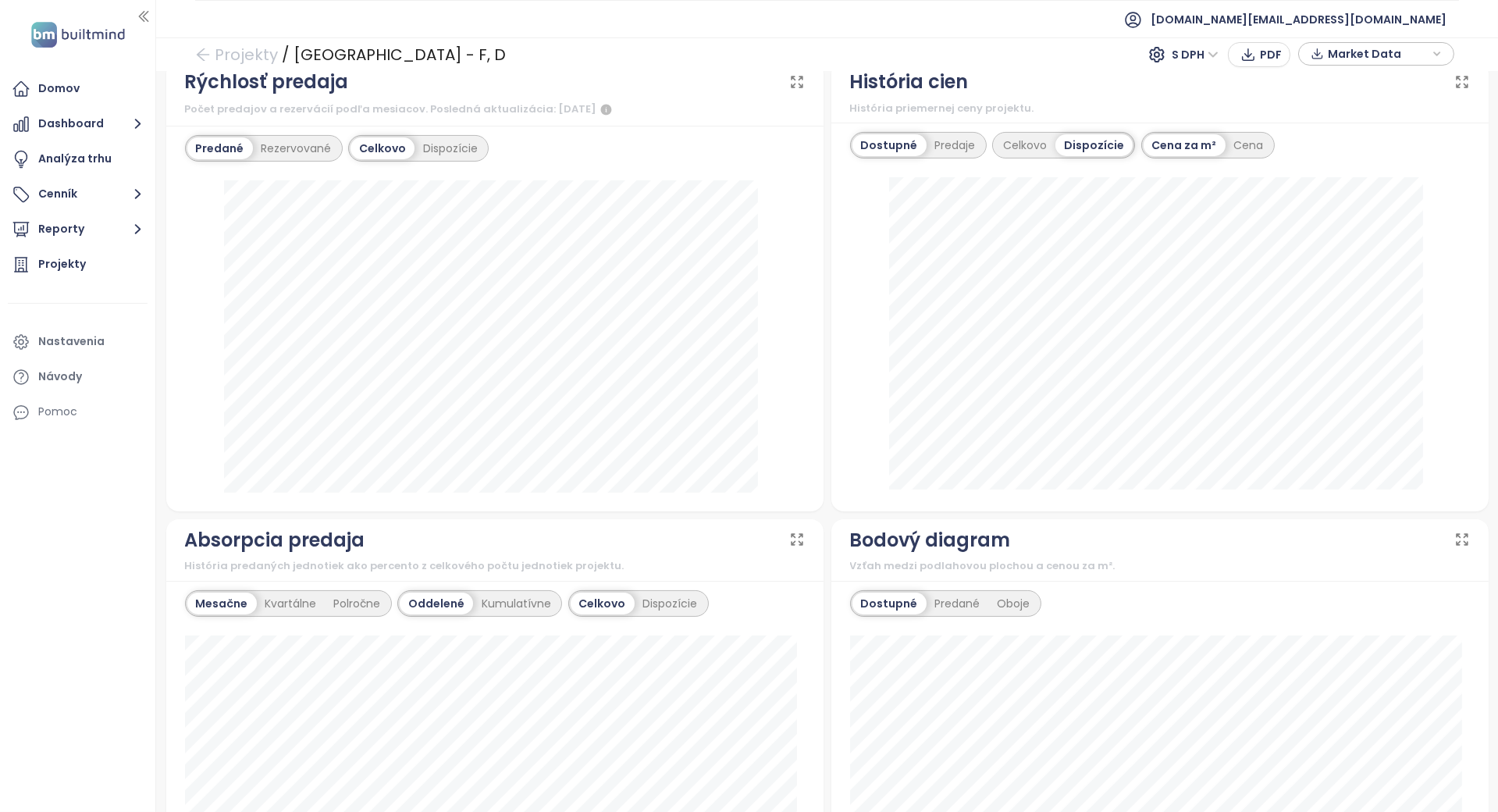
scroll to position [624, 0]
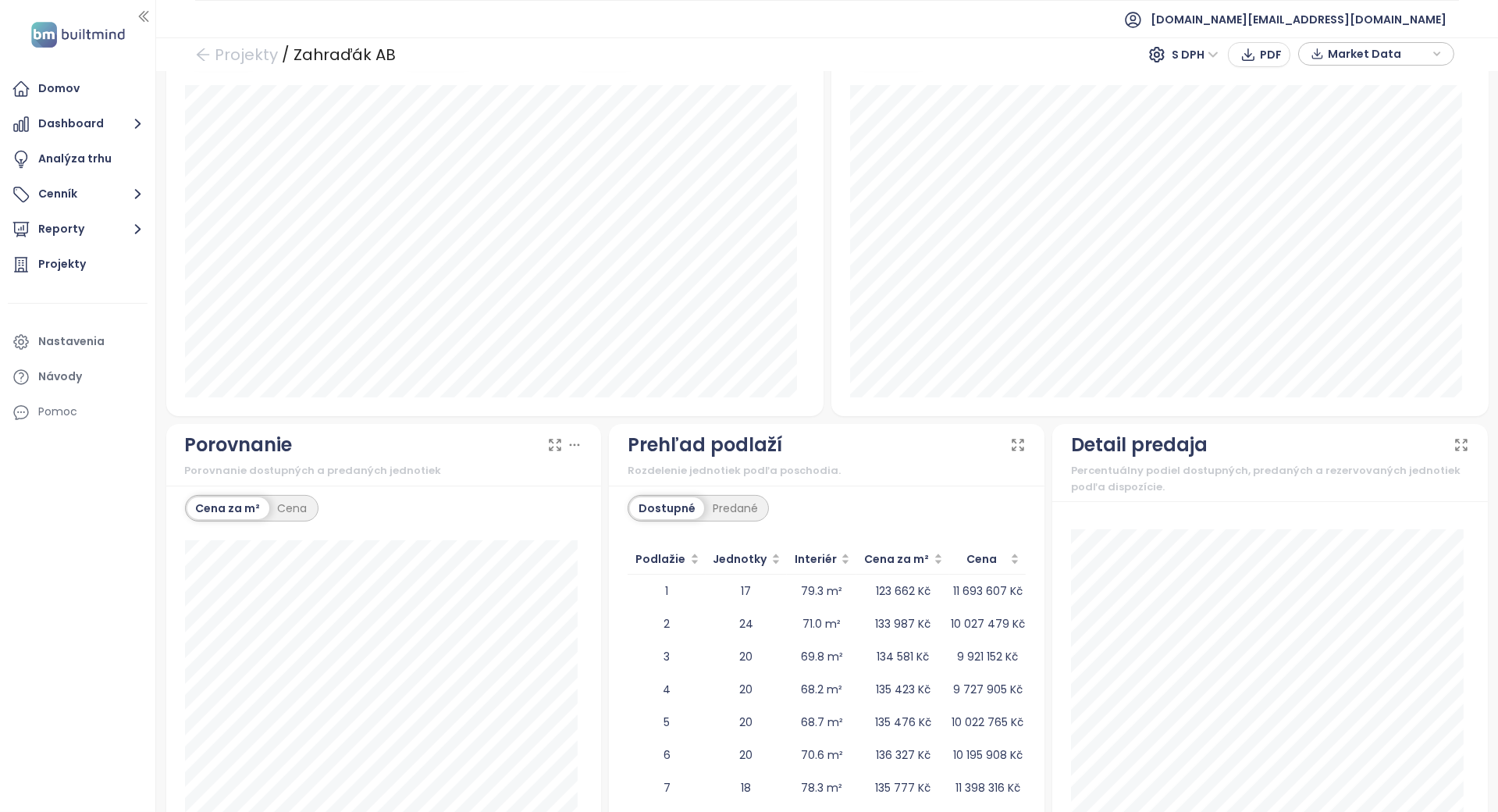
scroll to position [1168, 0]
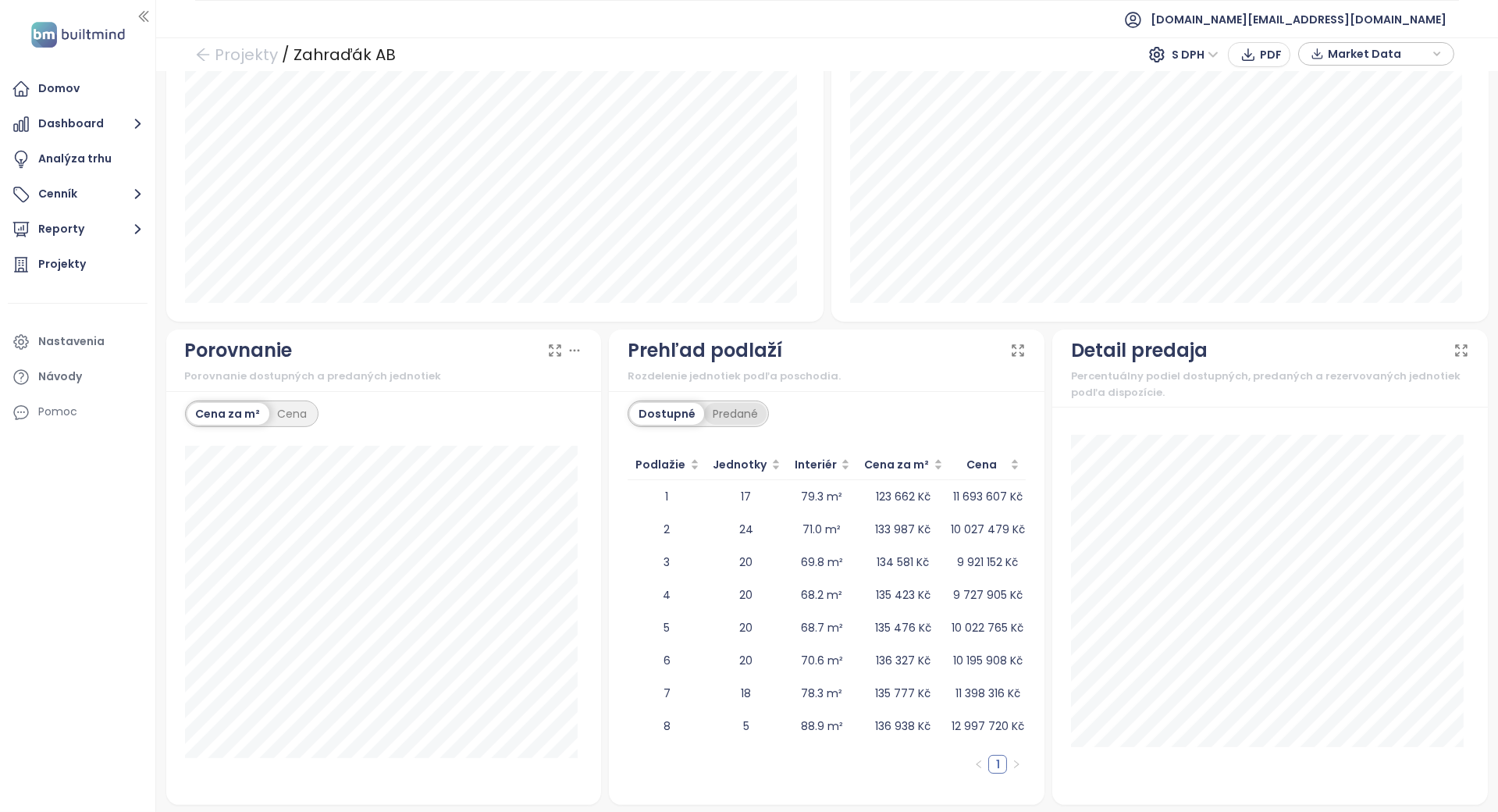
click at [710, 411] on div "Predané" at bounding box center [735, 414] width 62 height 22
click at [686, 412] on div "Dostupné" at bounding box center [665, 414] width 70 height 22
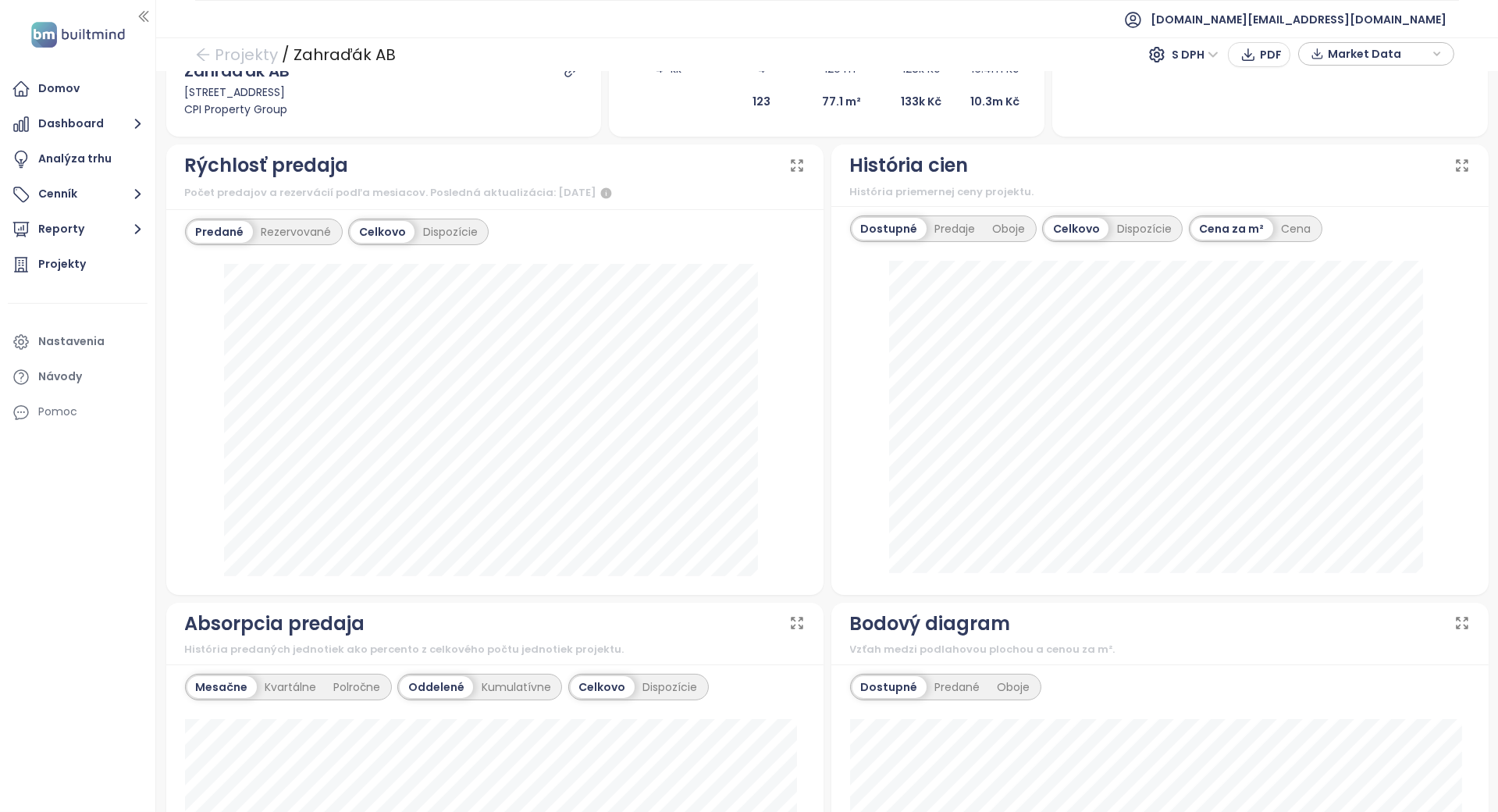
scroll to position [0, 0]
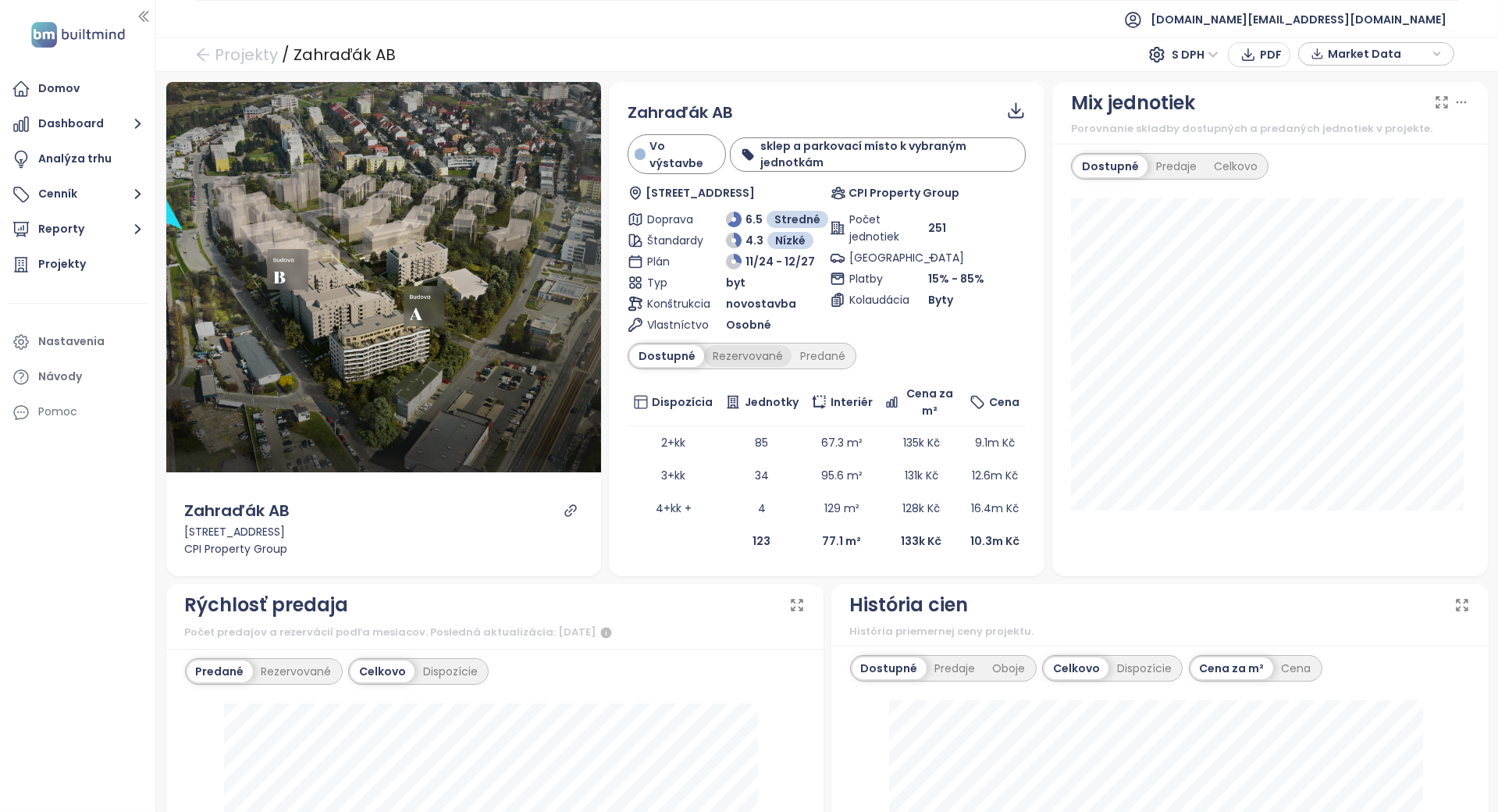
click at [755, 355] on div "Rezervované" at bounding box center [748, 357] width 88 height 22
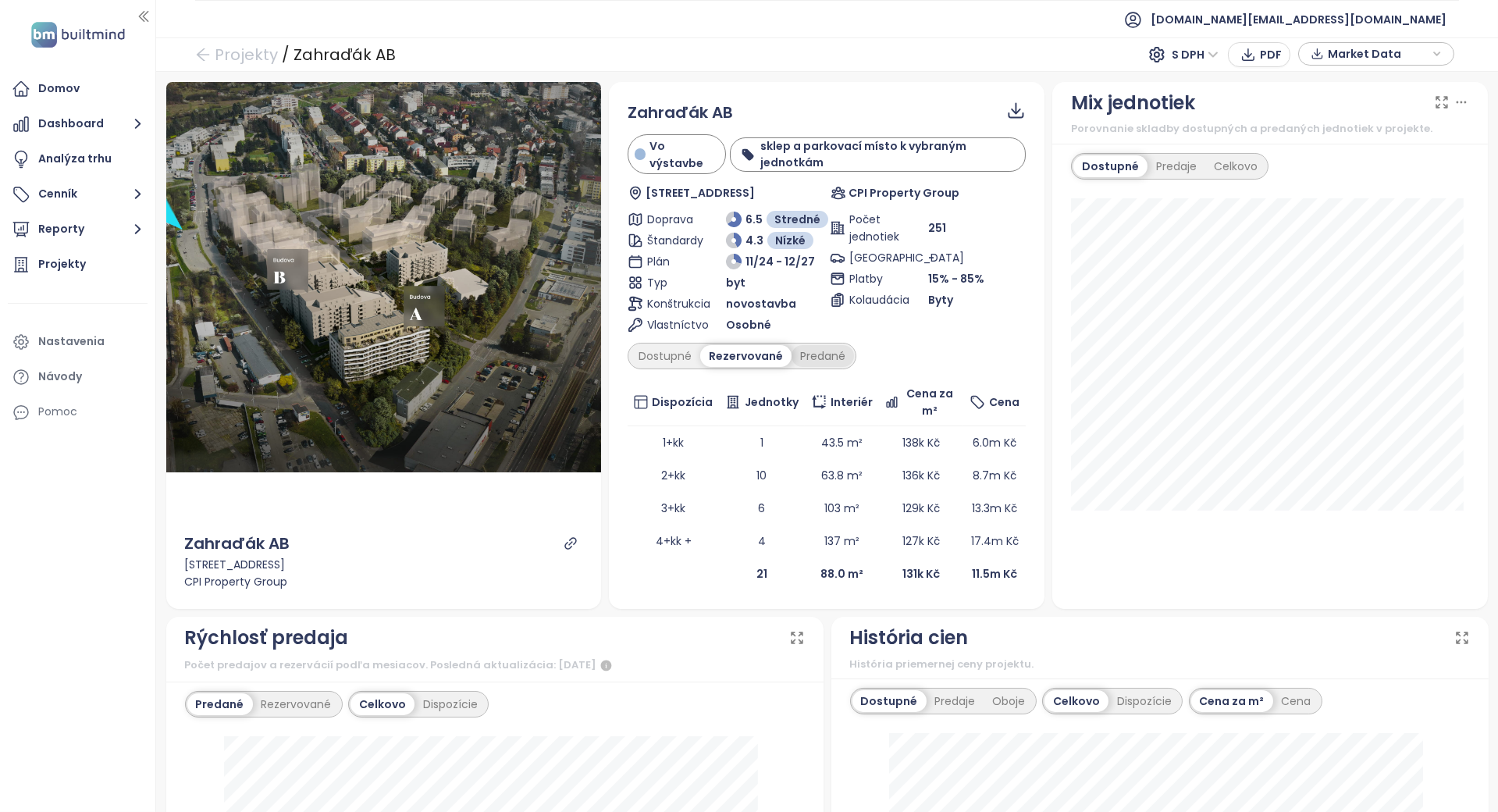
click at [809, 351] on div "Predané" at bounding box center [822, 357] width 62 height 22
click at [745, 356] on div "Rezervované" at bounding box center [744, 357] width 88 height 22
click at [668, 357] on div "Dostupné" at bounding box center [665, 357] width 70 height 22
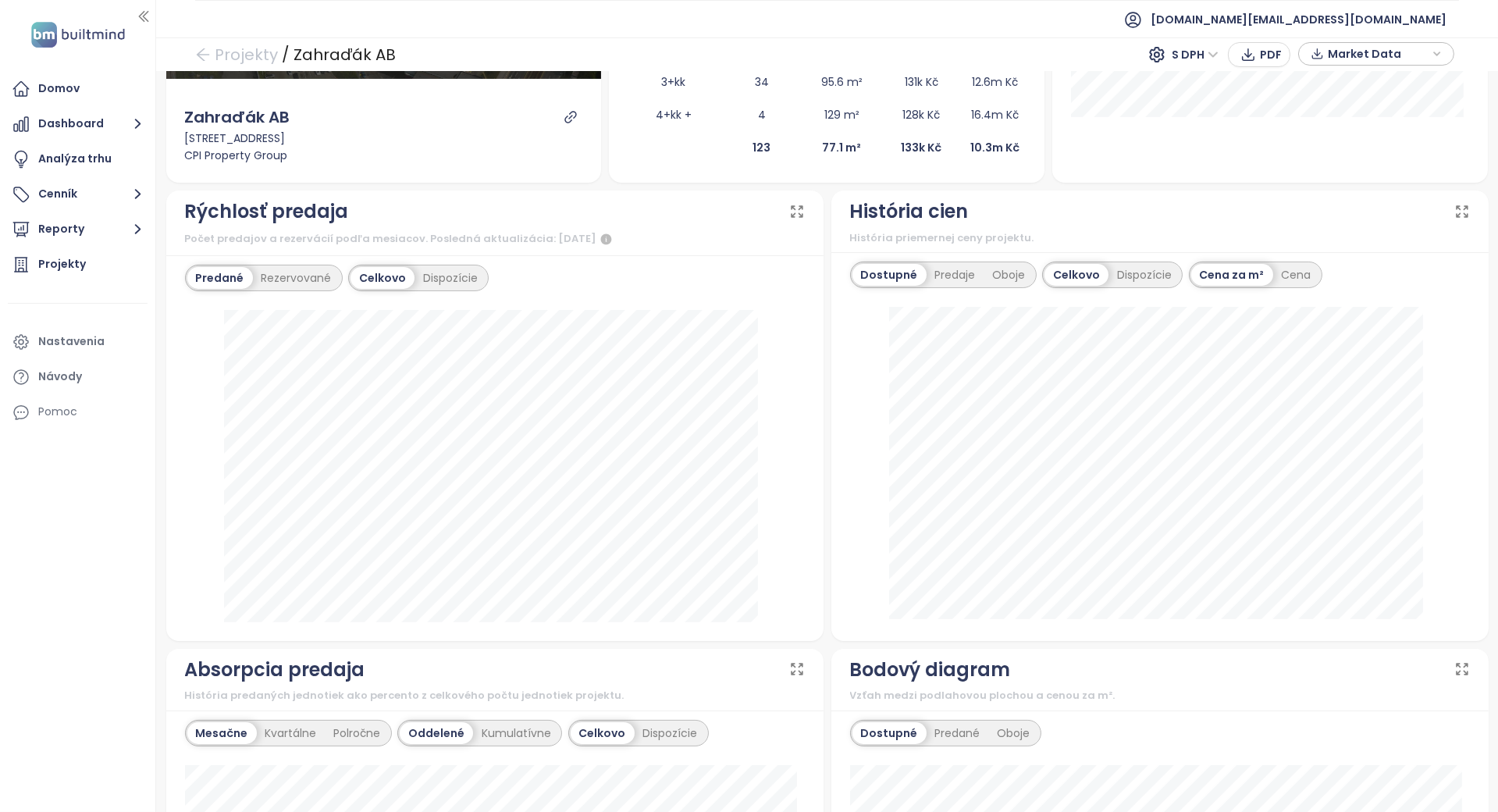
scroll to position [520, 0]
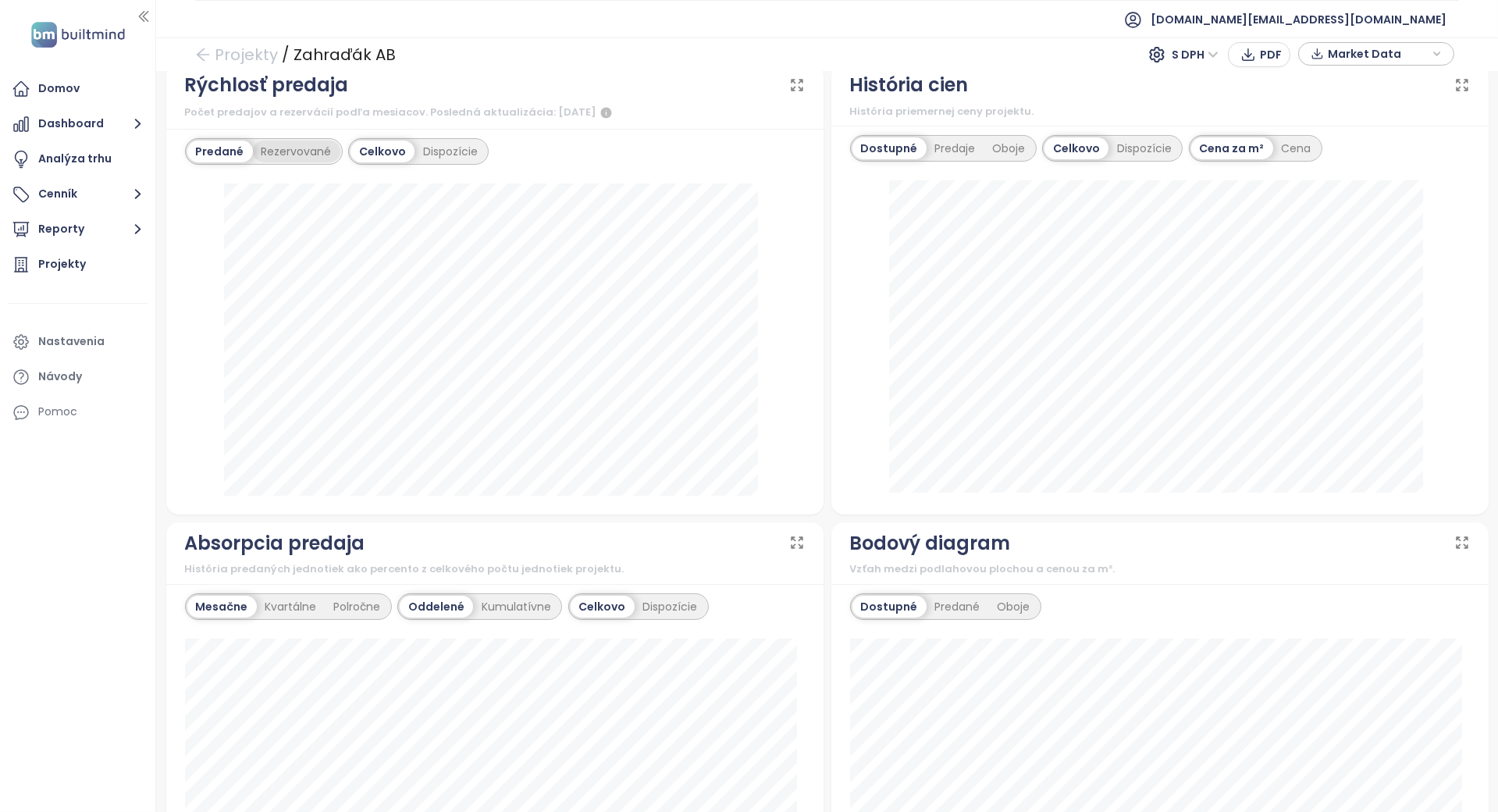
click at [273, 154] on div "Rezervované" at bounding box center [297, 152] width 88 height 22
click at [217, 156] on div "Predané" at bounding box center [218, 152] width 62 height 22
click at [253, 146] on div "Rezervované" at bounding box center [297, 152] width 88 height 22
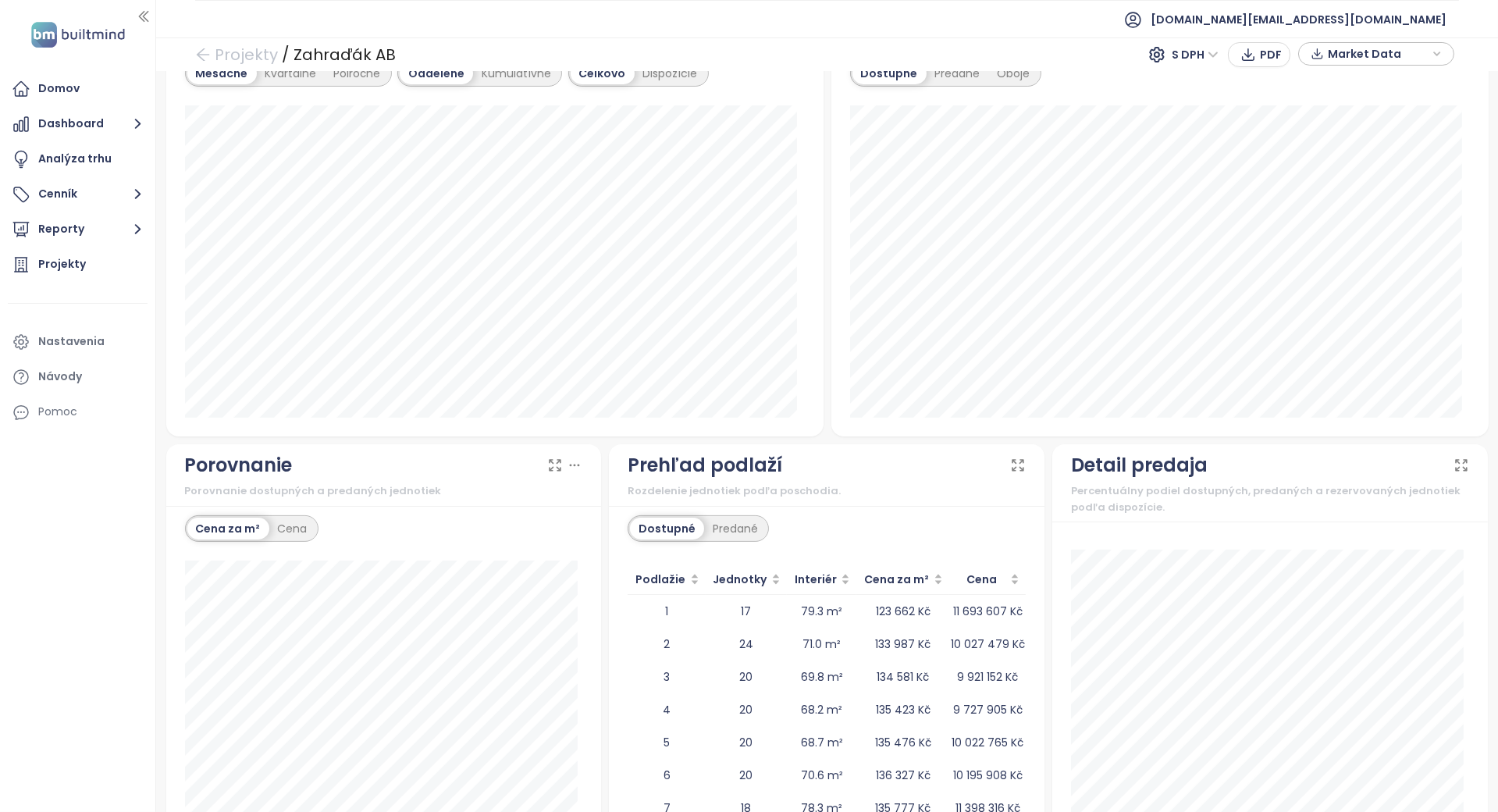
scroll to position [1168, 0]
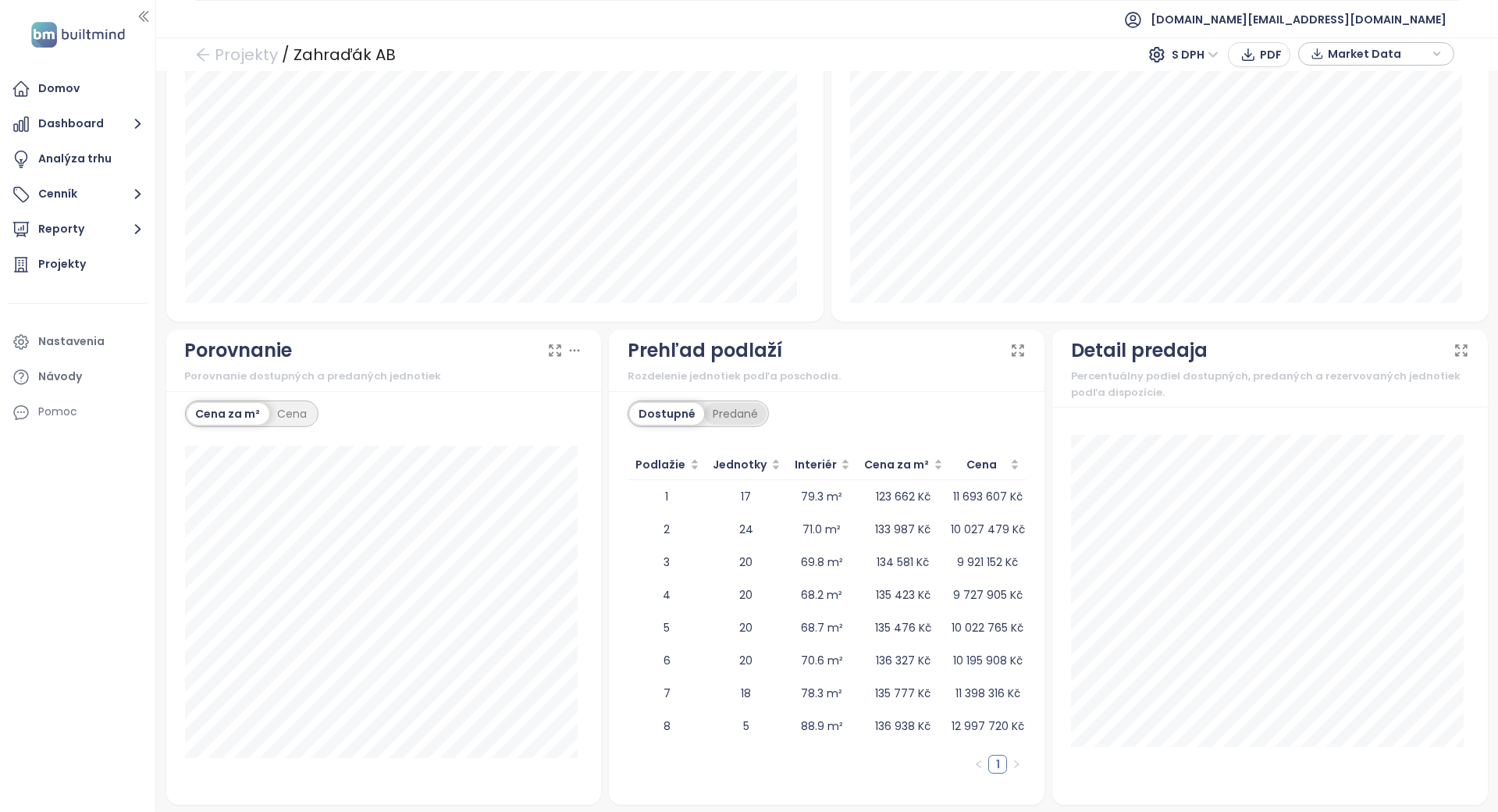
click at [738, 419] on div "Predané" at bounding box center [735, 414] width 62 height 22
click at [675, 420] on div "Dostupné" at bounding box center [665, 414] width 70 height 22
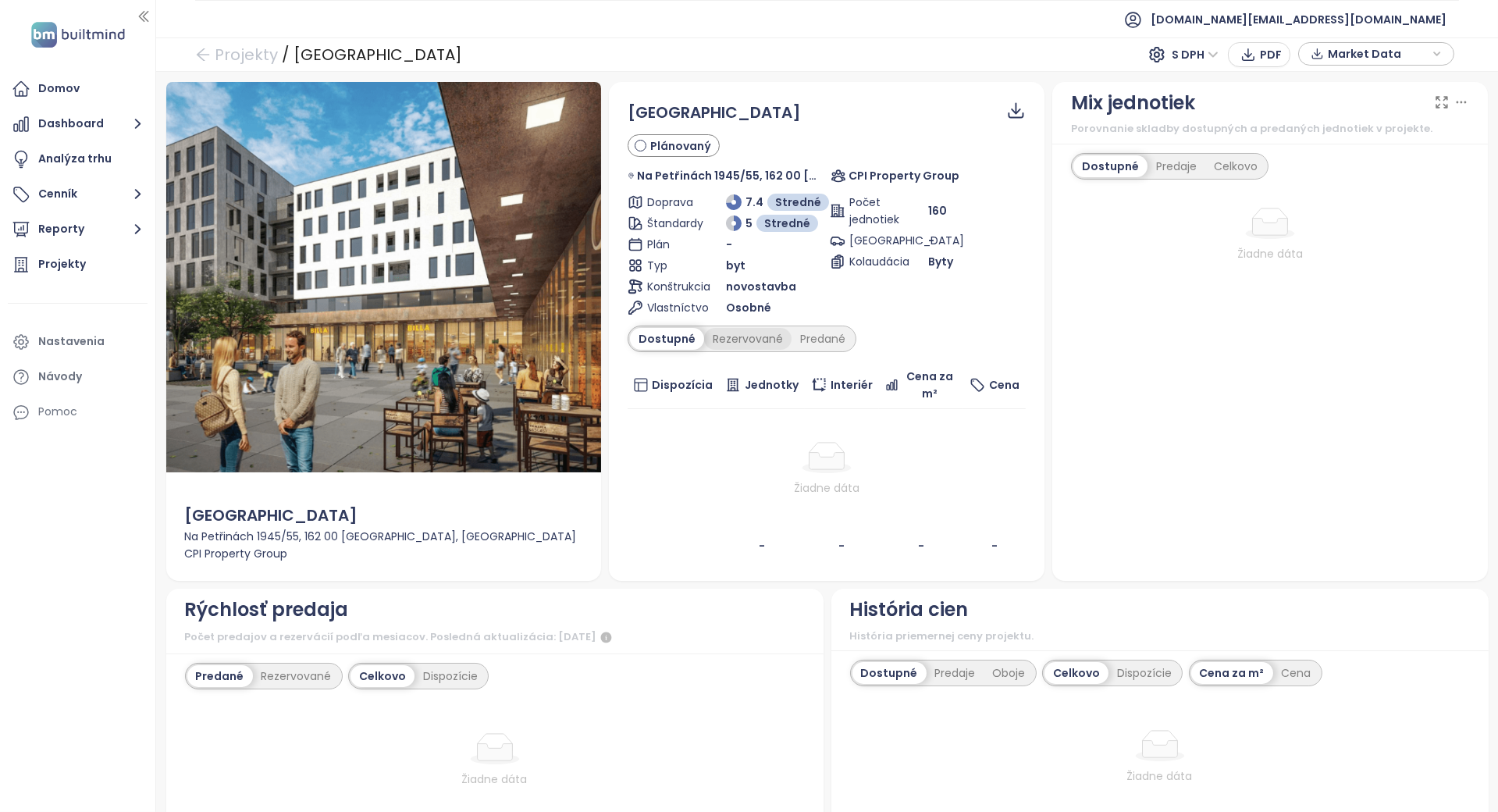
click at [735, 337] on div "Rezervované" at bounding box center [748, 339] width 88 height 22
drag, startPoint x: 735, startPoint y: 337, endPoint x: 795, endPoint y: 334, distance: 60.1
click at [795, 334] on div "Predané" at bounding box center [822, 339] width 62 height 22
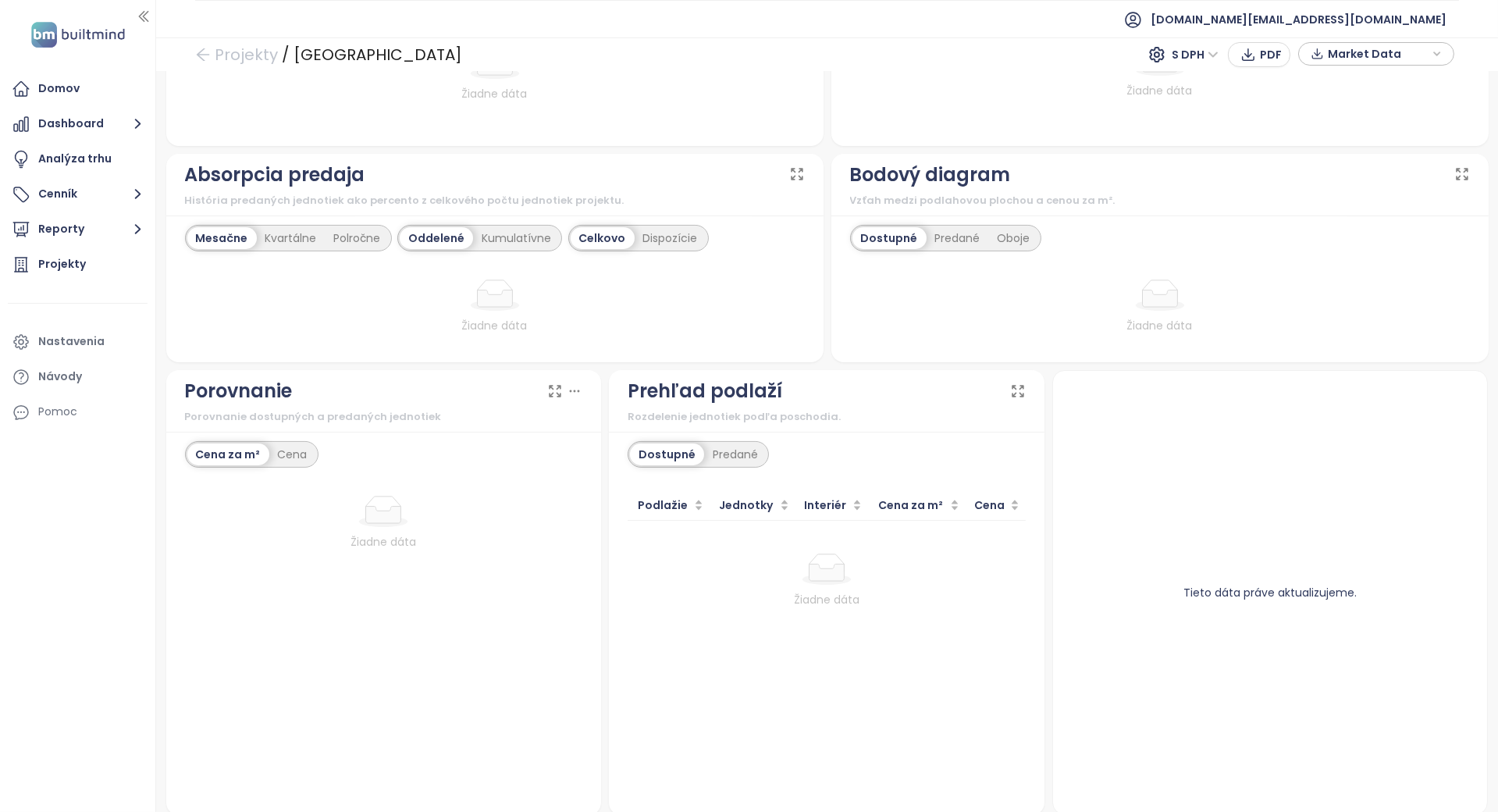
scroll to position [696, 0]
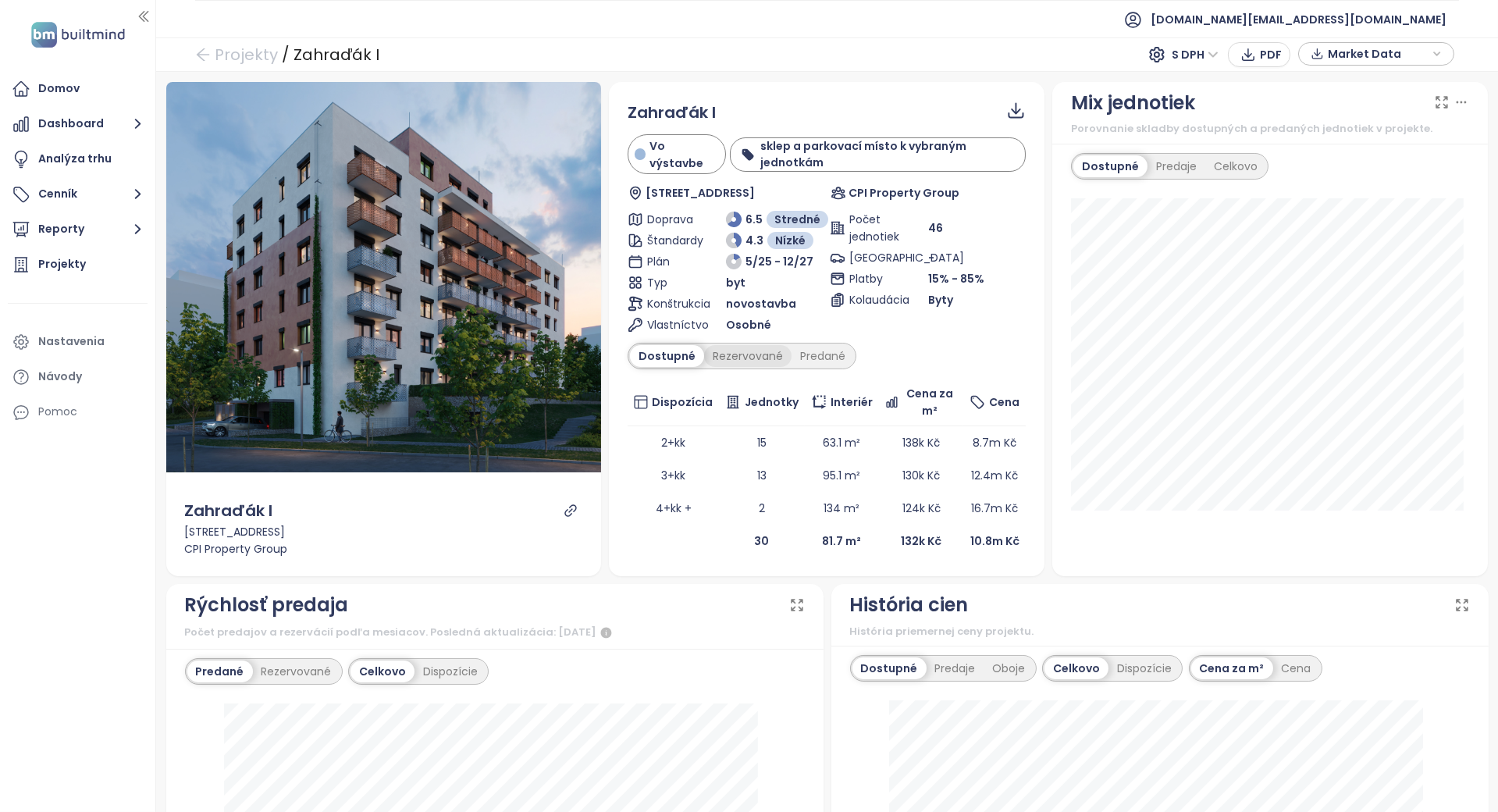
click at [743, 357] on div "Rezervované" at bounding box center [748, 357] width 88 height 22
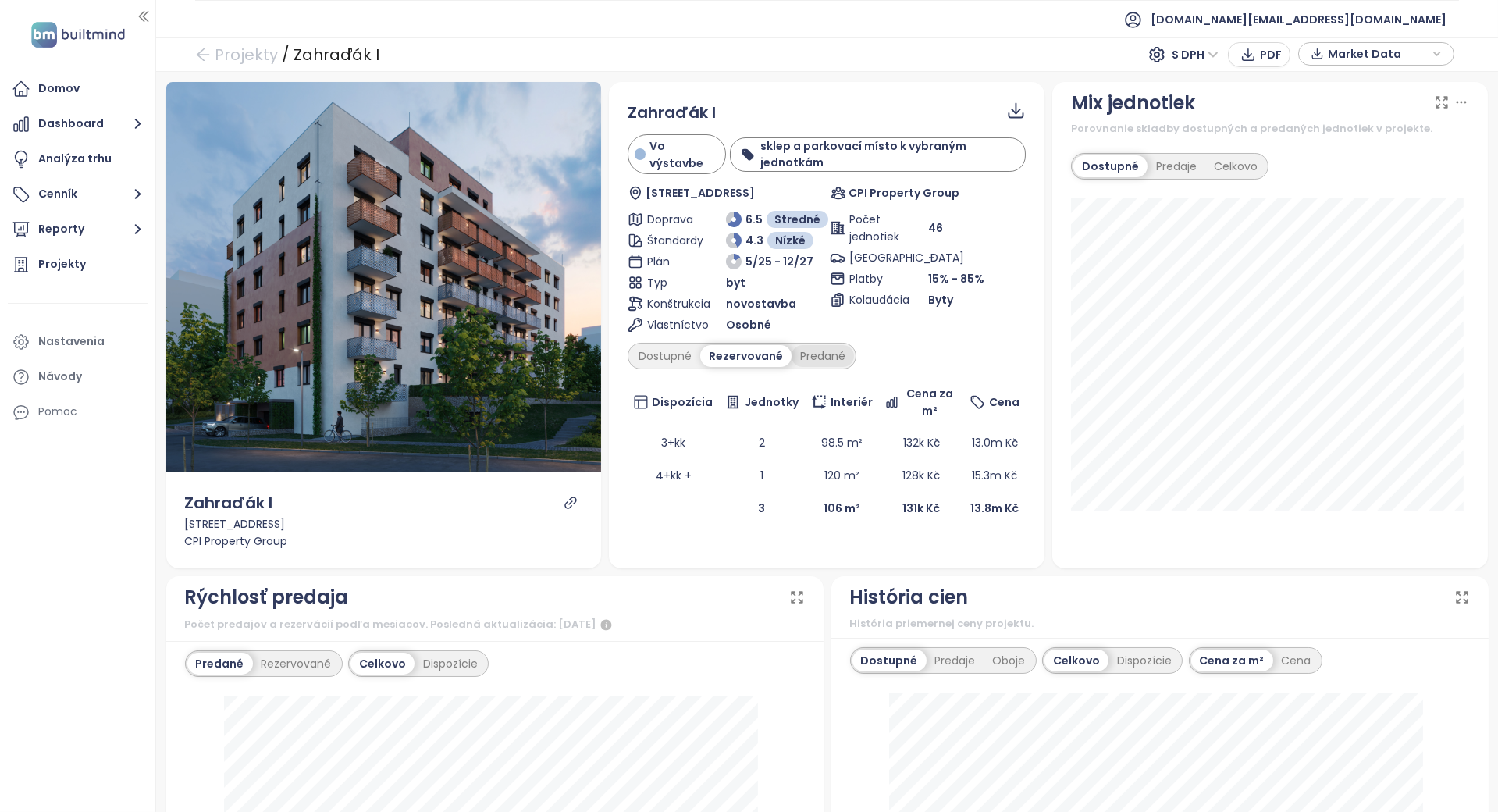
click at [820, 357] on div "Predané" at bounding box center [822, 357] width 62 height 22
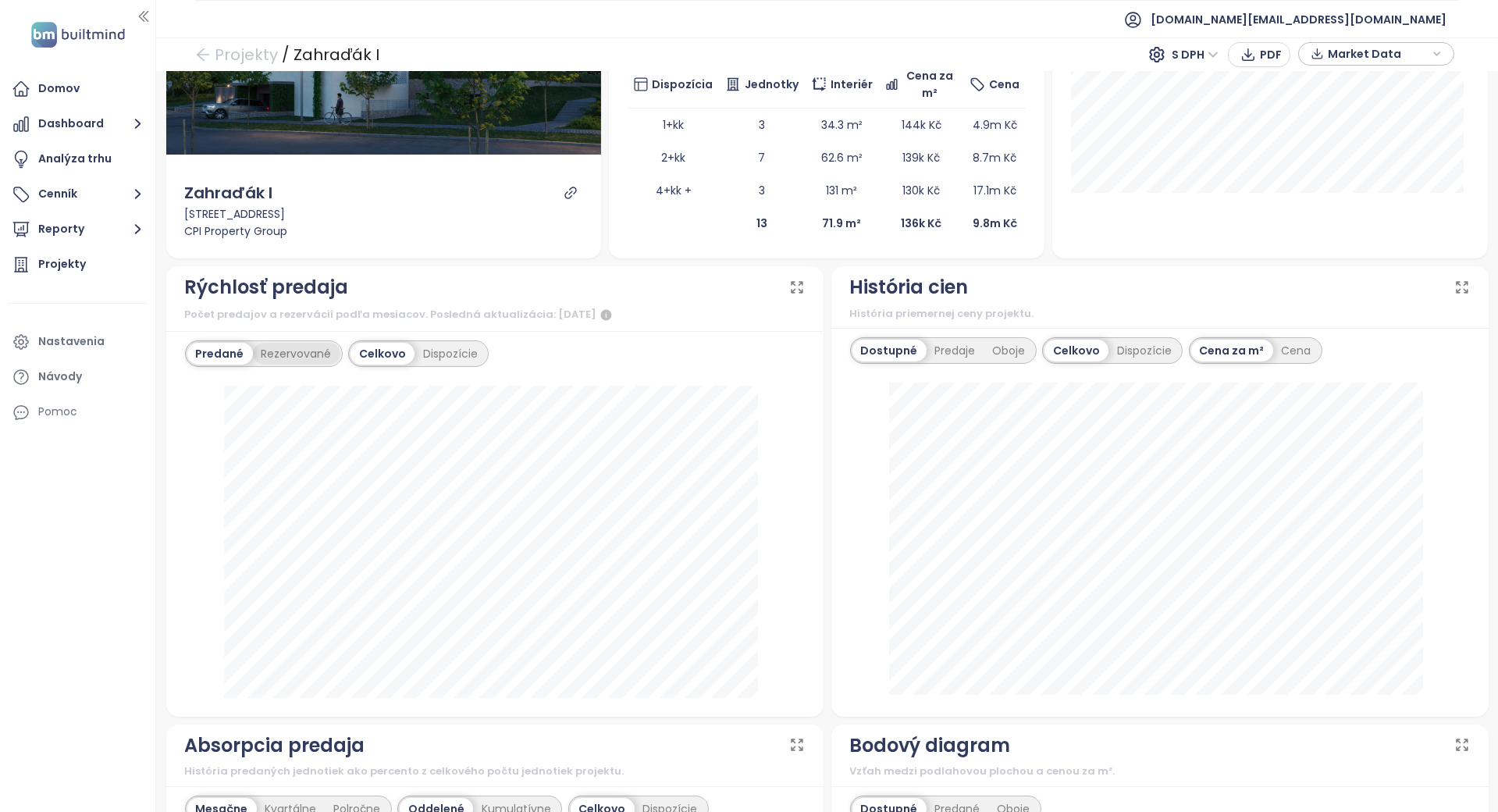
scroll to position [312, 0]
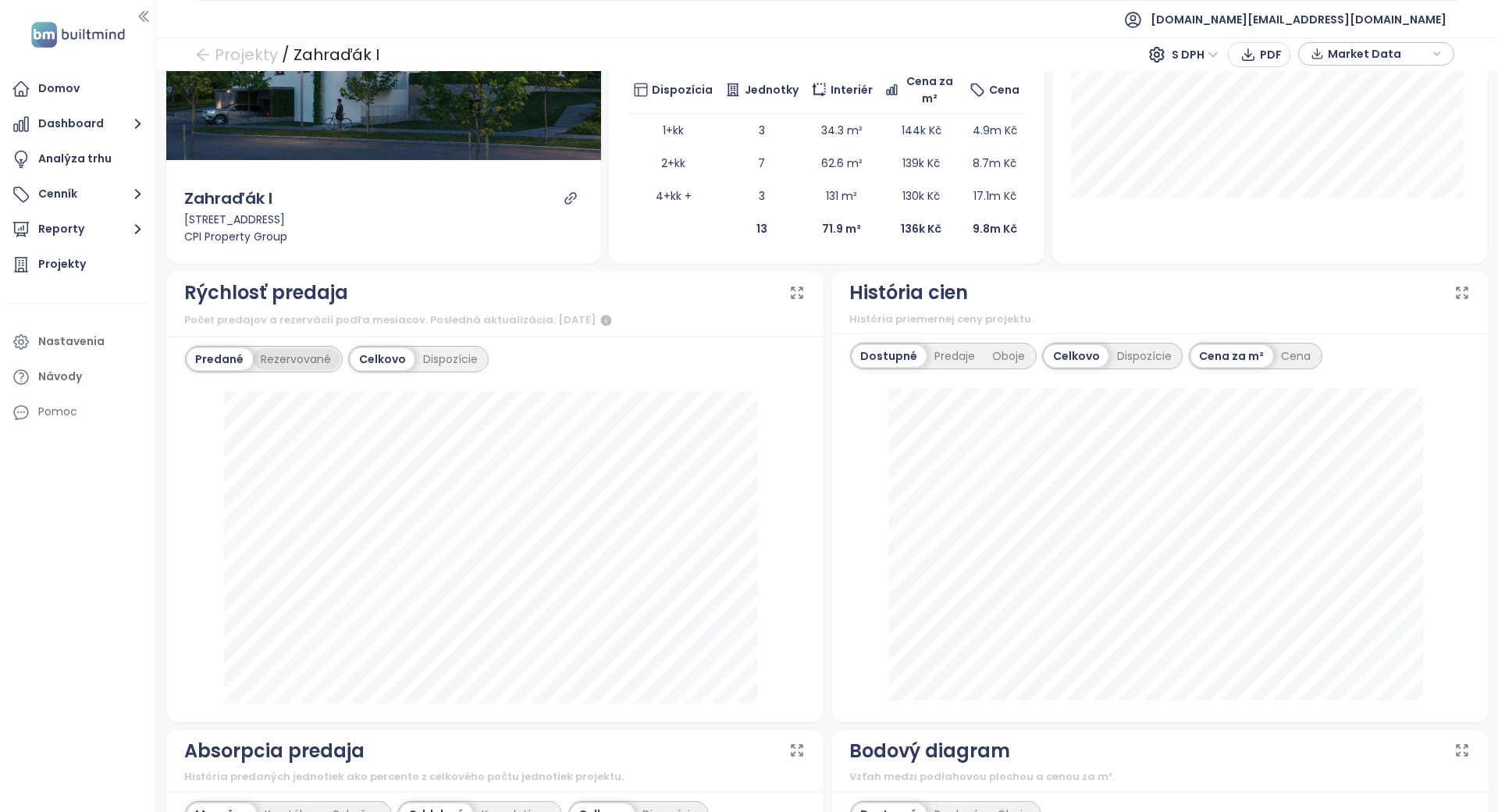
click at [292, 357] on div "Rezervované" at bounding box center [297, 359] width 88 height 22
click at [210, 352] on div "Predané" at bounding box center [218, 359] width 62 height 22
click at [938, 350] on div "Predaje" at bounding box center [955, 357] width 58 height 22
click at [1015, 351] on div "Oboje" at bounding box center [1009, 357] width 50 height 22
click at [1110, 349] on div "Dispozície" at bounding box center [1143, 357] width 72 height 22
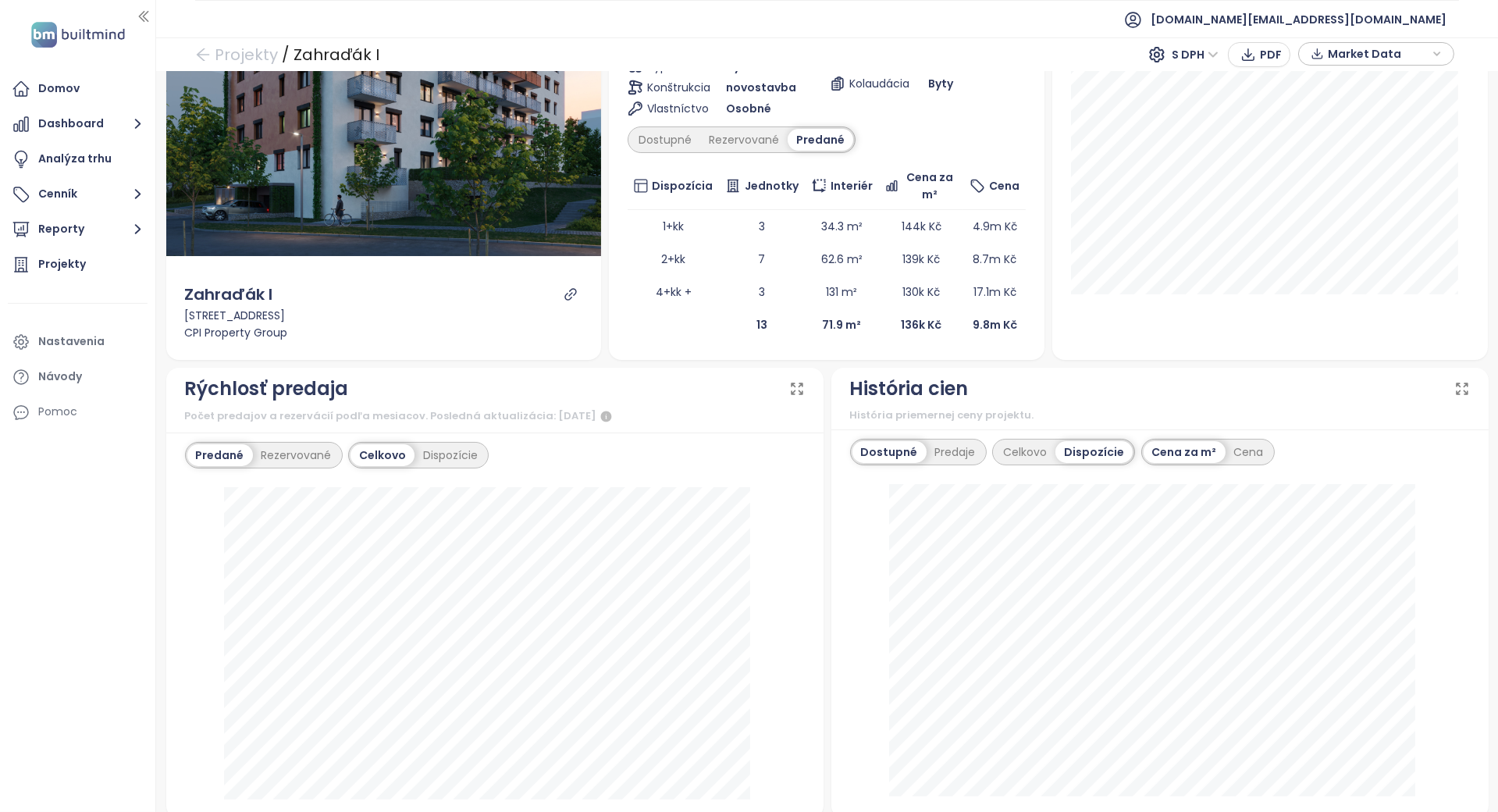
scroll to position [204, 0]
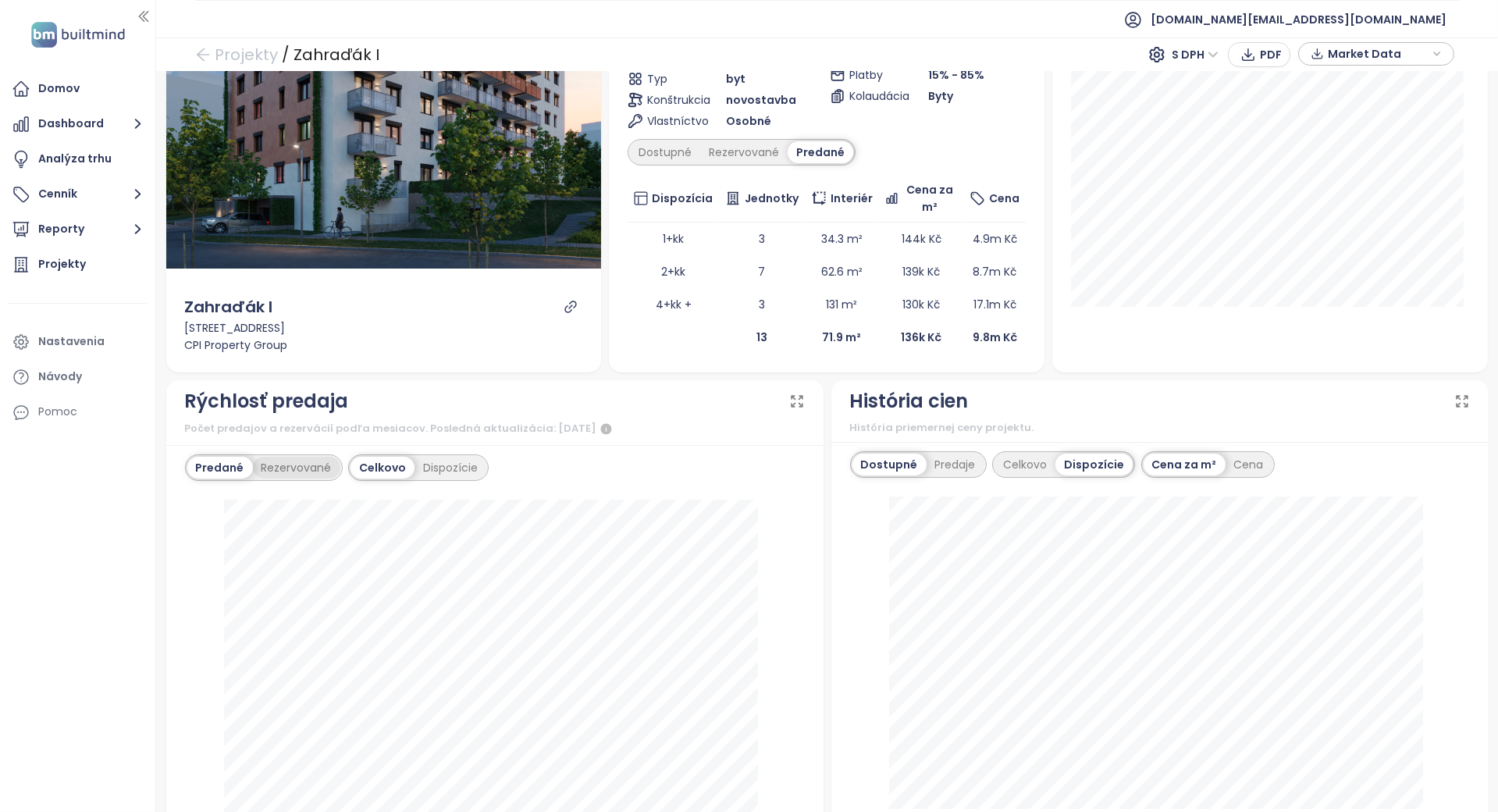
click at [332, 467] on div "Rezervované" at bounding box center [297, 467] width 88 height 22
click at [442, 461] on div "Dispozície" at bounding box center [451, 467] width 72 height 22
click at [189, 456] on div "Predané" at bounding box center [218, 467] width 62 height 22
